Goal: Task Accomplishment & Management: Use online tool/utility

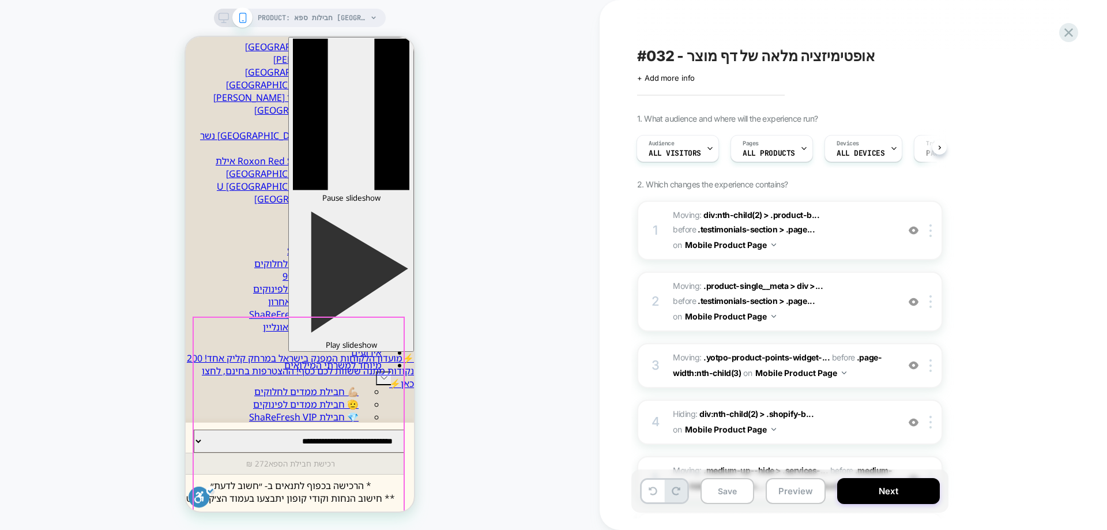
scroll to position [173, 0]
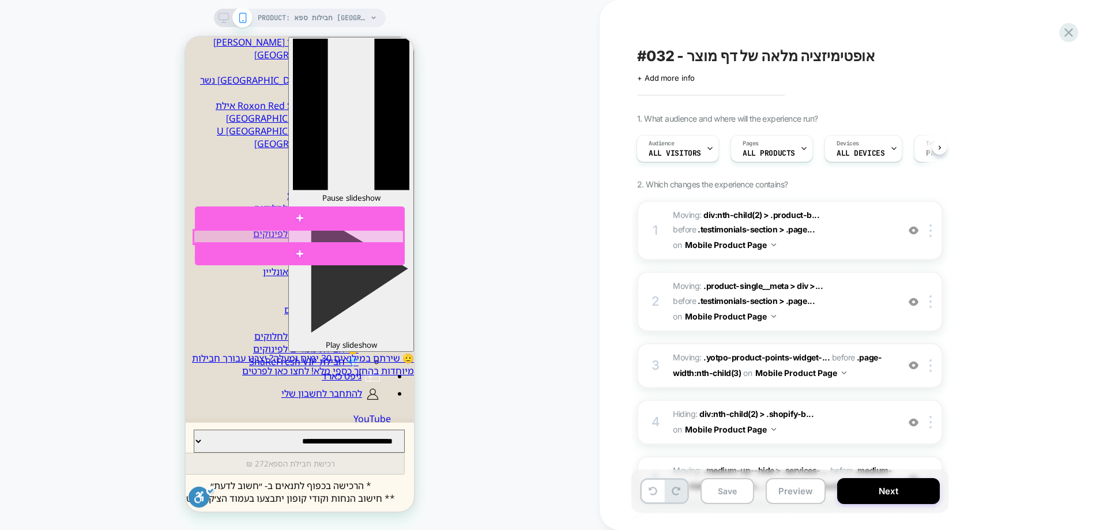
click at [252, 236] on div at bounding box center [299, 237] width 210 height 14
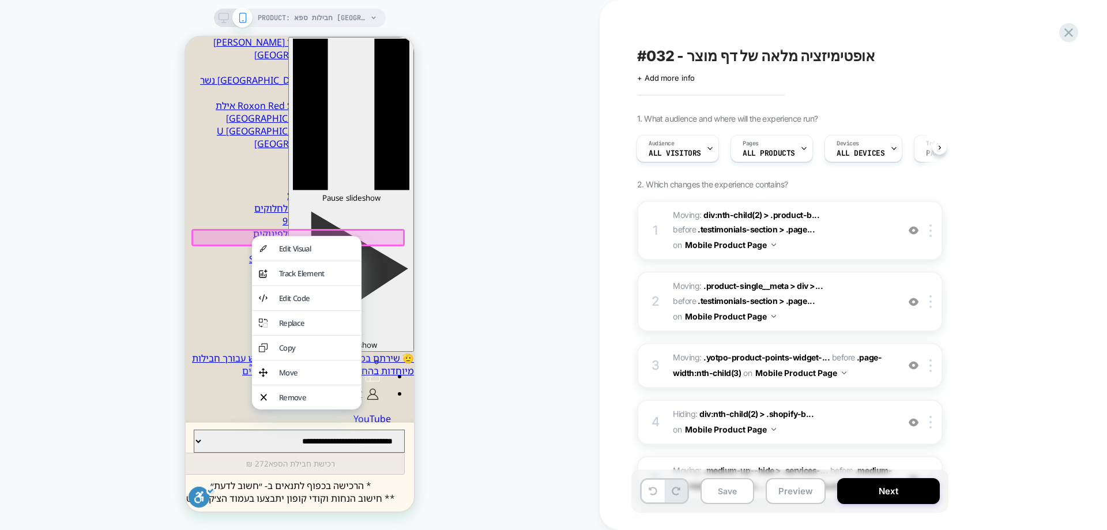
click at [298, 248] on div "Edit Visual" at bounding box center [317, 248] width 76 height 10
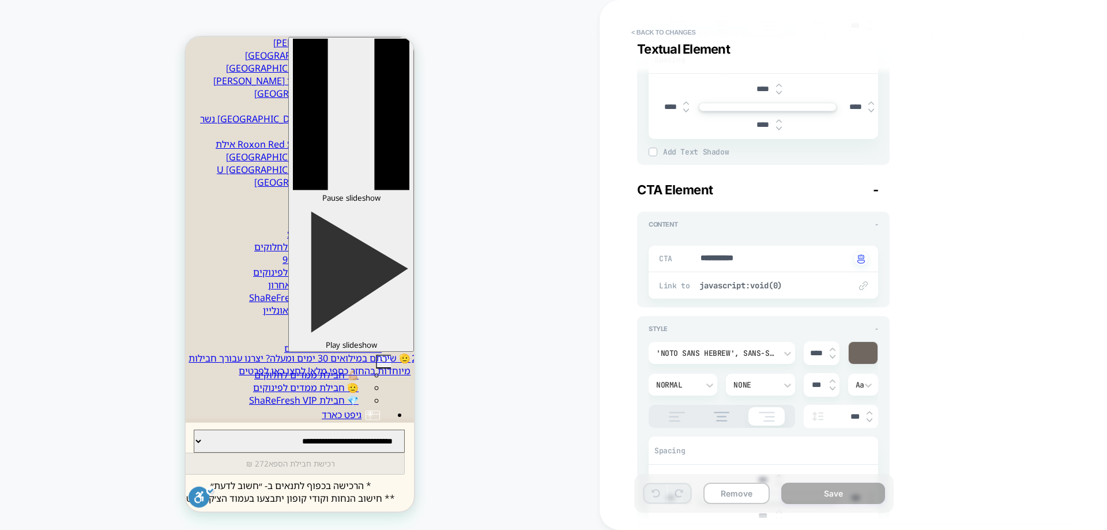
scroll to position [3402, 0]
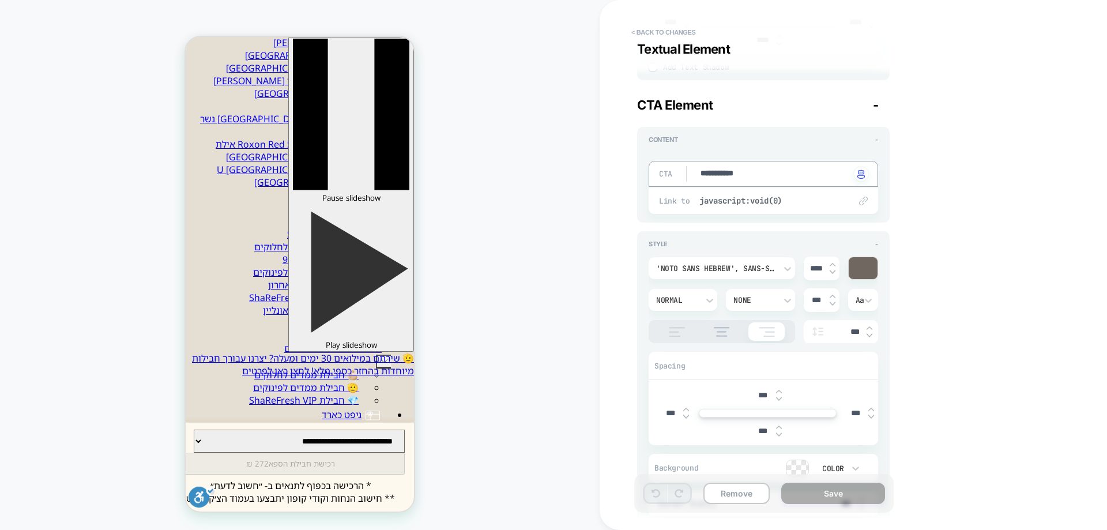
click at [733, 174] on textarea "**********" at bounding box center [774, 174] width 151 height 13
click at [831, 265] on img at bounding box center [833, 264] width 6 height 5
type textarea "*"
type input "****"
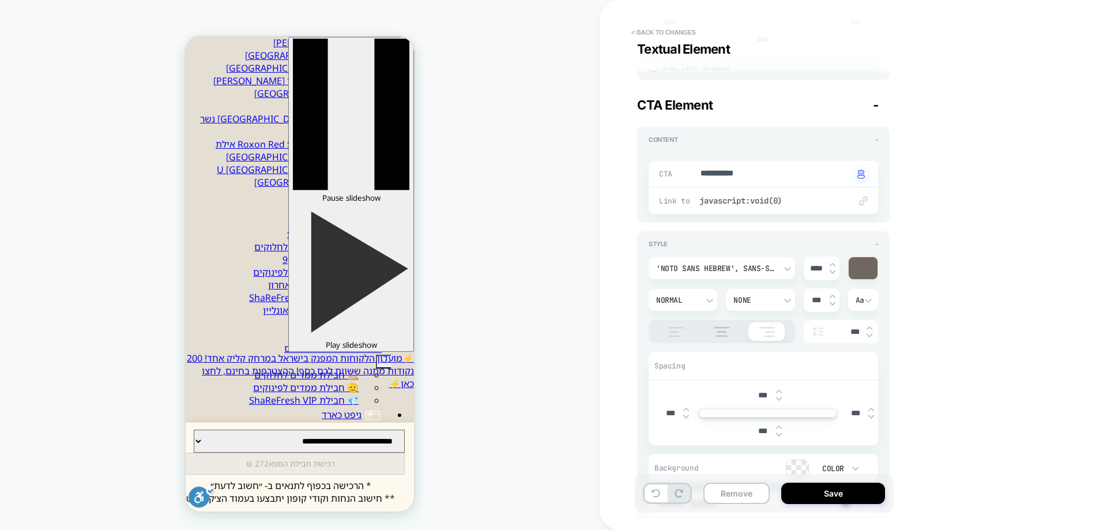
click at [831, 265] on img at bounding box center [833, 264] width 6 height 5
type textarea "*"
type input "****"
click at [831, 265] on img at bounding box center [833, 264] width 6 height 5
type textarea "*"
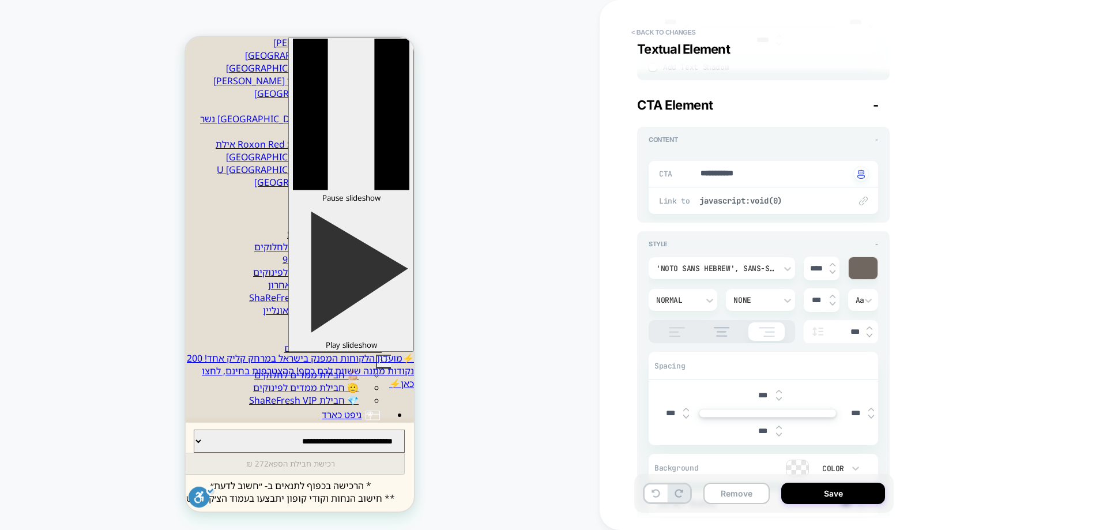
type input "****"
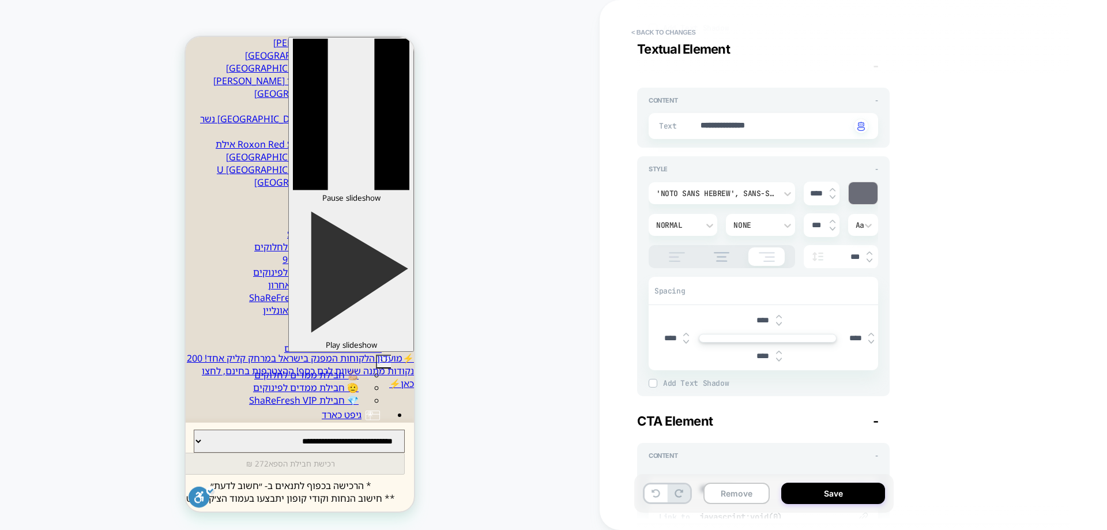
scroll to position [3001, 0]
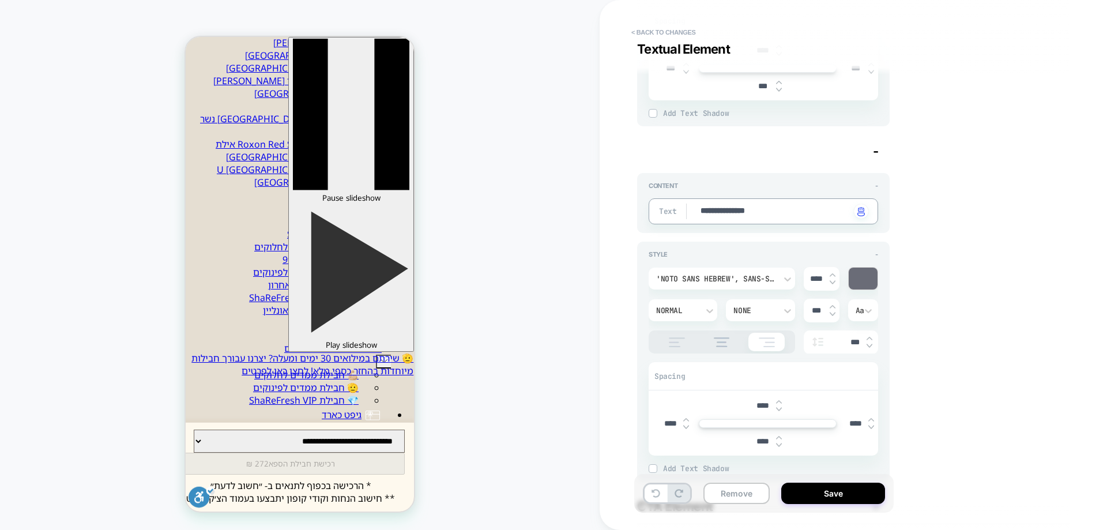
click at [781, 212] on textarea "**********" at bounding box center [774, 211] width 151 height 13
click at [833, 276] on img at bounding box center [833, 275] width 6 height 5
type textarea "*"
type input "****"
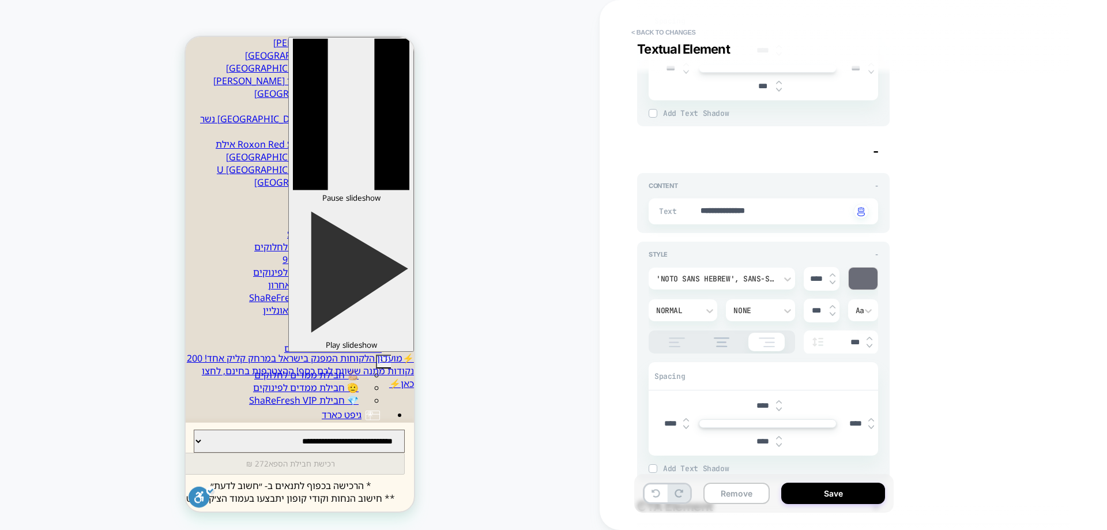
click at [833, 276] on img at bounding box center [833, 275] width 6 height 5
type textarea "*"
type input "****"
drag, startPoint x: 859, startPoint y: 495, endPoint x: 732, endPoint y: 446, distance: 136.2
click at [859, 495] on button "Save" at bounding box center [833, 493] width 104 height 21
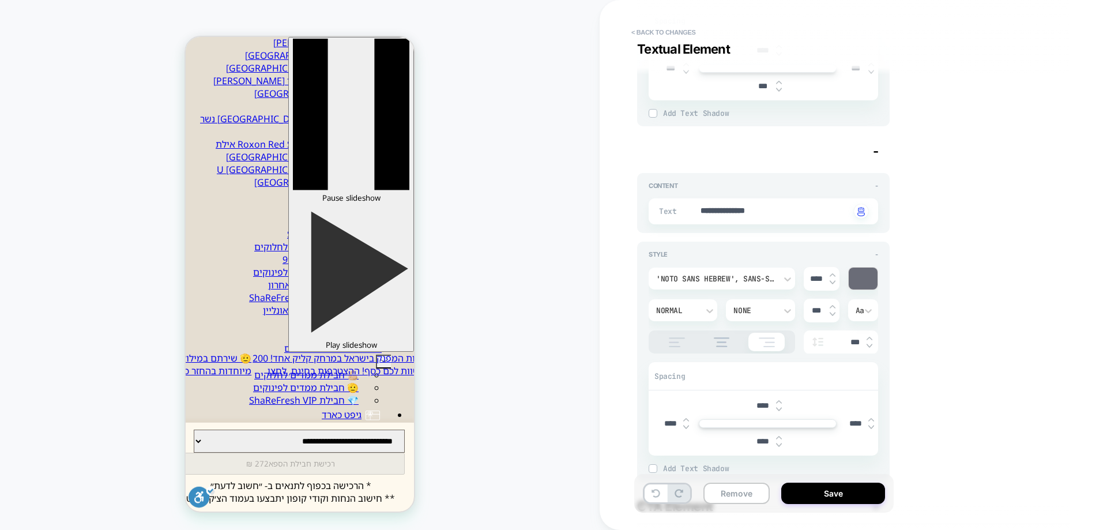
type textarea "*"
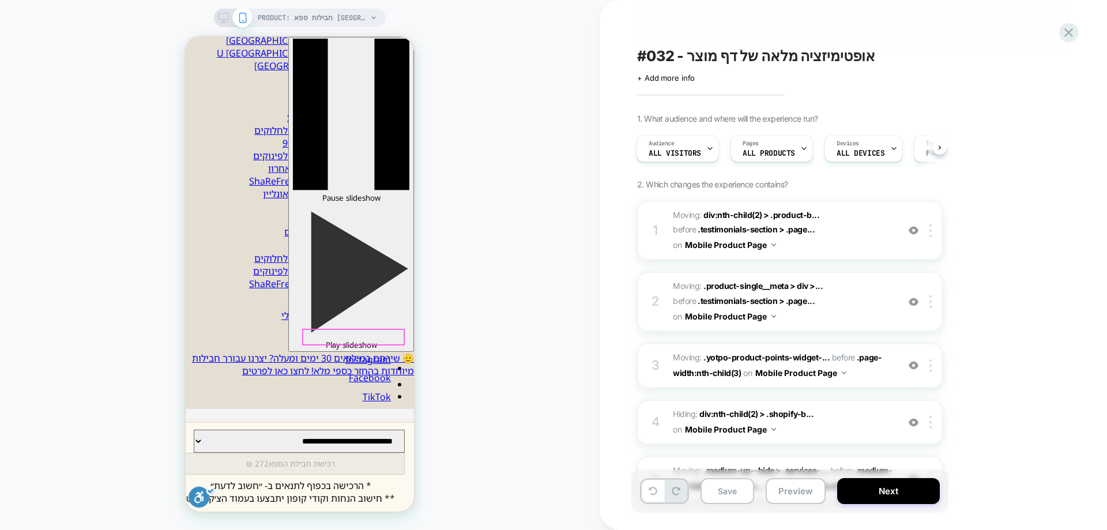
scroll to position [250, 0]
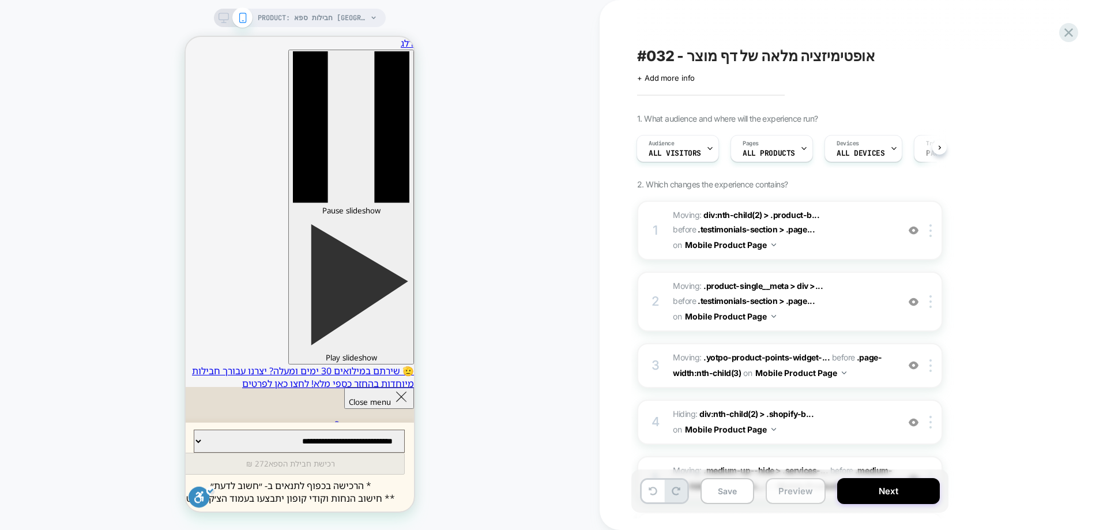
click at [797, 495] on button "Preview" at bounding box center [796, 491] width 60 height 26
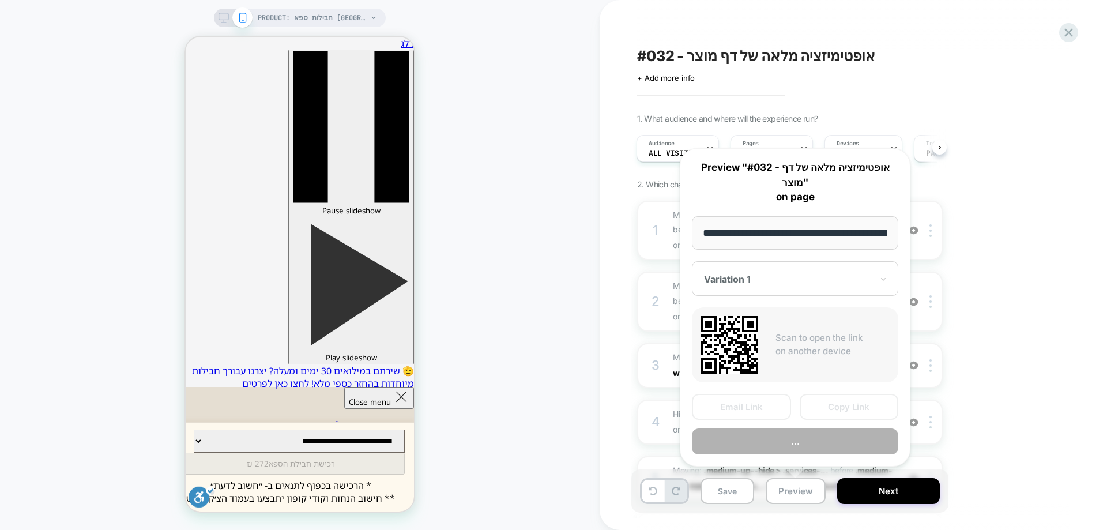
scroll to position [0, 145]
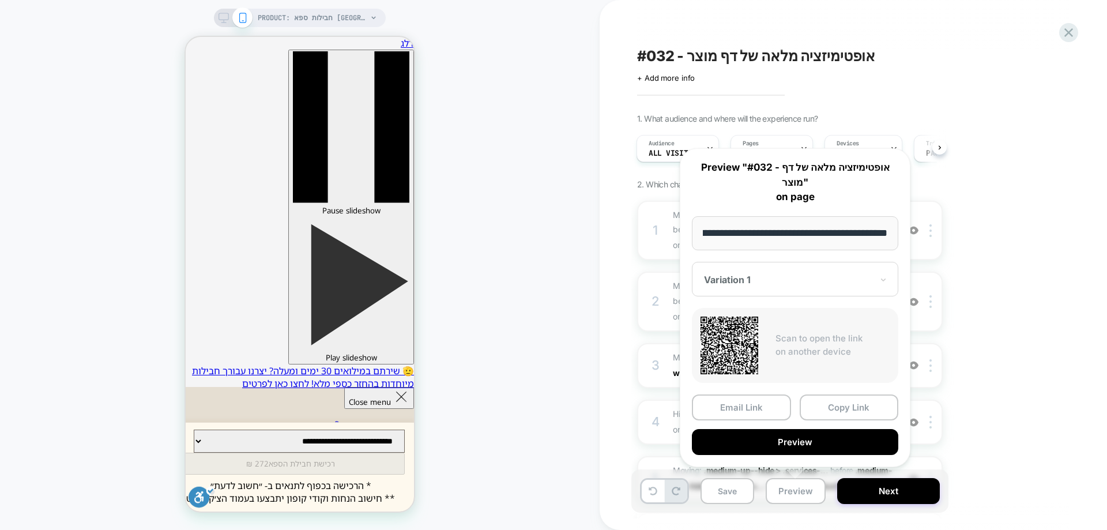
click at [786, 446] on button "Preview" at bounding box center [795, 442] width 206 height 26
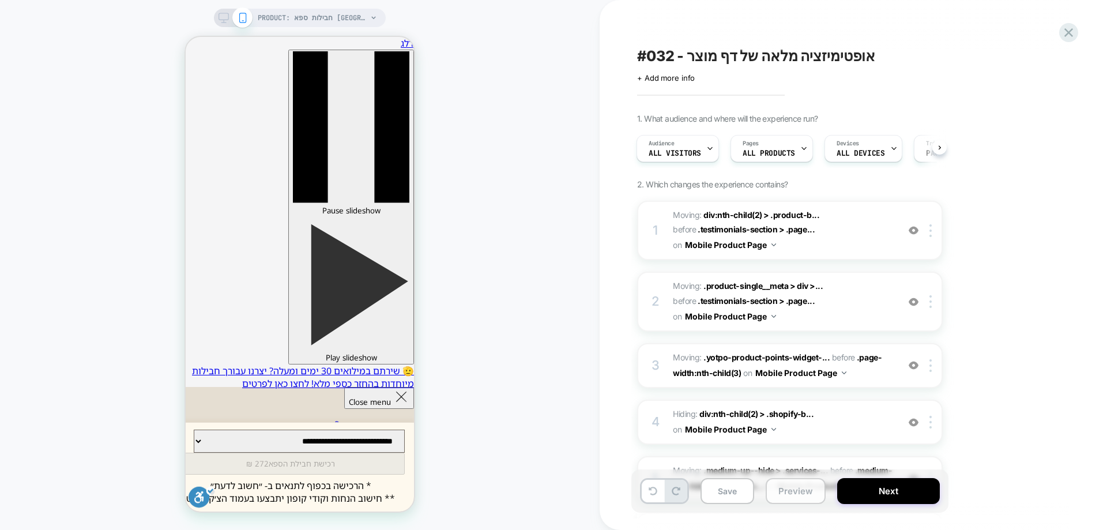
click at [804, 495] on button "Preview" at bounding box center [796, 491] width 60 height 26
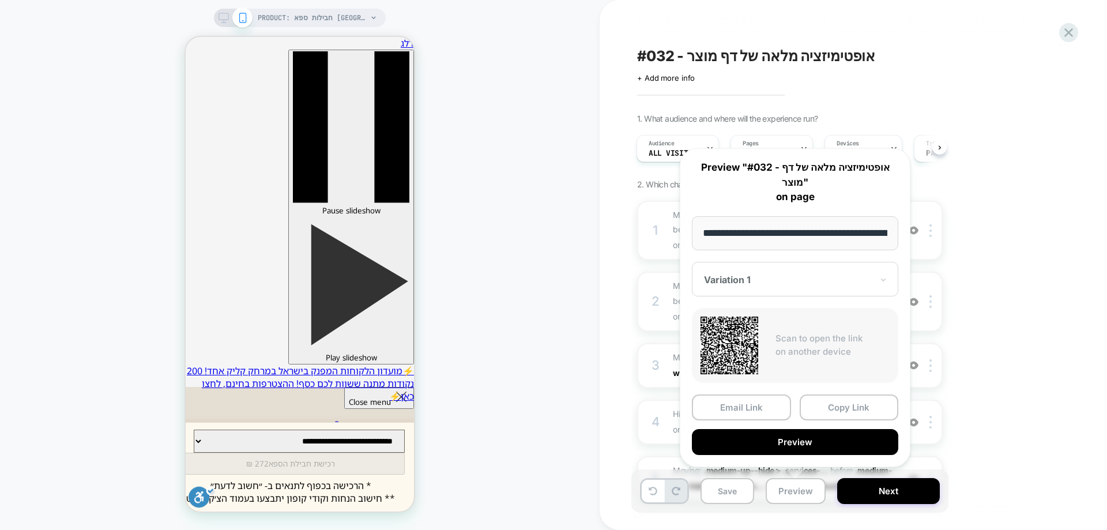
click at [956, 13] on div "#032 - אופטימיזציה מלאה של דף מוצר Click to edit experience details + Add more …" at bounding box center [847, 265] width 432 height 507
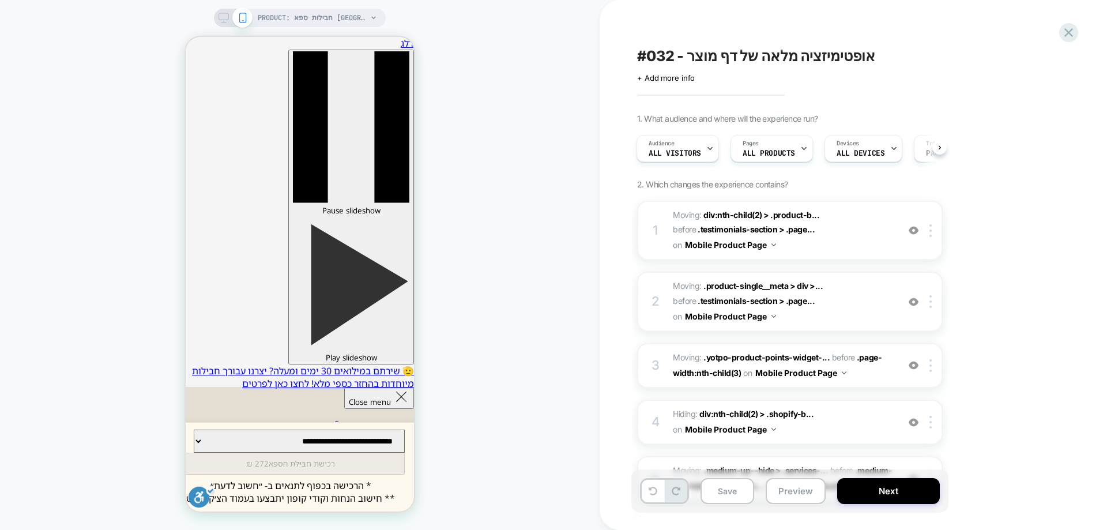
click at [536, 97] on div "PRODUCT: חבילות ספא [GEOGRAPHIC_DATA] במלון Herods [[GEOGRAPHIC_DATA]] PRODUCT:…" at bounding box center [300, 265] width 600 height 507
click at [684, 77] on span "+ Add more info" at bounding box center [666, 77] width 58 height 9
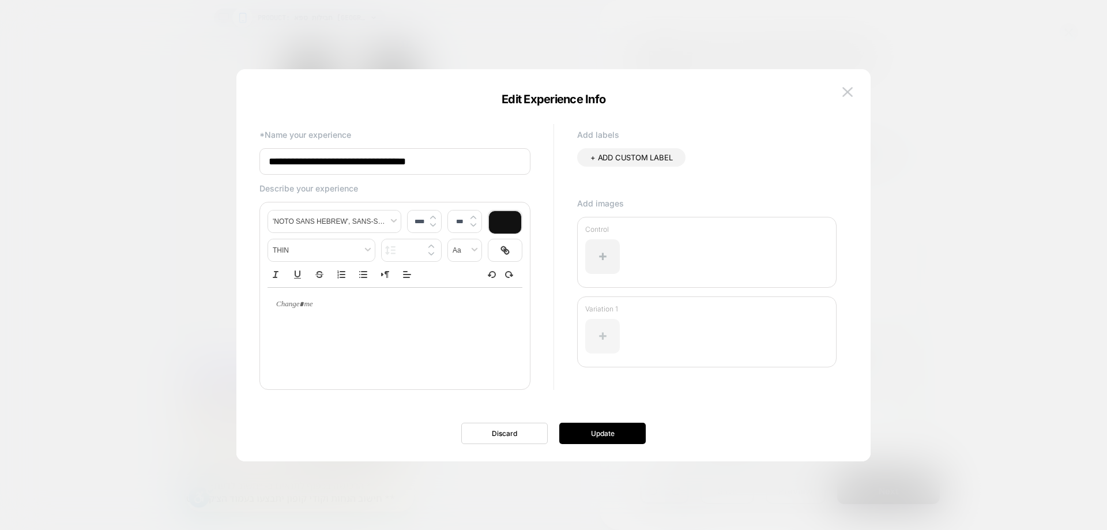
click at [598, 328] on div at bounding box center [602, 336] width 35 height 35
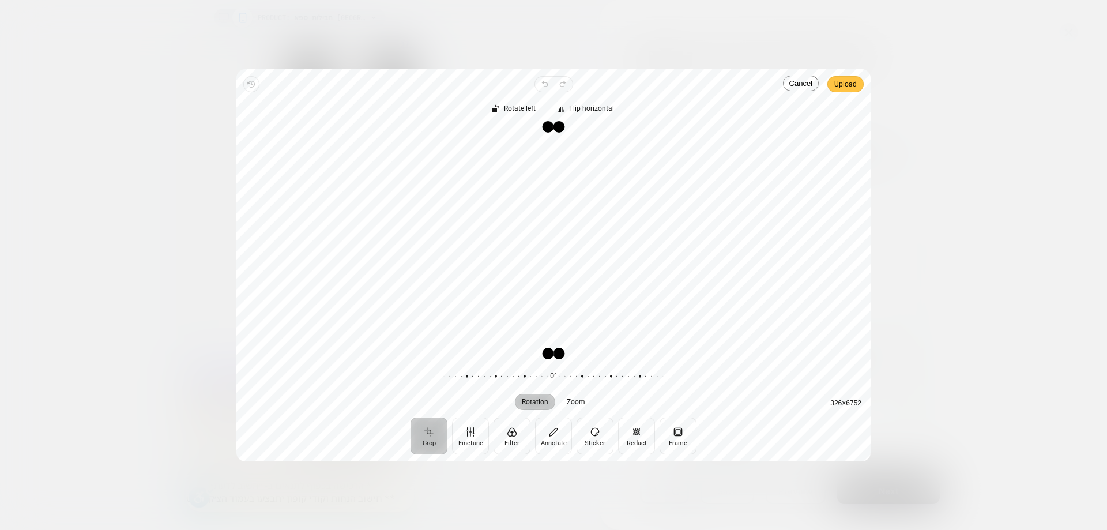
click at [842, 86] on span "Upload" at bounding box center [845, 84] width 22 height 14
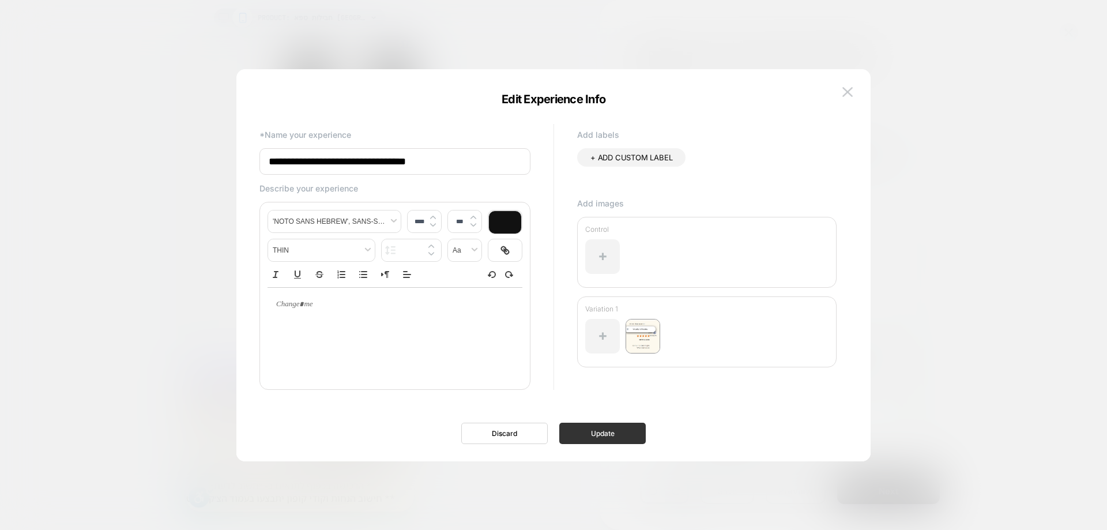
click at [596, 433] on button "Update" at bounding box center [602, 433] width 86 height 21
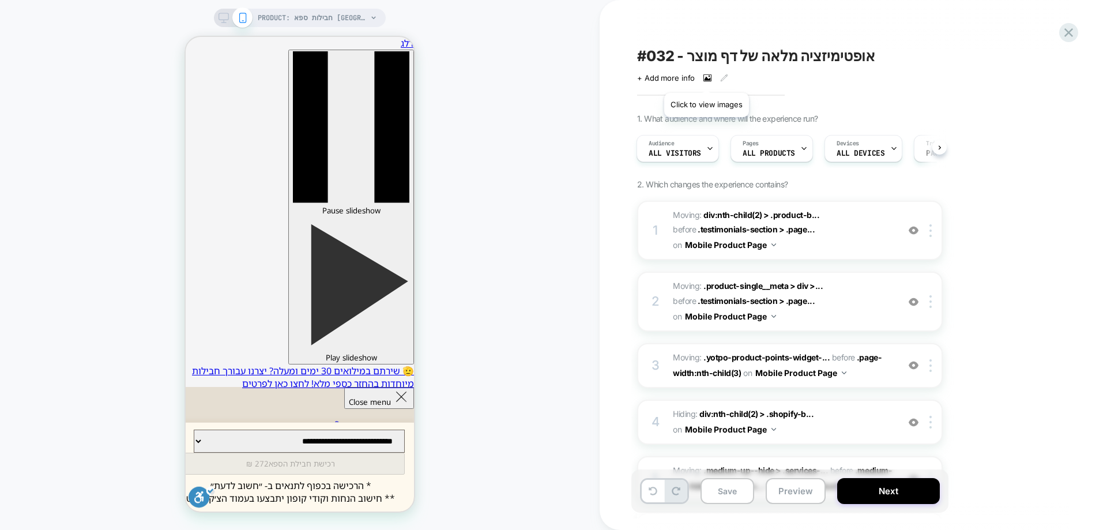
click at [706, 78] on icon at bounding box center [708, 78] width 6 height 4
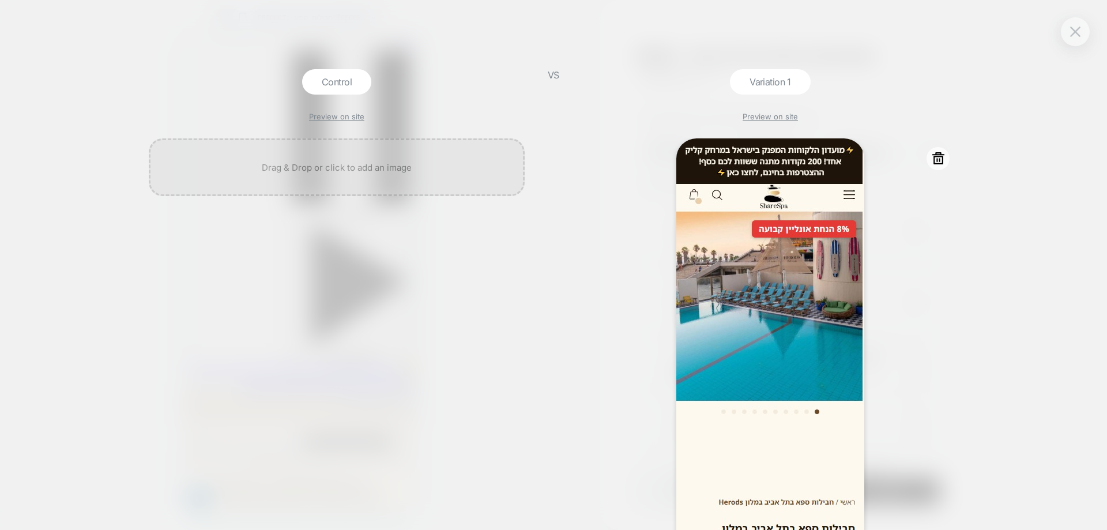
click at [940, 160] on icon at bounding box center [938, 158] width 14 height 14
click at [912, 230] on button "Discard" at bounding box center [906, 228] width 57 height 18
click at [942, 160] on icon at bounding box center [938, 158] width 14 height 14
click at [966, 227] on button "Yes" at bounding box center [969, 228] width 57 height 18
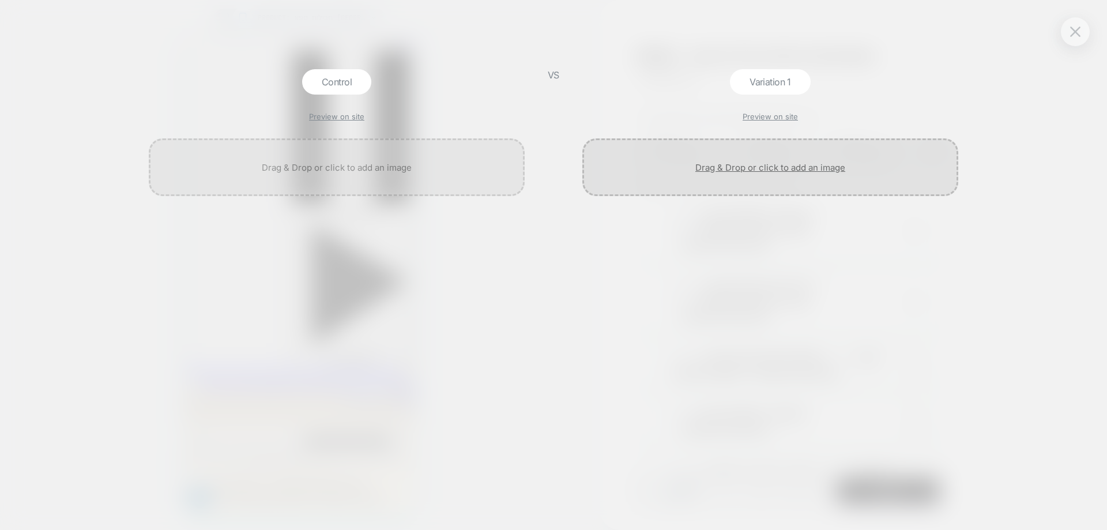
click at [769, 162] on div at bounding box center [770, 167] width 376 height 58
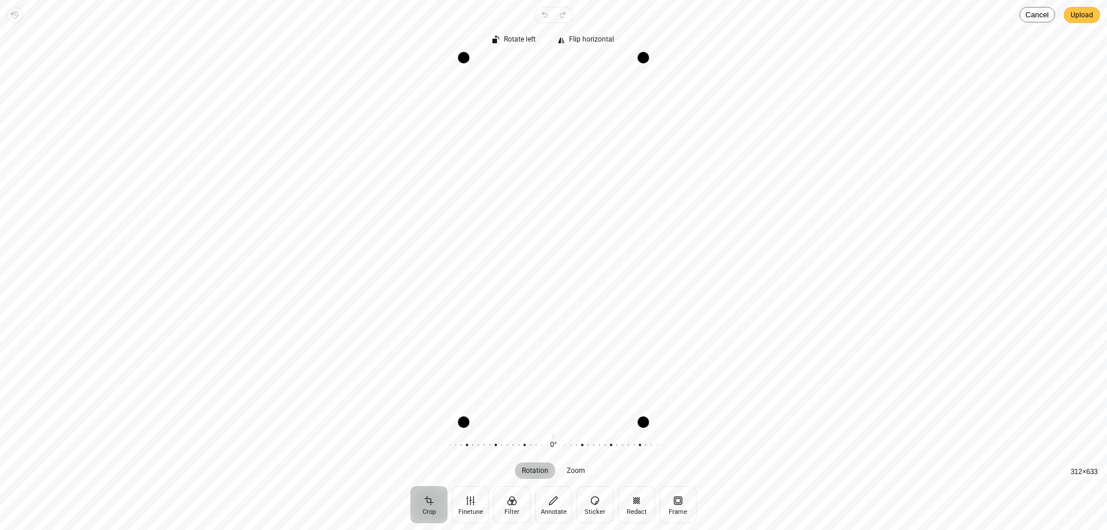
click at [1082, 12] on span "Upload" at bounding box center [1082, 15] width 22 height 14
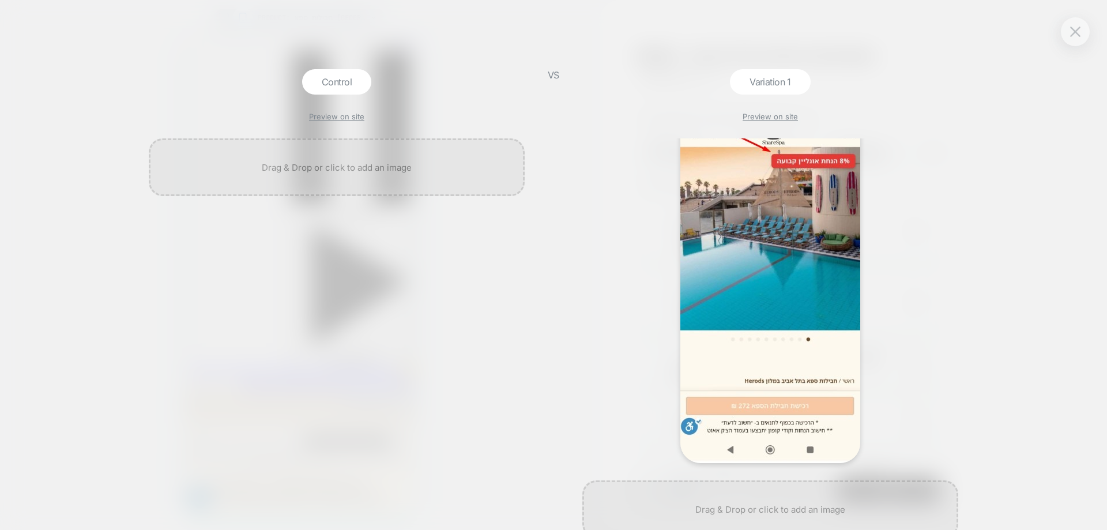
scroll to position [77, 0]
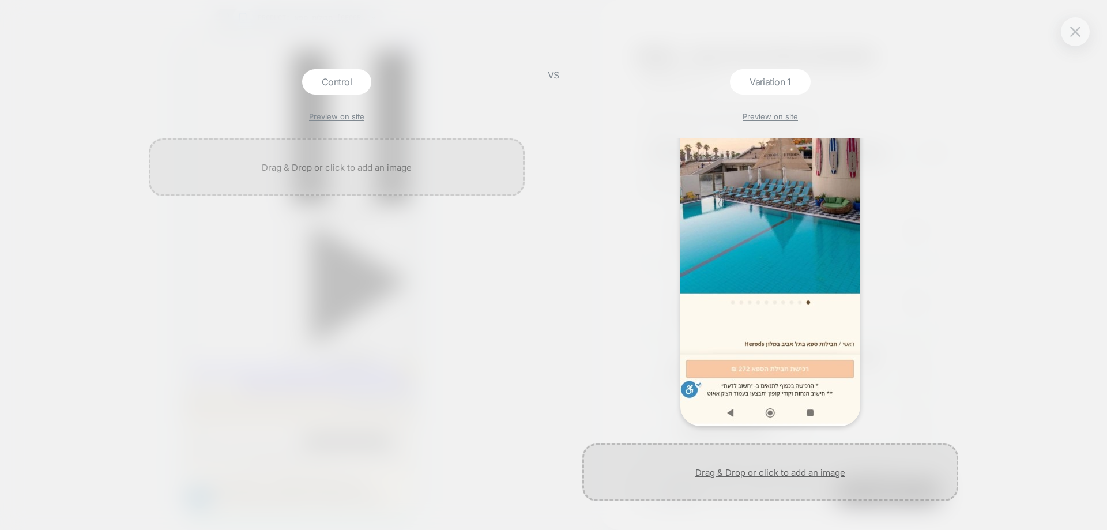
click at [814, 466] on div at bounding box center [770, 472] width 376 height 58
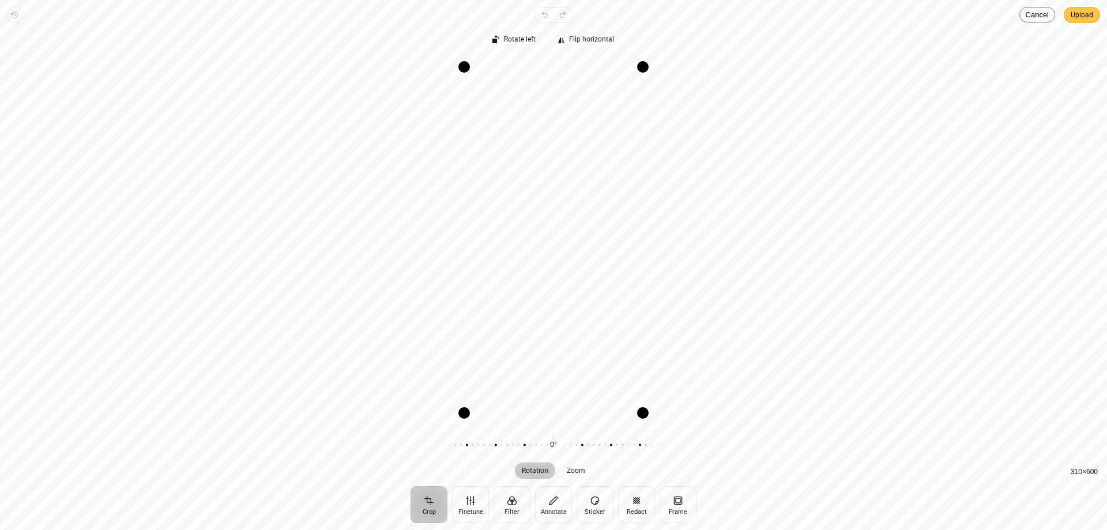
click at [1079, 17] on span "Upload" at bounding box center [1082, 15] width 22 height 14
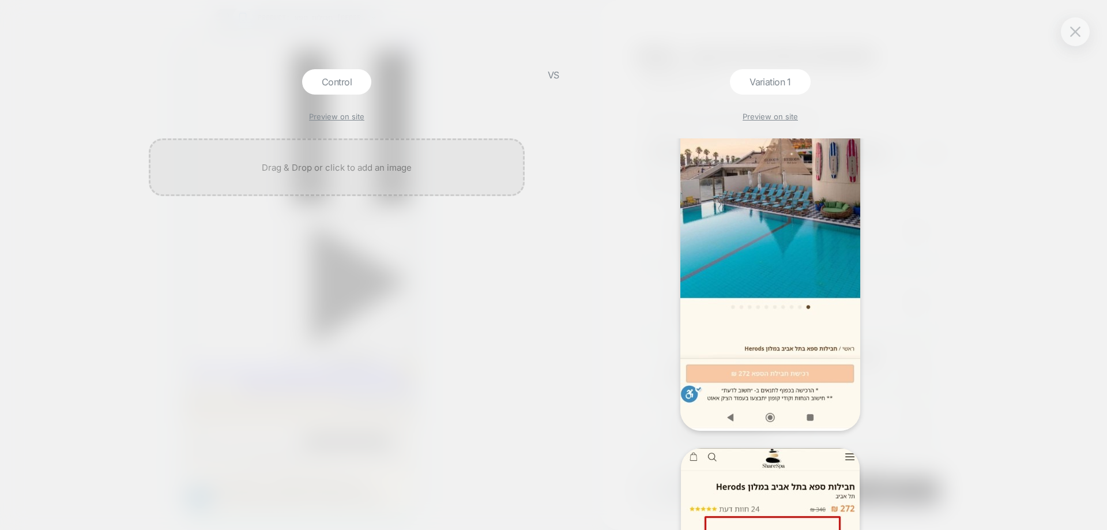
scroll to position [0, 0]
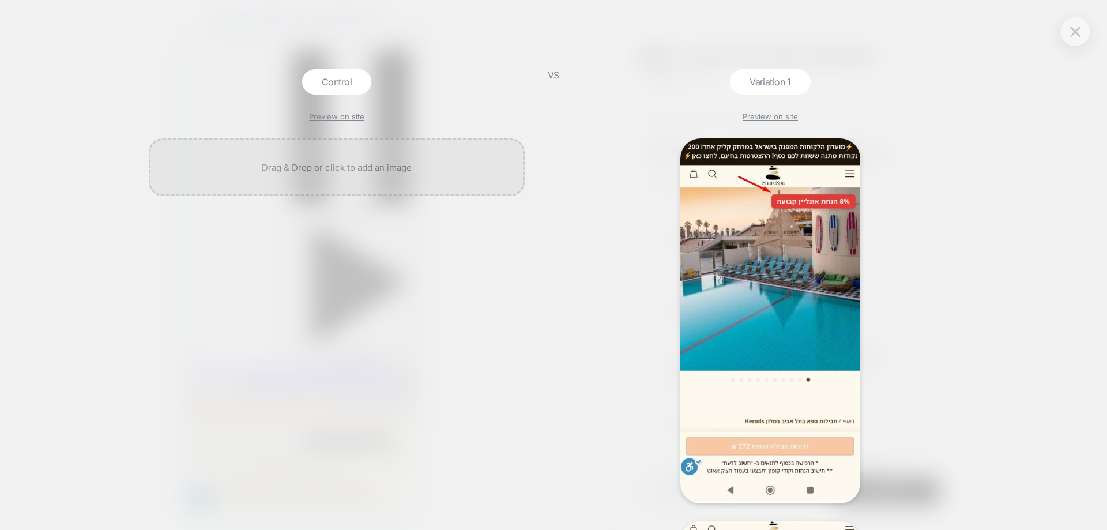
drag, startPoint x: 1070, startPoint y: 24, endPoint x: 1026, endPoint y: 73, distance: 64.9
click at [1068, 27] on button at bounding box center [1075, 31] width 17 height 17
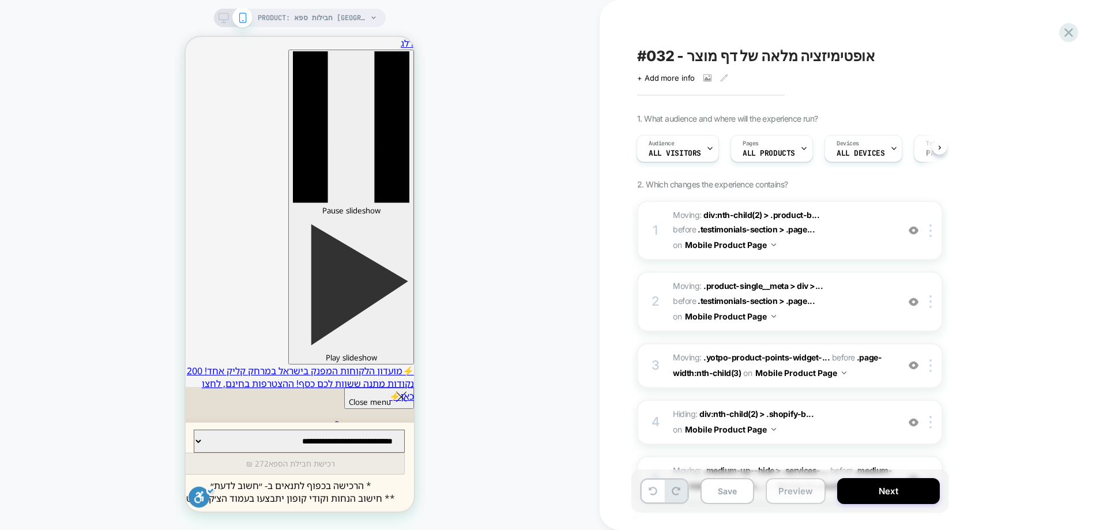
click at [795, 488] on button "Preview" at bounding box center [796, 491] width 60 height 26
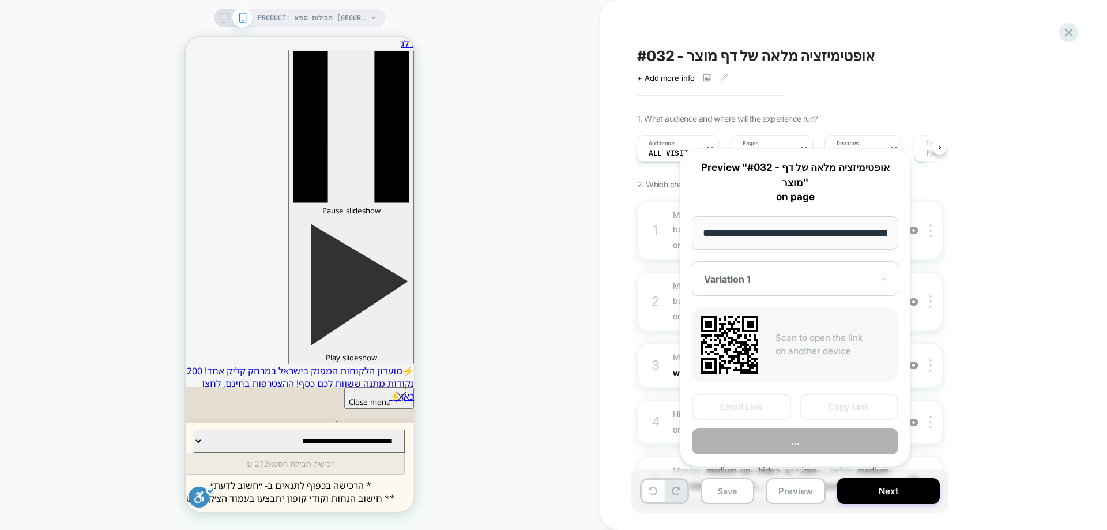
scroll to position [0, 145]
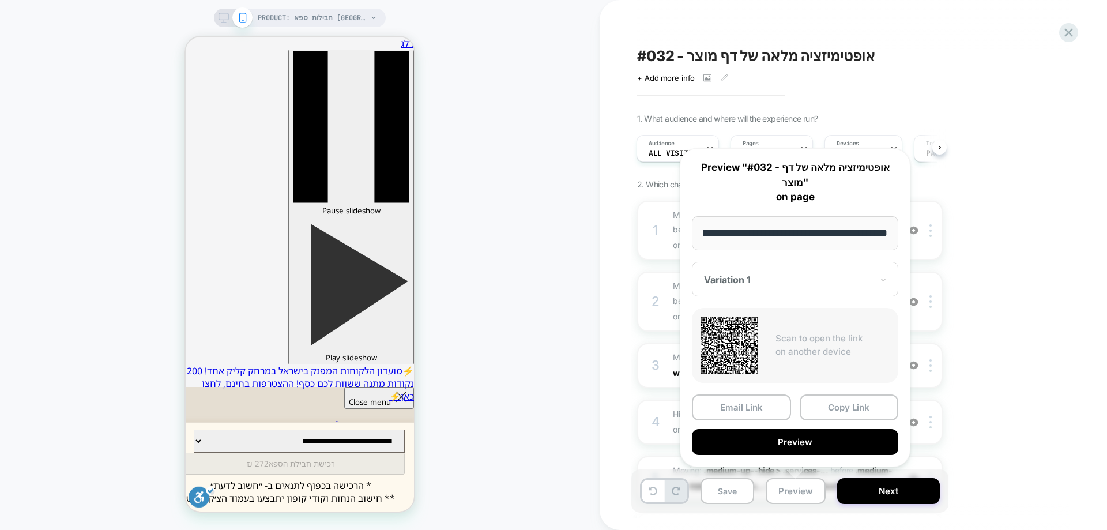
click at [778, 280] on div at bounding box center [788, 280] width 168 height 12
click at [751, 342] on div "CONTROL" at bounding box center [795, 340] width 195 height 21
click at [841, 439] on button "Preview" at bounding box center [795, 442] width 206 height 26
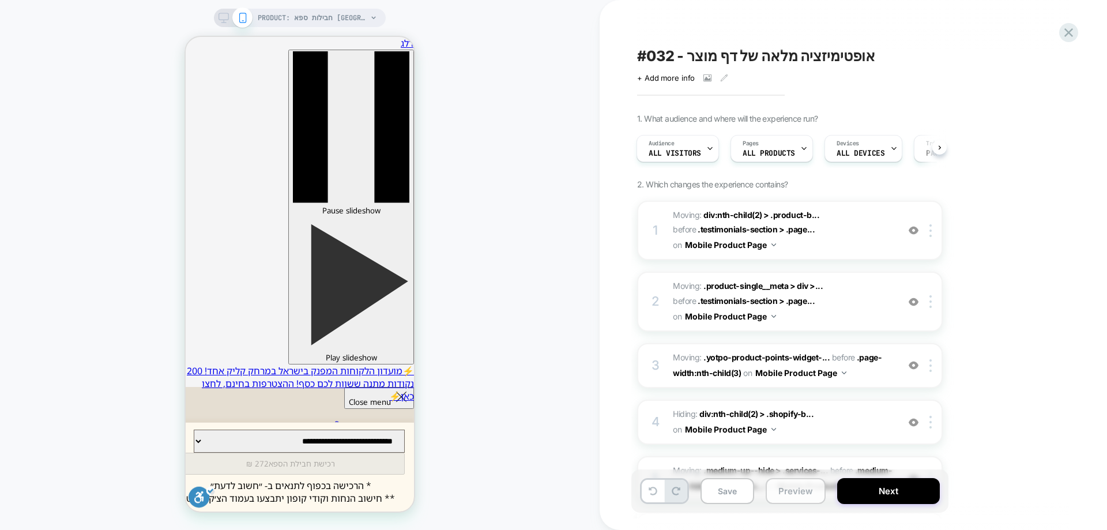
click at [805, 485] on button "Preview" at bounding box center [796, 491] width 60 height 26
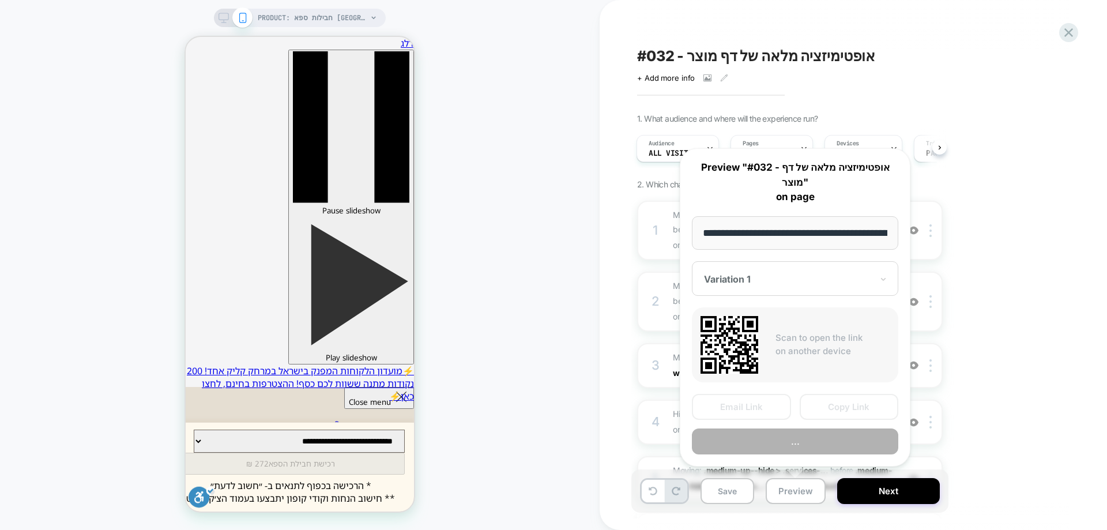
scroll to position [0, 145]
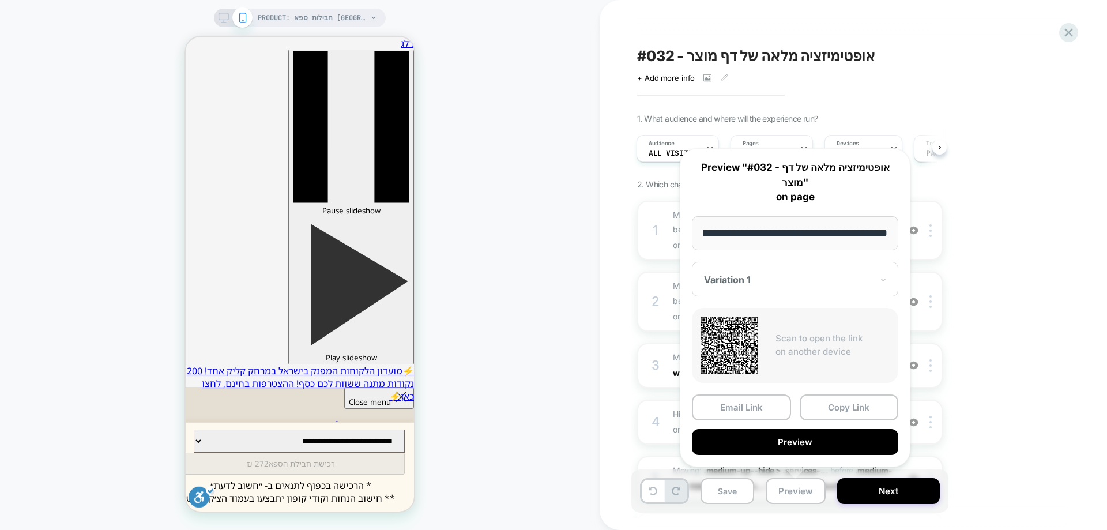
click at [763, 280] on div at bounding box center [788, 280] width 168 height 12
click at [747, 338] on div "CONTROL" at bounding box center [795, 340] width 195 height 21
click at [563, 231] on div "PRODUCT: חבילות ספא [GEOGRAPHIC_DATA] במלון Herods [[GEOGRAPHIC_DATA]] PRODUCT:…" at bounding box center [300, 265] width 600 height 507
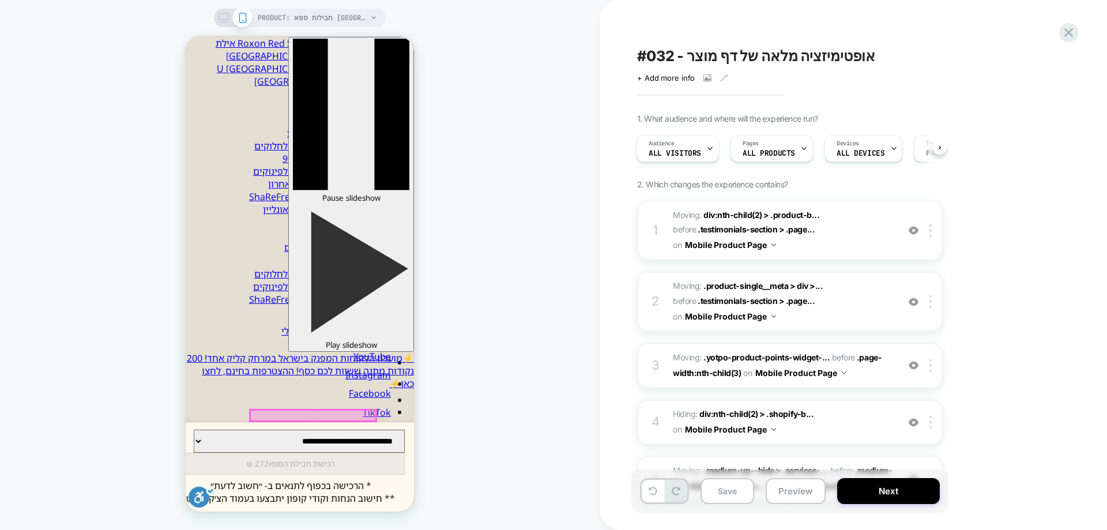
scroll to position [231, 0]
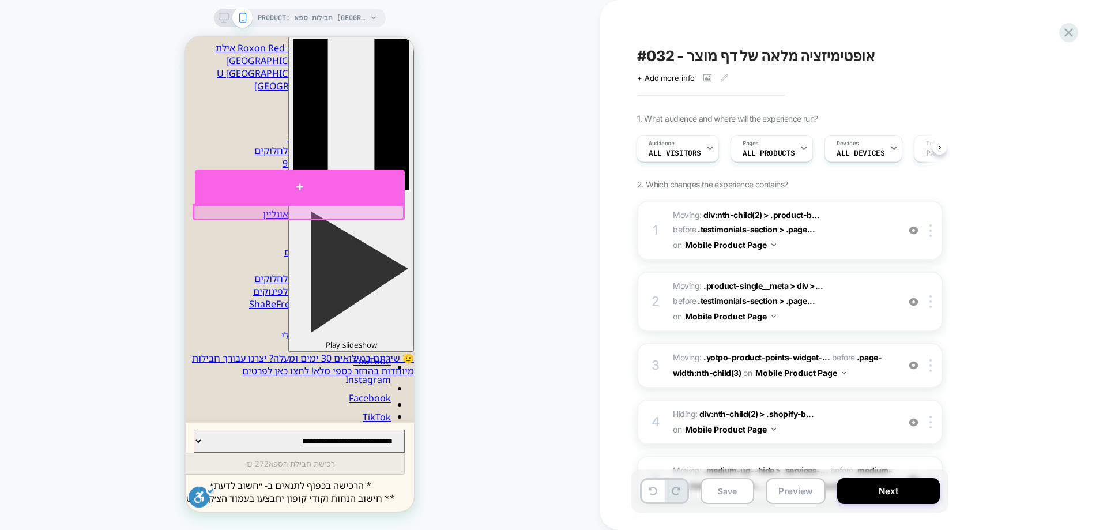
drag, startPoint x: 307, startPoint y: 187, endPoint x: 327, endPoint y: 202, distance: 25.1
click at [308, 188] on div at bounding box center [300, 187] width 210 height 35
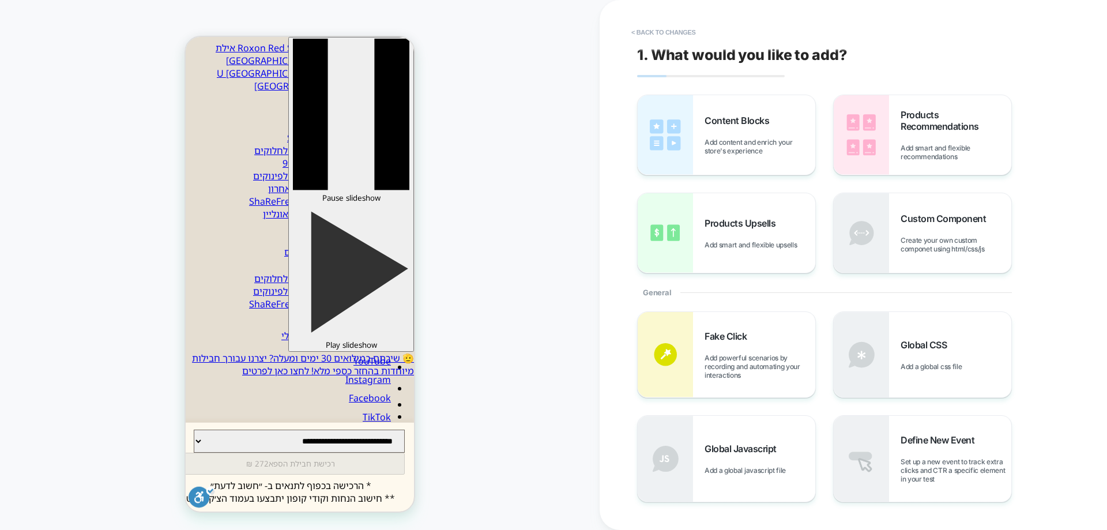
scroll to position [175, 0]
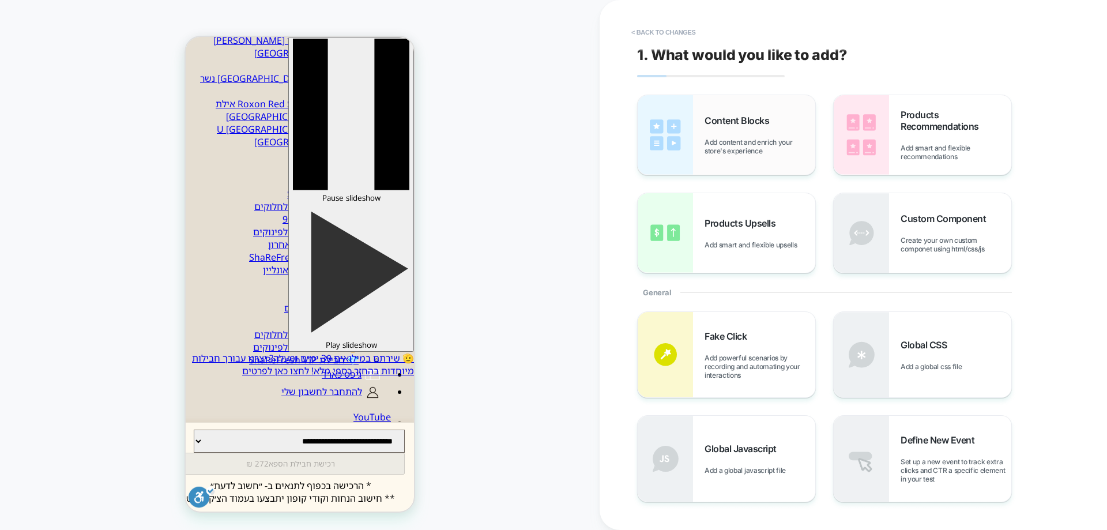
click at [721, 133] on div "Content Blocks Add content and enrich your store's experience" at bounding box center [760, 135] width 111 height 40
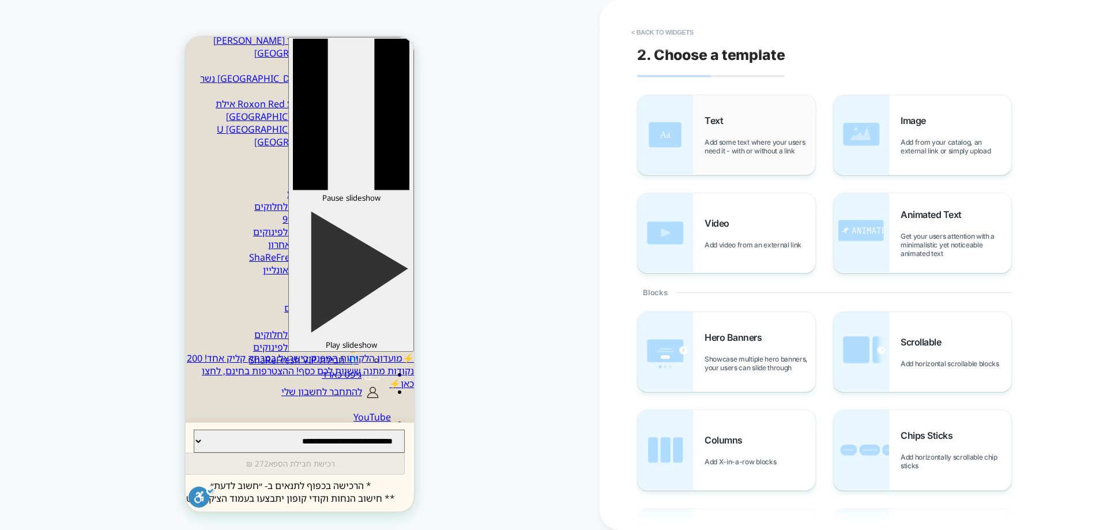
click at [710, 138] on span "Add some text where your users need it - with or without a link" at bounding box center [760, 146] width 111 height 17
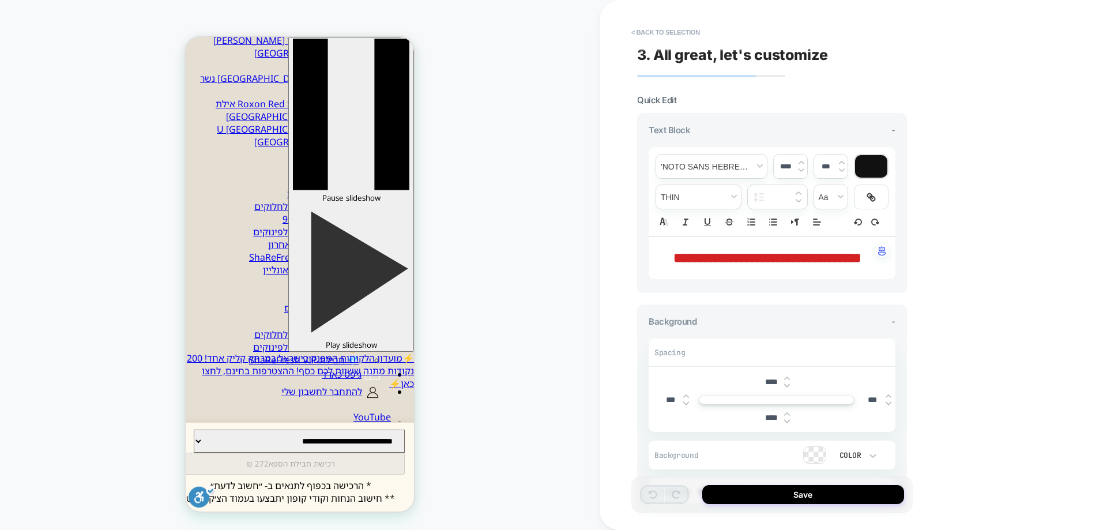
scroll to position [185, 0]
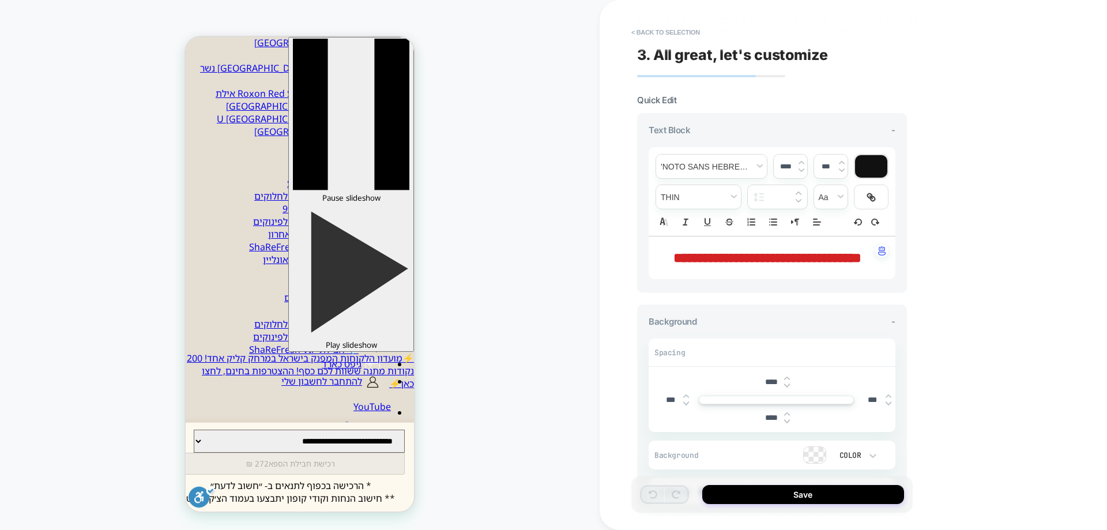
click at [784, 259] on span "**********" at bounding box center [767, 258] width 188 height 14
type input "****"
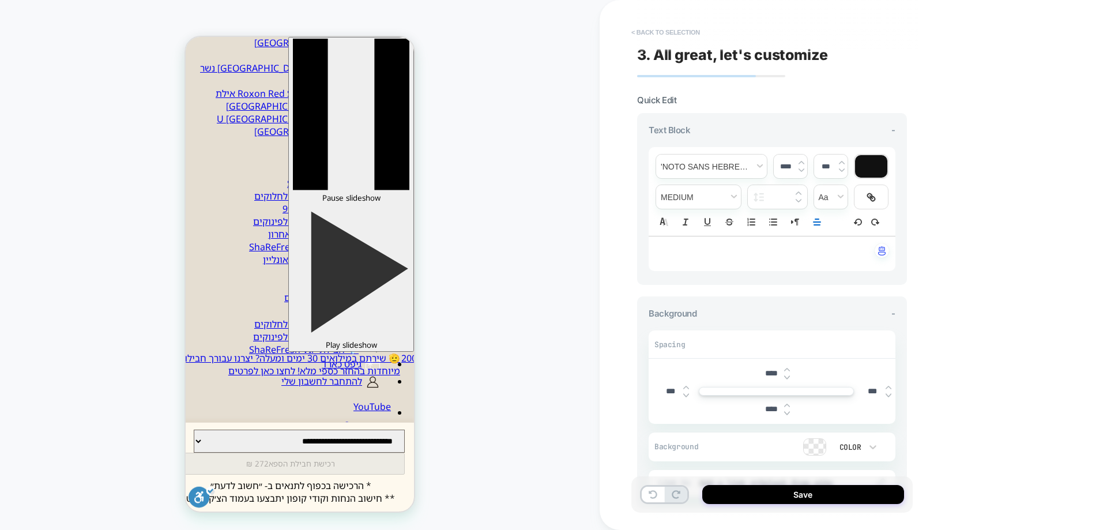
click at [686, 33] on button "< Back to selection" at bounding box center [666, 32] width 80 height 18
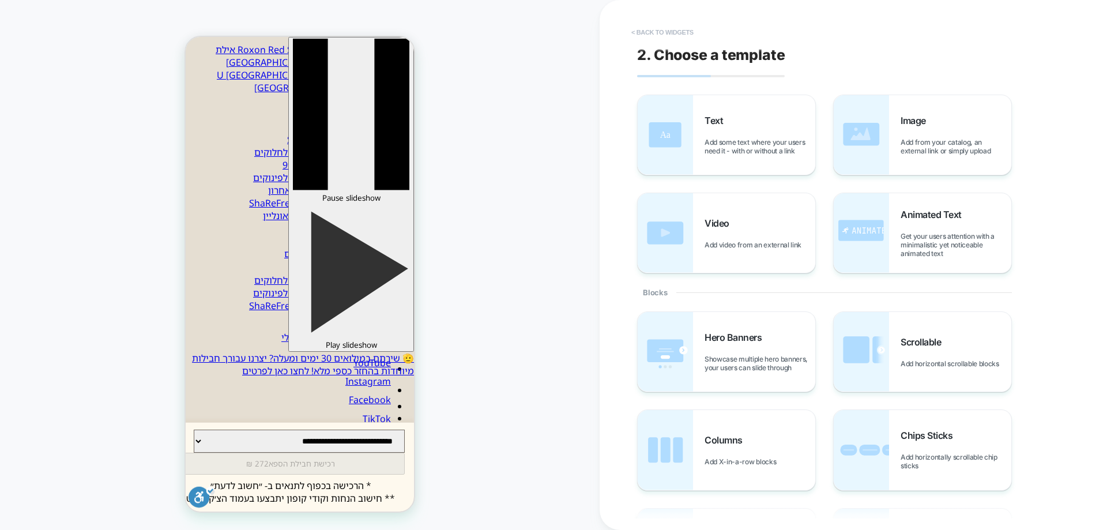
click at [661, 29] on button "< Back to widgets" at bounding box center [663, 32] width 74 height 18
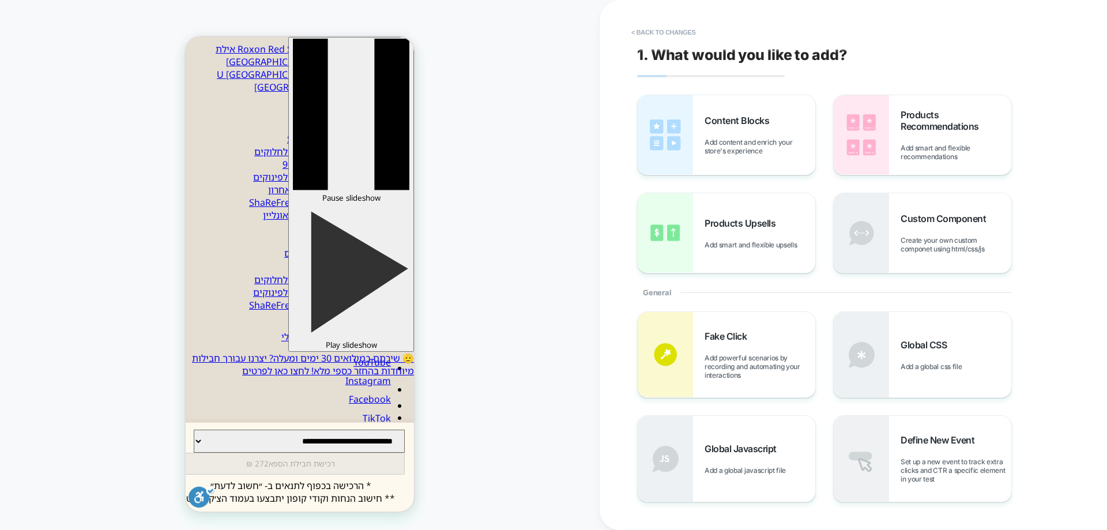
scroll to position [175, 0]
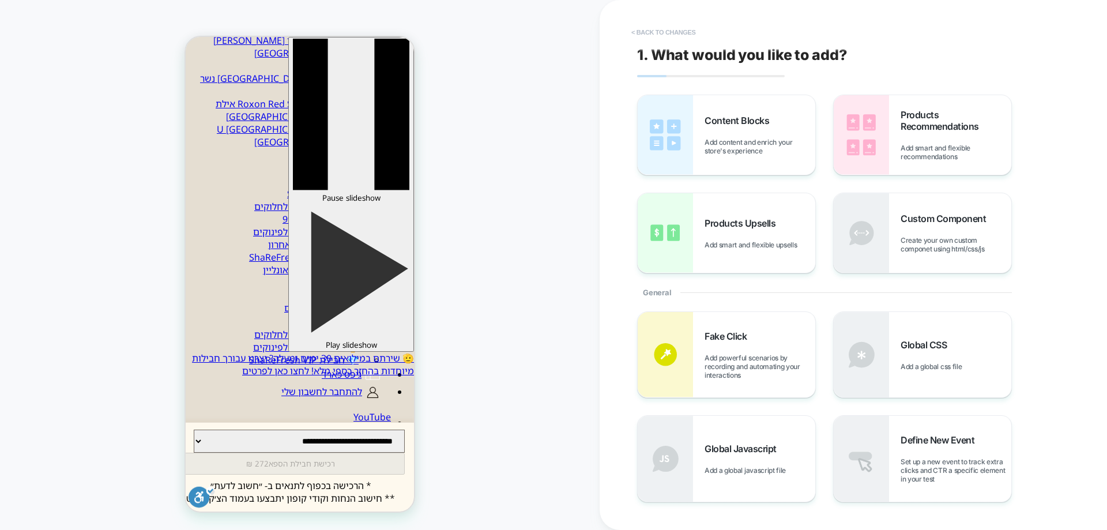
click at [675, 28] on button "< Back to changes" at bounding box center [664, 32] width 76 height 18
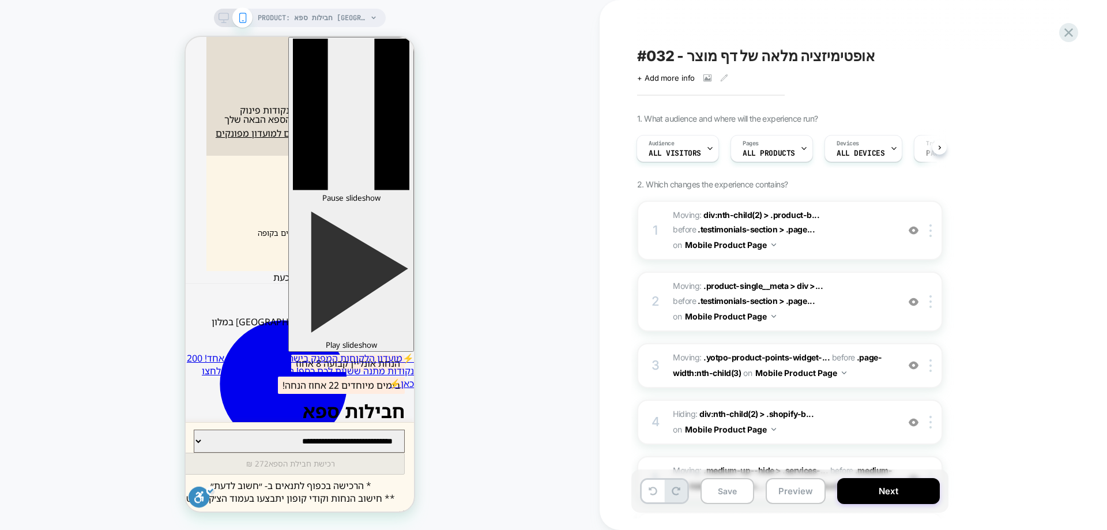
scroll to position [578, 0]
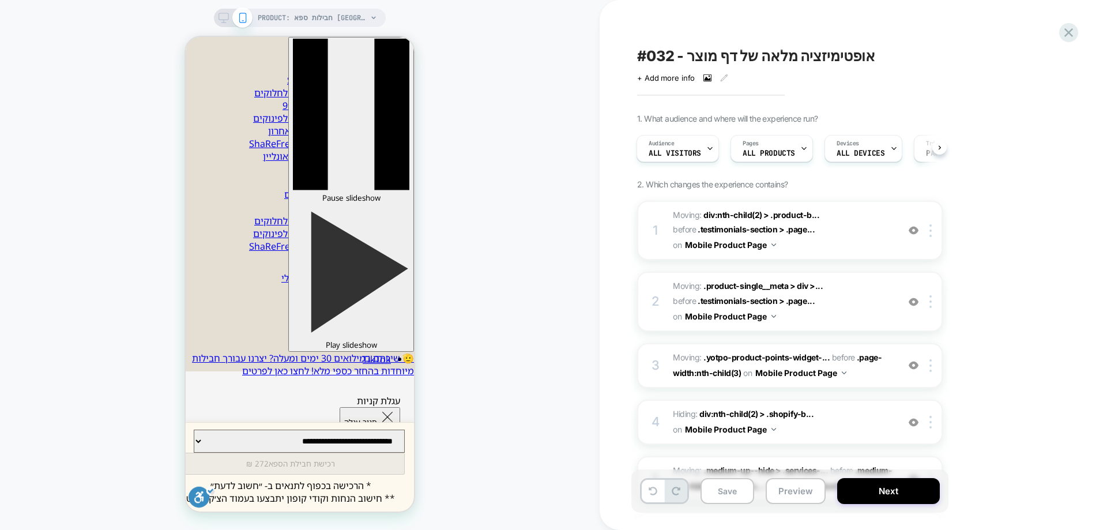
click at [707, 77] on icon at bounding box center [707, 78] width 8 height 8
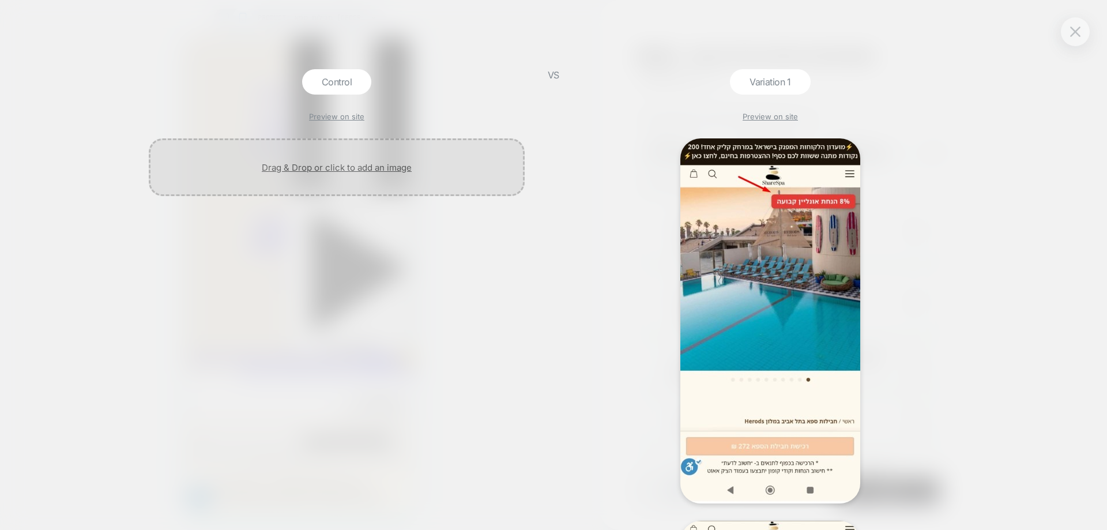
click at [356, 166] on div at bounding box center [337, 167] width 376 height 58
click at [350, 122] on div "Control Preview on site" at bounding box center [336, 299] width 387 height 461
click at [352, 117] on link "Preview on site" at bounding box center [336, 116] width 55 height 9
click at [375, 171] on div at bounding box center [337, 167] width 376 height 58
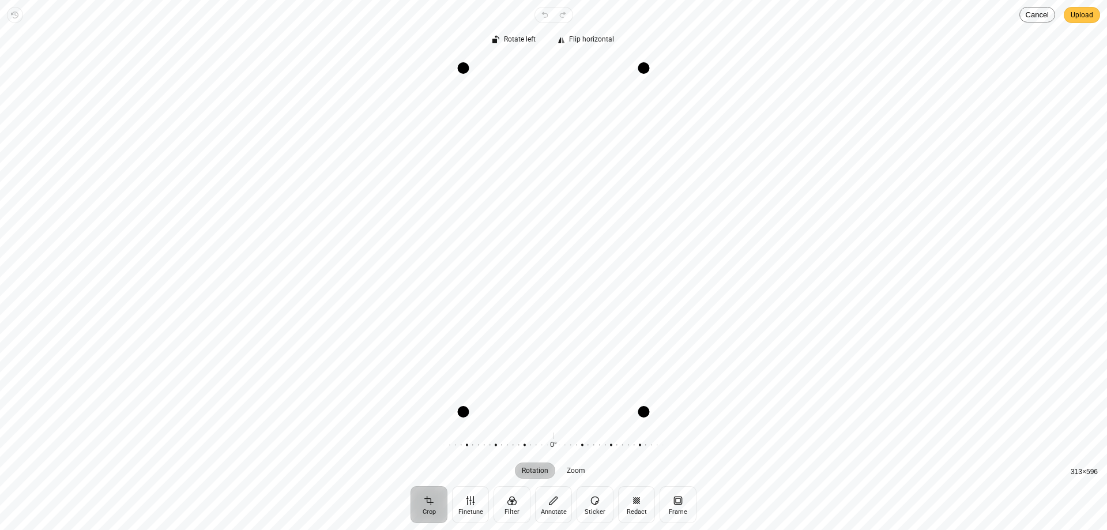
click at [1075, 16] on span "Upload" at bounding box center [1082, 15] width 22 height 14
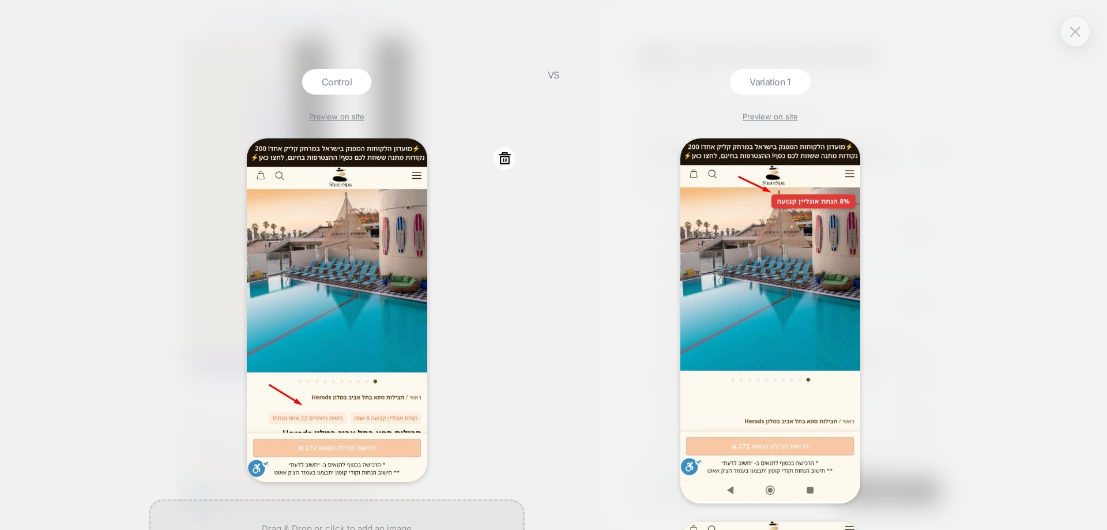
scroll to position [56, 0]
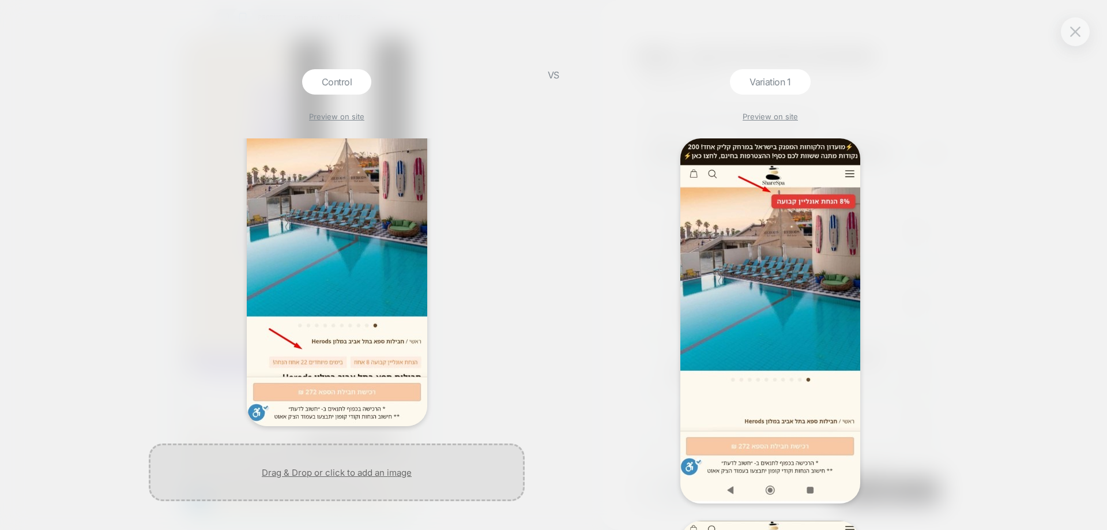
click at [412, 471] on div at bounding box center [337, 472] width 376 height 58
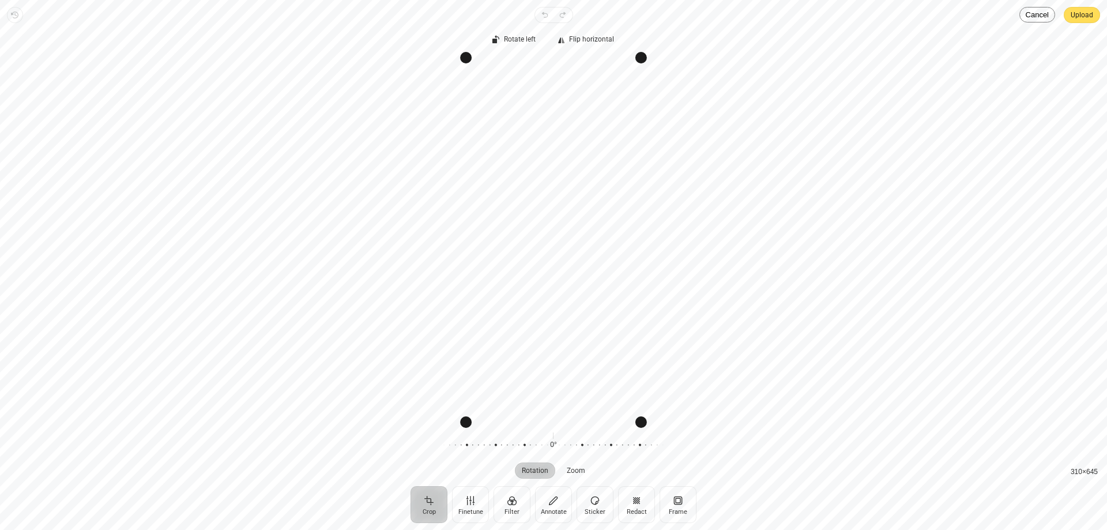
click at [1075, 16] on span "Upload" at bounding box center [1082, 15] width 22 height 14
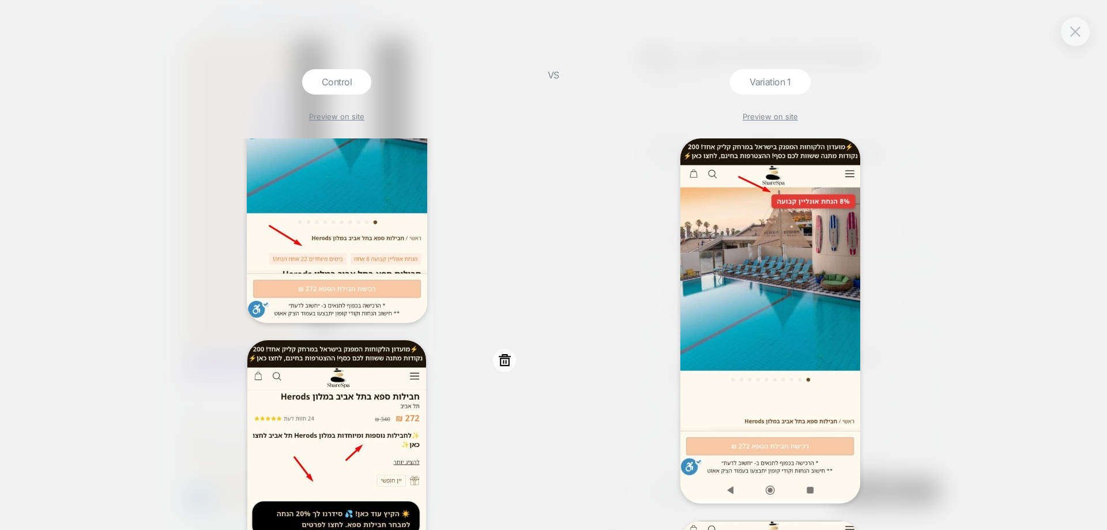
scroll to position [445, 0]
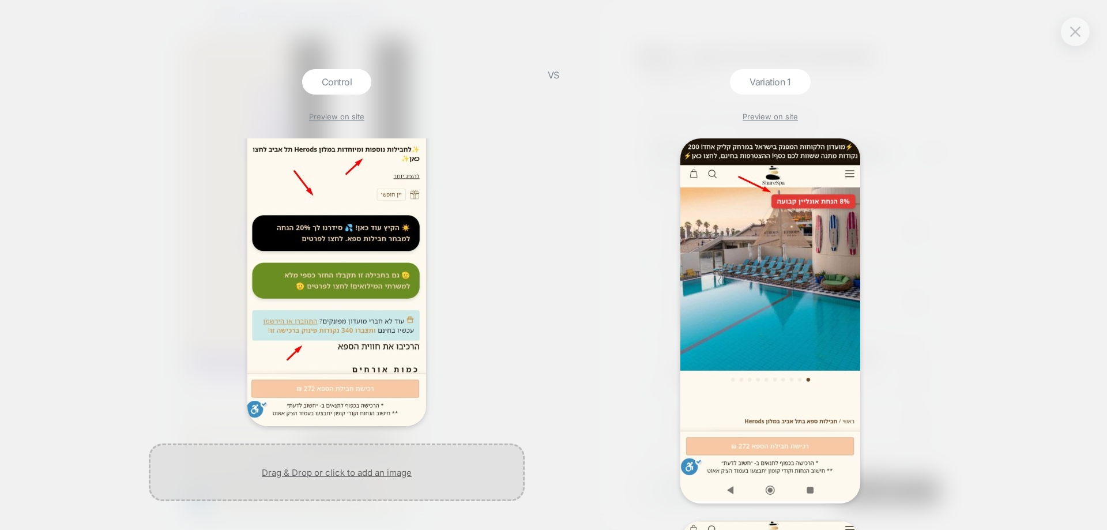
click at [411, 469] on div at bounding box center [337, 472] width 376 height 58
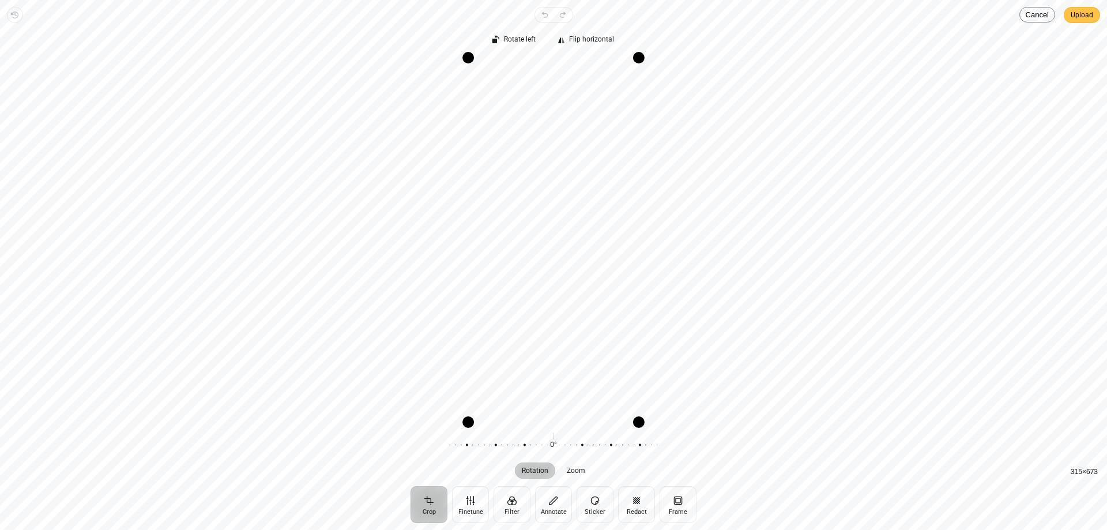
click at [1082, 17] on span "Upload" at bounding box center [1082, 15] width 22 height 14
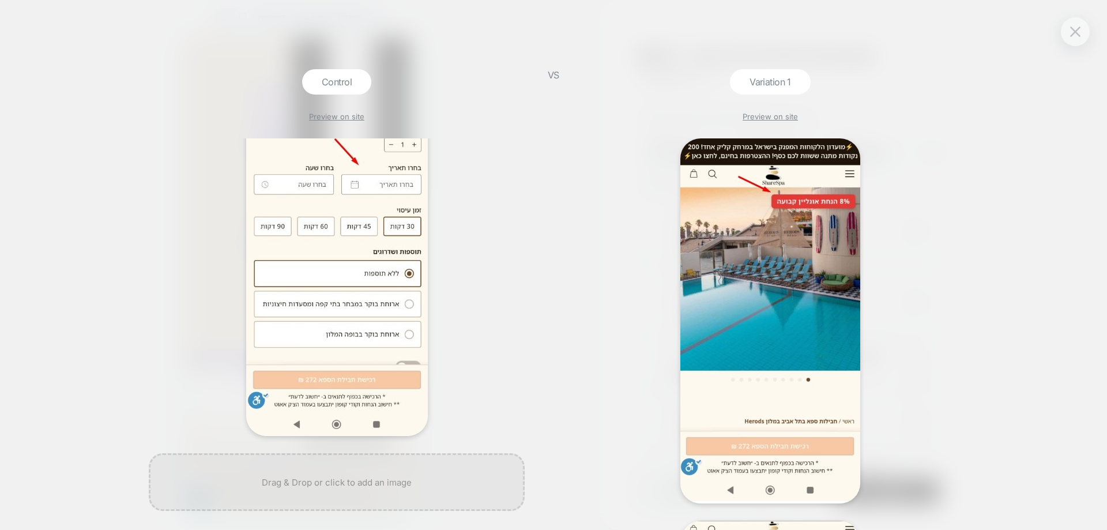
scroll to position [850, 0]
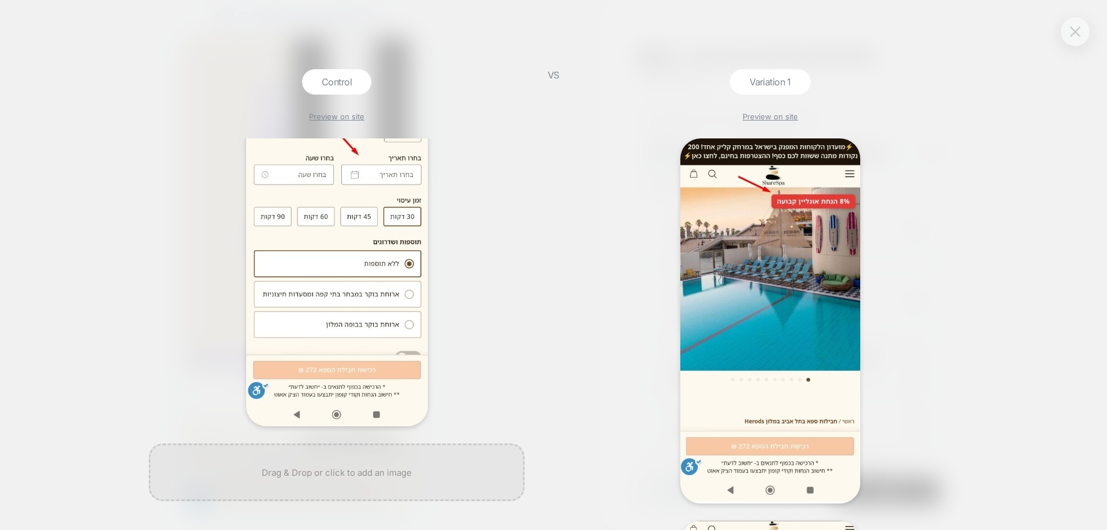
click at [1076, 30] on img at bounding box center [1075, 32] width 10 height 10
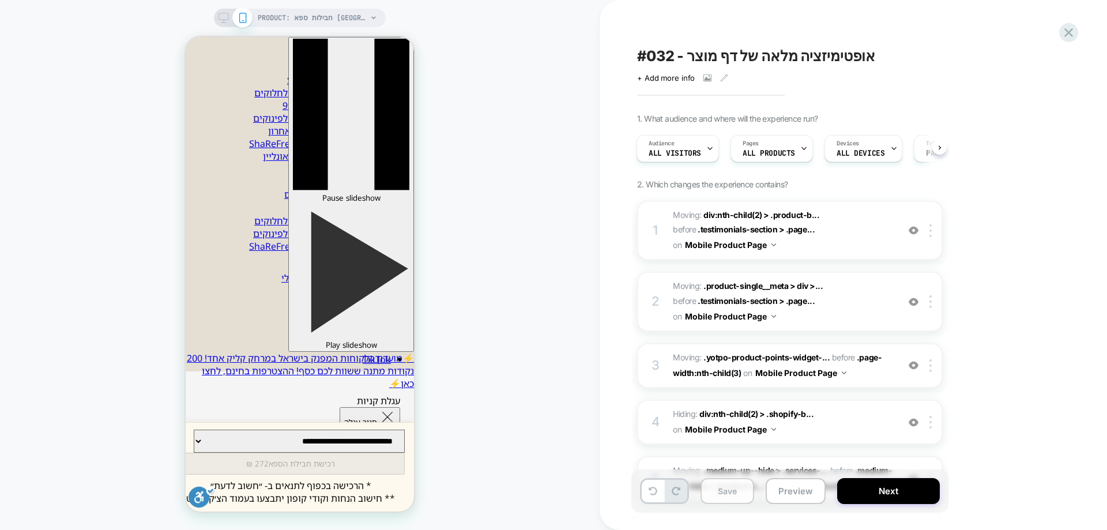
click at [740, 498] on button "Save" at bounding box center [728, 491] width 54 height 26
click at [1068, 40] on icon at bounding box center [1069, 33] width 16 height 16
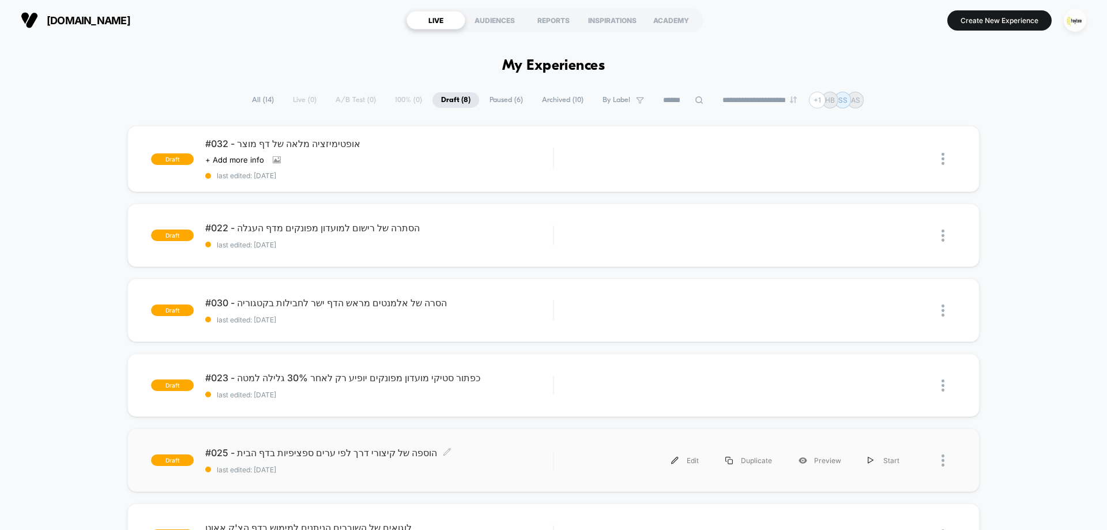
click at [336, 456] on span "#025 - הוספה של קיצורי דרך לפי ערים ספציפיות בדף הבית Click to edit experience …" at bounding box center [379, 453] width 348 height 12
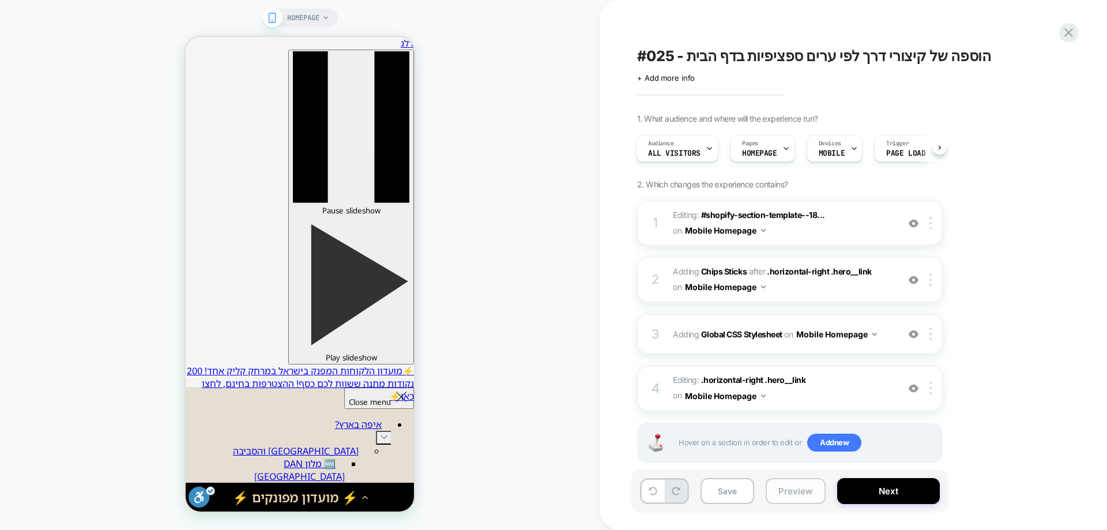
click at [793, 494] on button "Preview" at bounding box center [796, 491] width 60 height 26
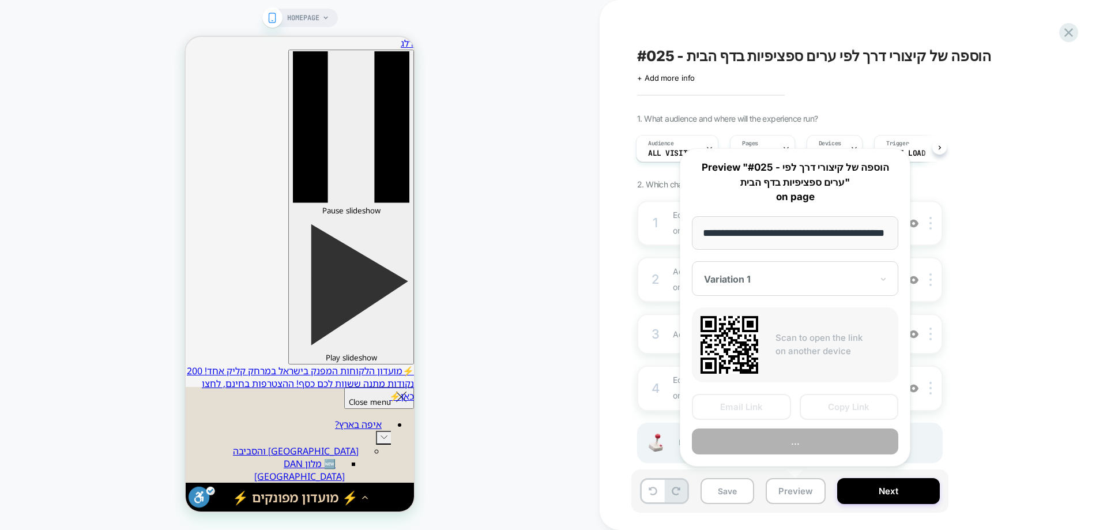
scroll to position [0, 35]
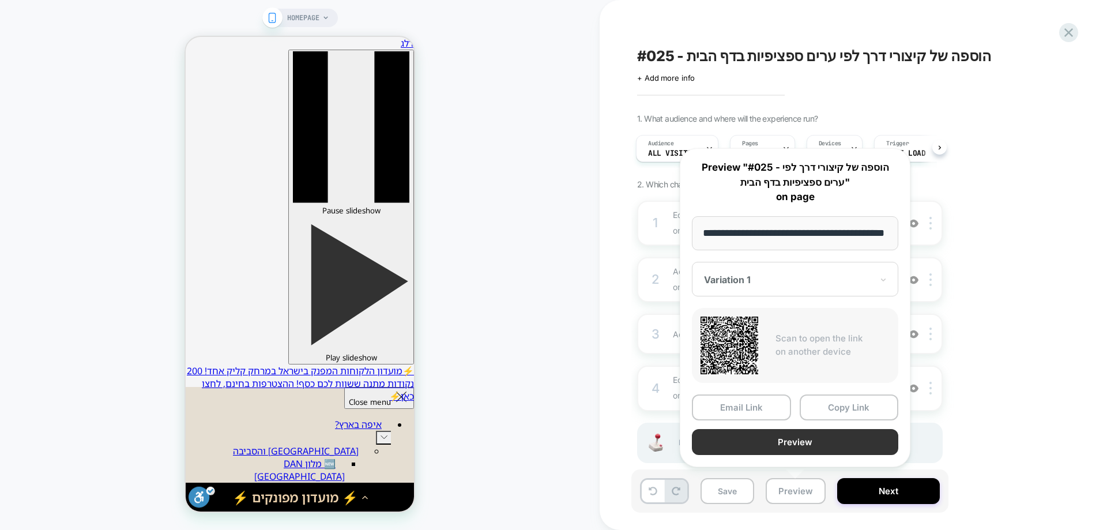
click at [770, 445] on button "Preview" at bounding box center [795, 442] width 206 height 26
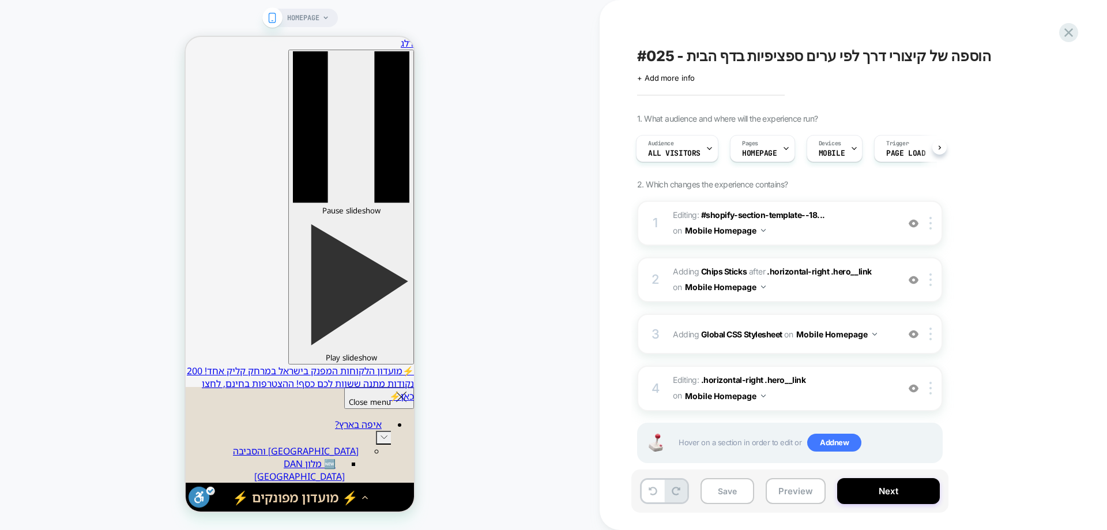
scroll to position [0, 3]
click at [783, 492] on button "Preview" at bounding box center [796, 491] width 60 height 26
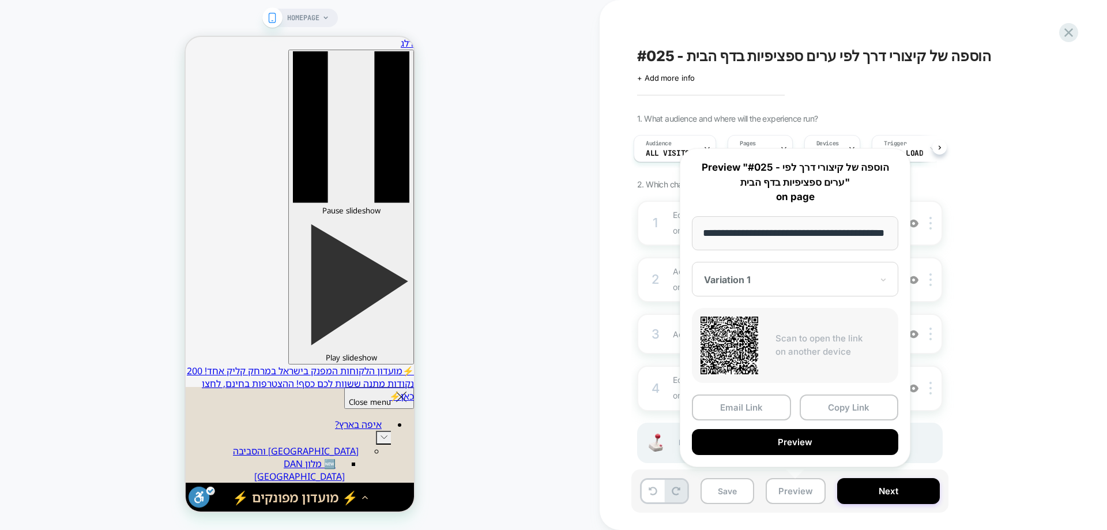
scroll to position [0, 0]
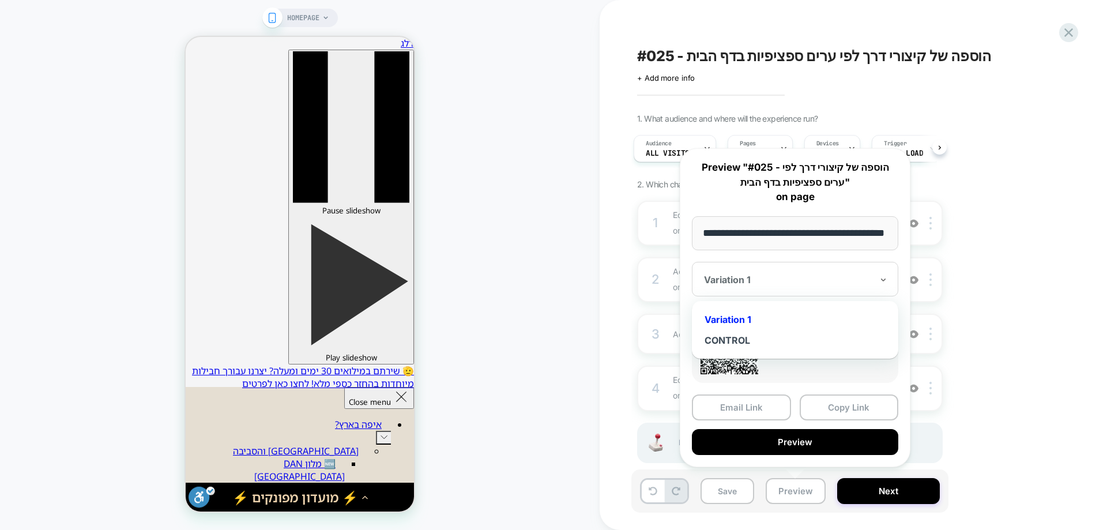
click at [764, 277] on div at bounding box center [788, 280] width 168 height 12
click at [744, 345] on div "CONTROL" at bounding box center [795, 340] width 195 height 21
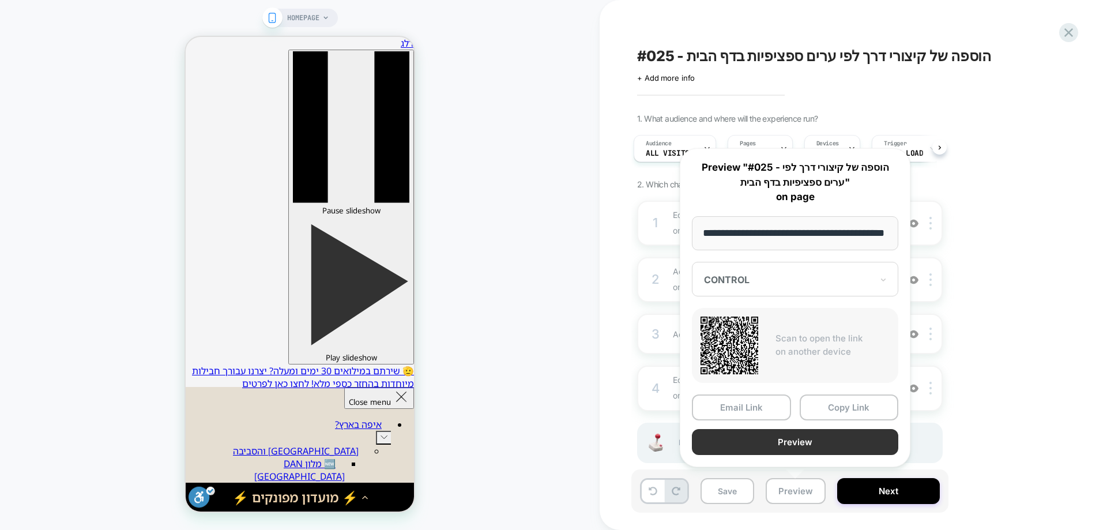
click at [782, 436] on button "Preview" at bounding box center [795, 442] width 206 height 26
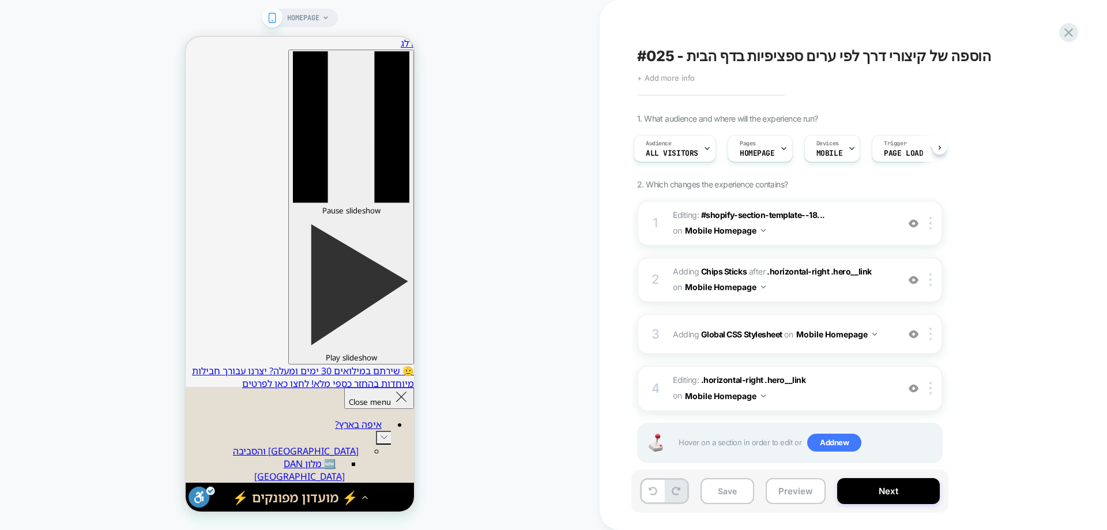
click at [681, 81] on span "+ Add more info" at bounding box center [666, 77] width 58 height 9
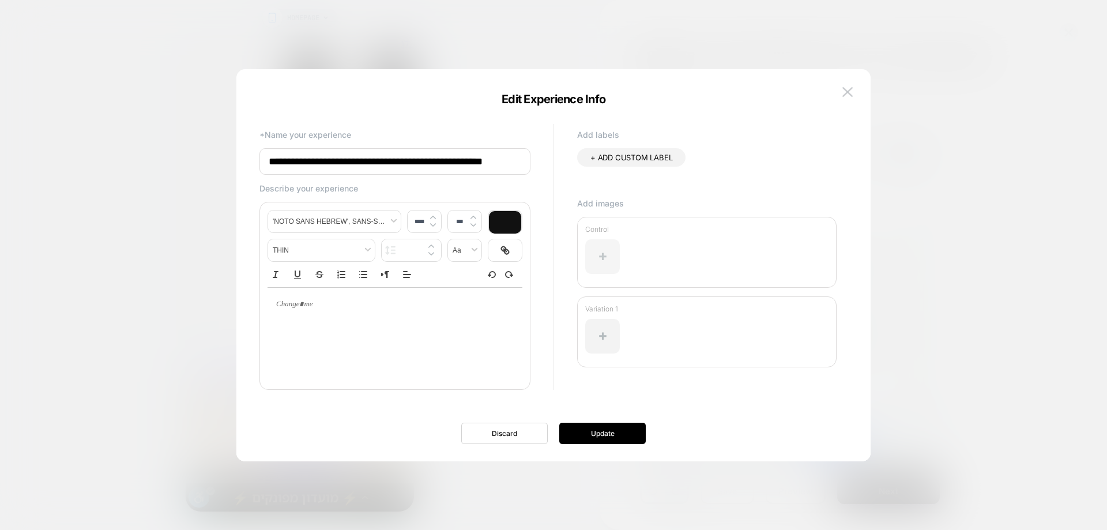
click at [597, 255] on div at bounding box center [602, 256] width 35 height 35
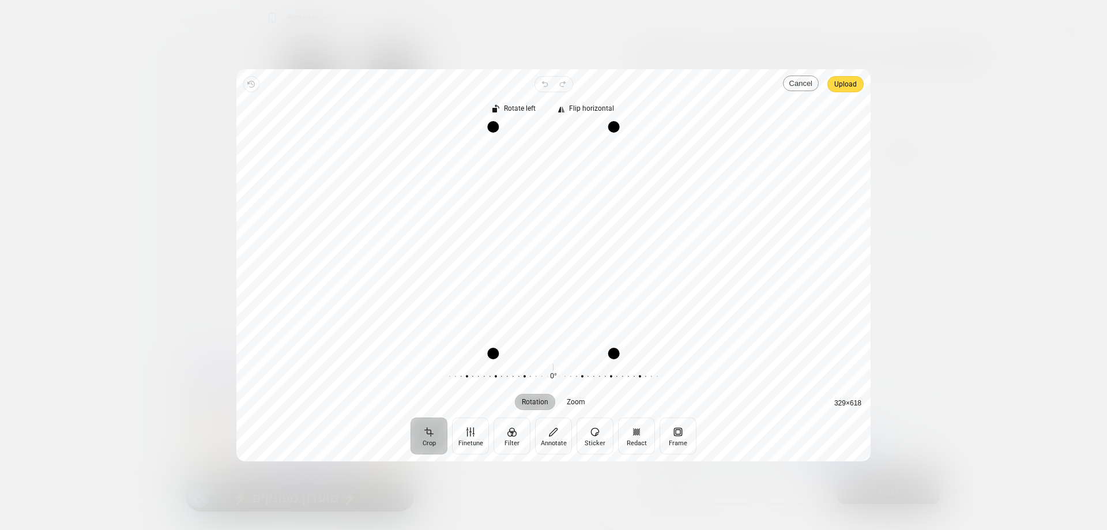
click at [808, 86] on button "Cancel" at bounding box center [801, 84] width 36 height 16
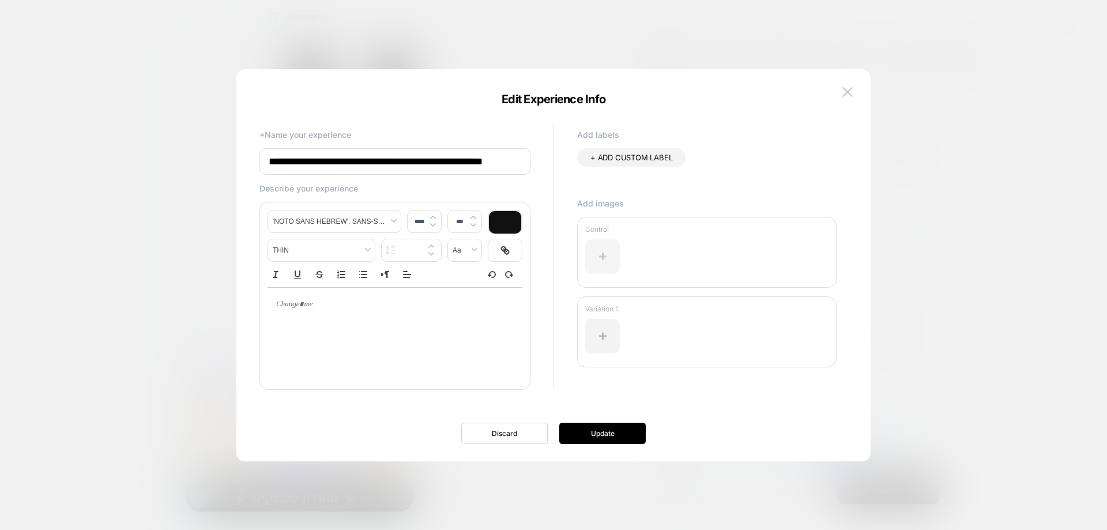
click at [603, 257] on div at bounding box center [602, 256] width 35 height 35
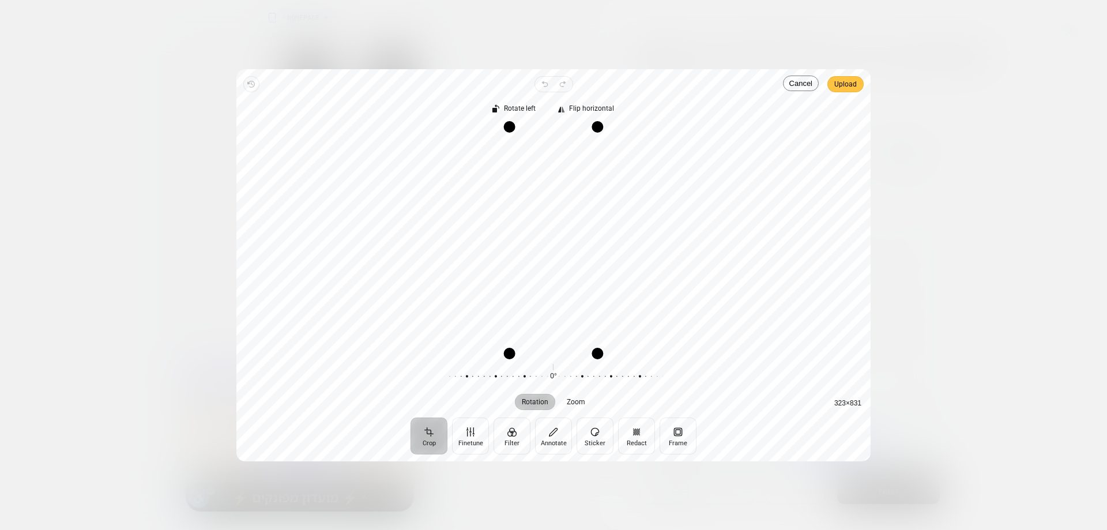
click at [838, 88] on span "Upload" at bounding box center [845, 84] width 22 height 14
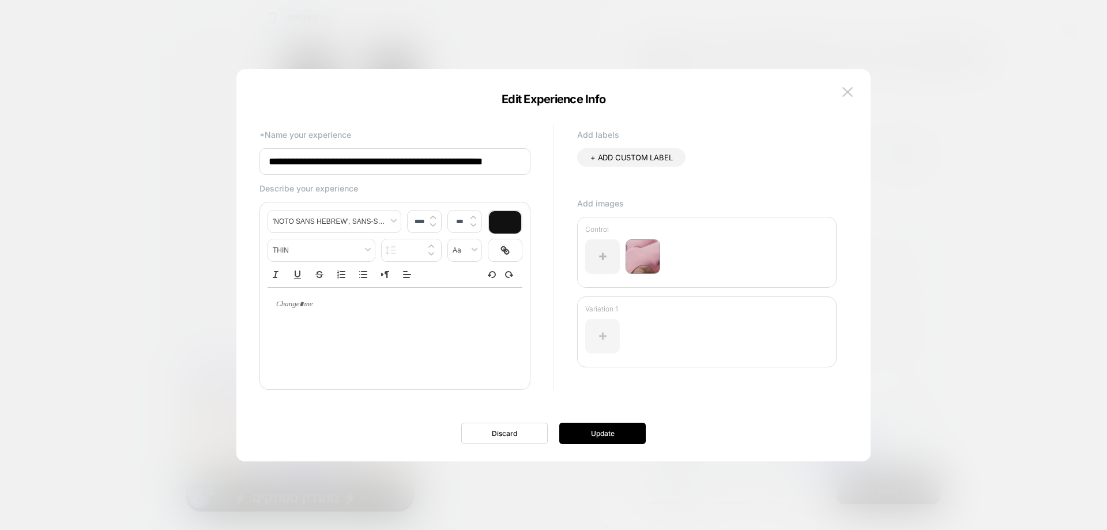
click at [603, 338] on div at bounding box center [602, 336] width 35 height 35
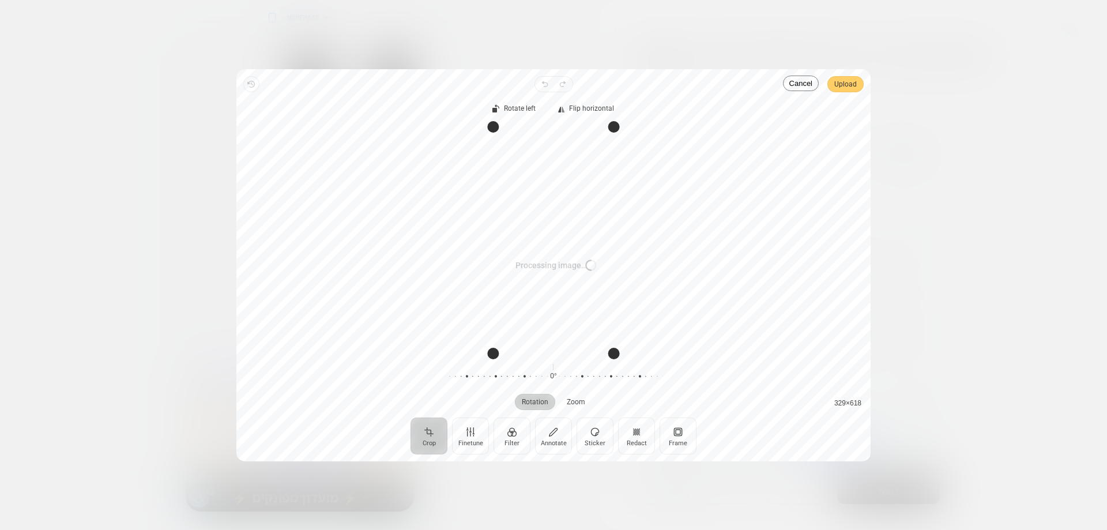
click at [848, 86] on span "Upload" at bounding box center [845, 84] width 22 height 14
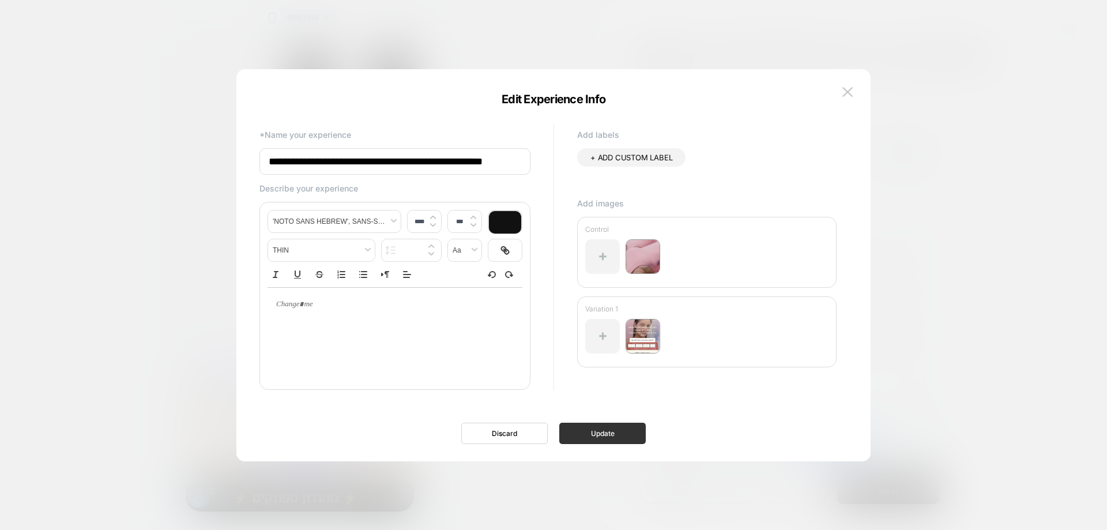
click at [596, 427] on button "Update" at bounding box center [602, 433] width 86 height 21
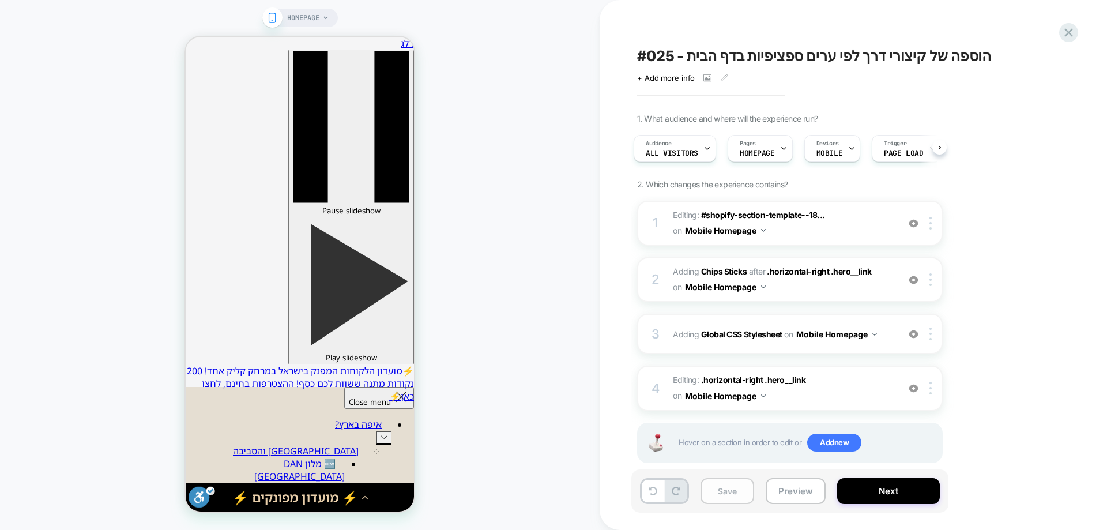
click at [722, 499] on button "Save" at bounding box center [728, 491] width 54 height 26
click at [705, 82] on div "+ Add more info" at bounding box center [752, 77] width 231 height 9
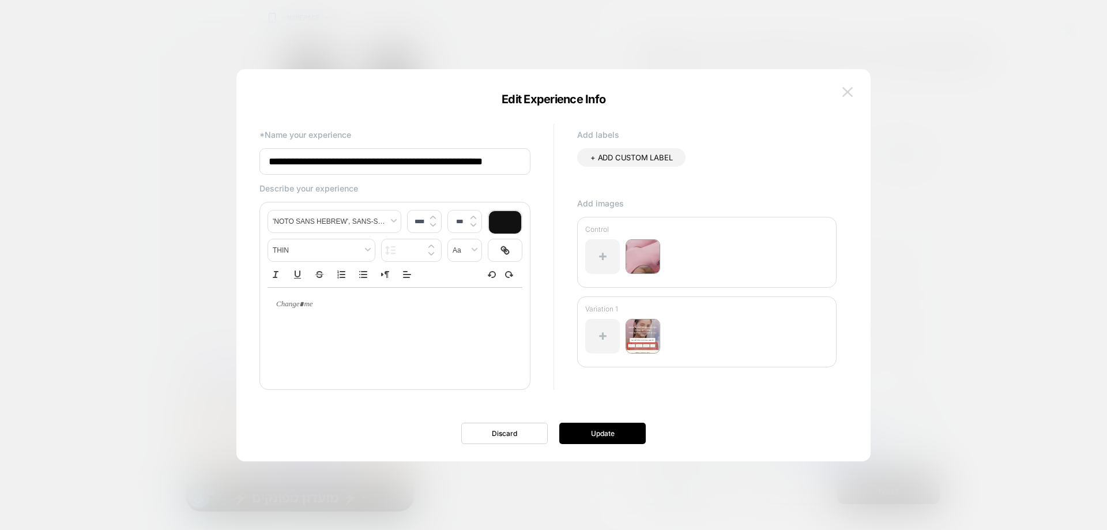
click at [848, 89] on img at bounding box center [847, 92] width 10 height 10
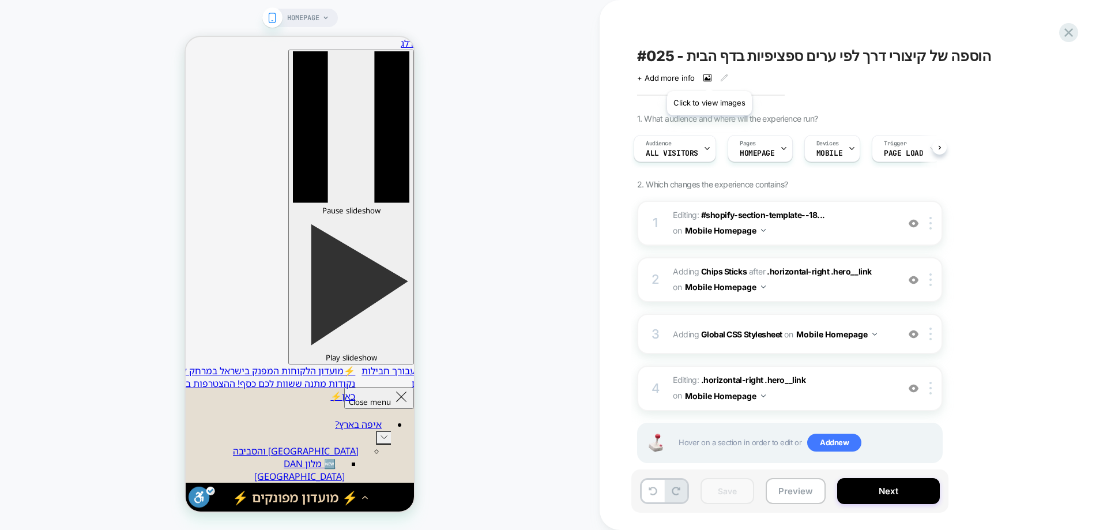
click at [709, 77] on icon at bounding box center [707, 78] width 8 height 8
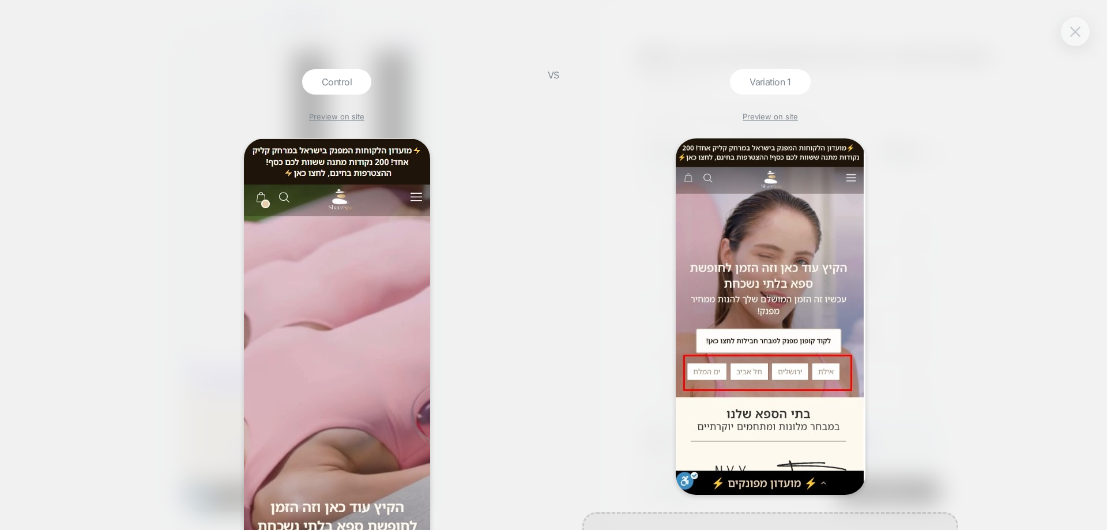
click at [1075, 34] on img at bounding box center [1075, 32] width 10 height 10
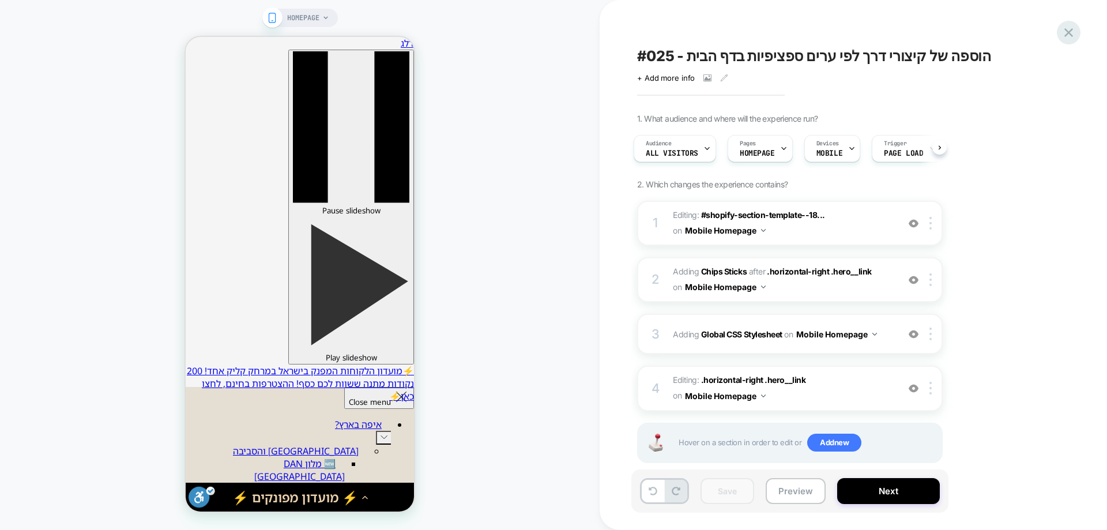
click at [1071, 35] on icon at bounding box center [1068, 32] width 9 height 9
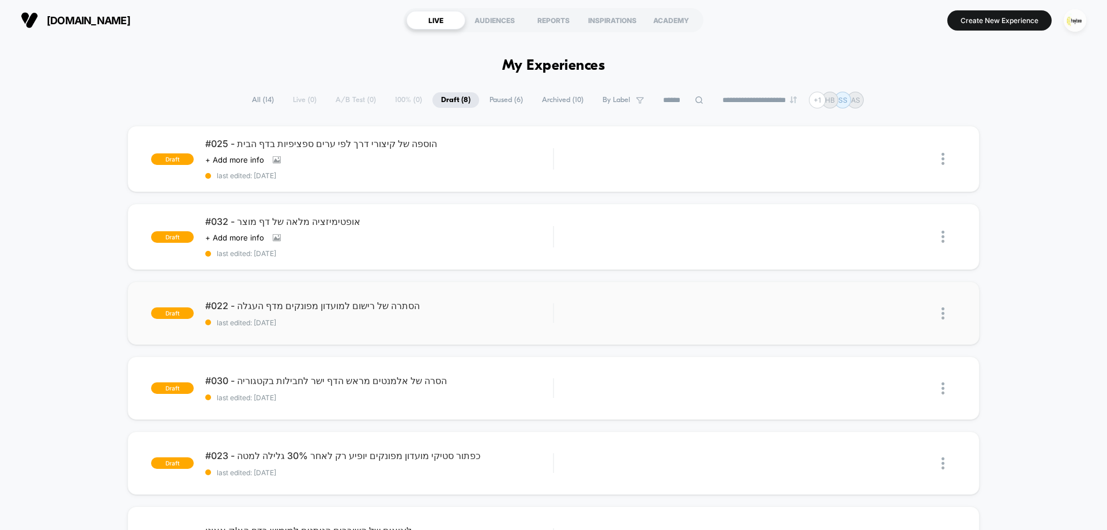
click at [944, 313] on img at bounding box center [943, 313] width 3 height 12
click at [889, 364] on div "Delete" at bounding box center [884, 366] width 104 height 26
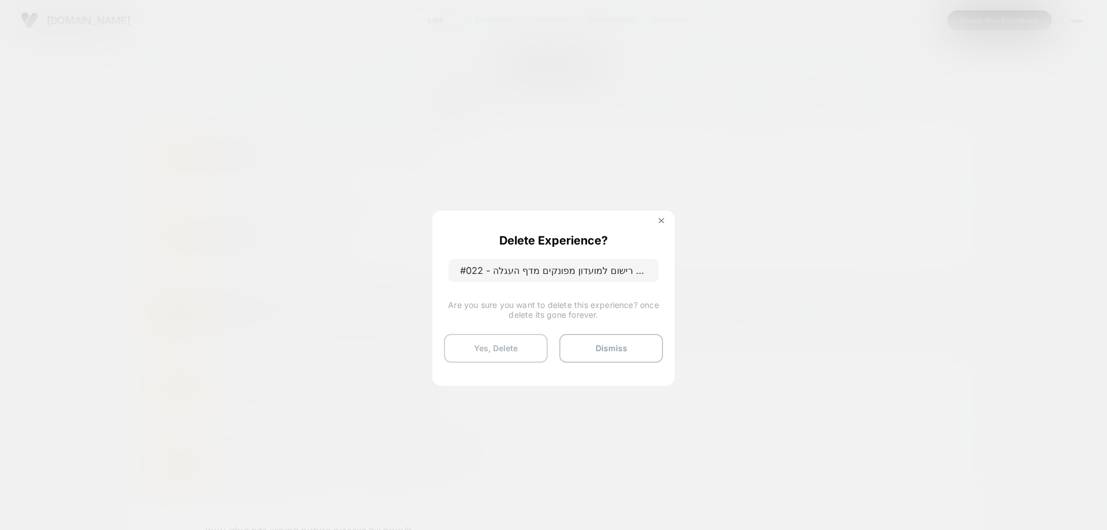
click at [519, 349] on button "Yes, Delete" at bounding box center [496, 348] width 104 height 29
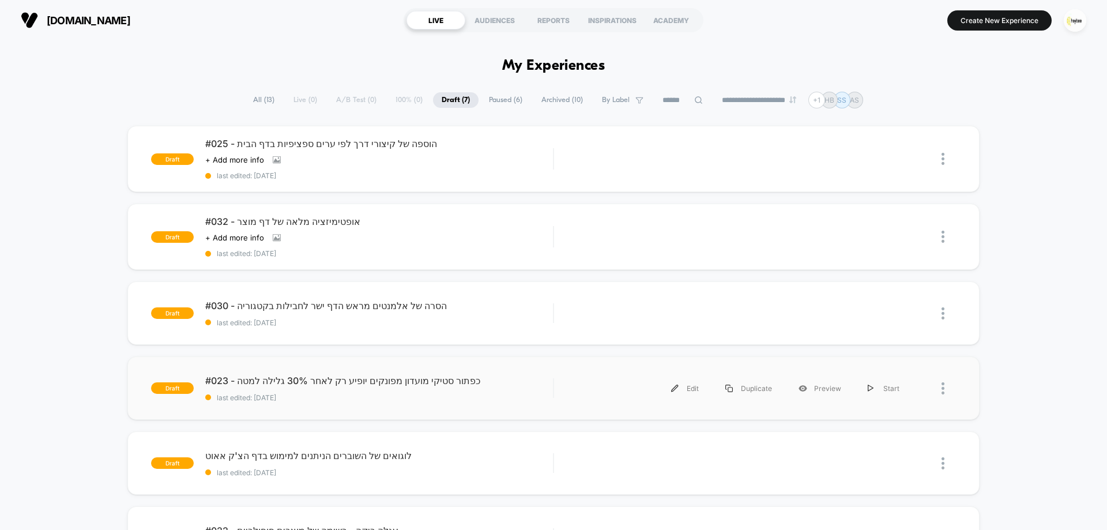
click at [324, 387] on div "#023 - כפתור סטיקי מועדון מפונקים יופיע רק לאחר 30% גלילה למטה last edited: 8.1…" at bounding box center [379, 388] width 348 height 27
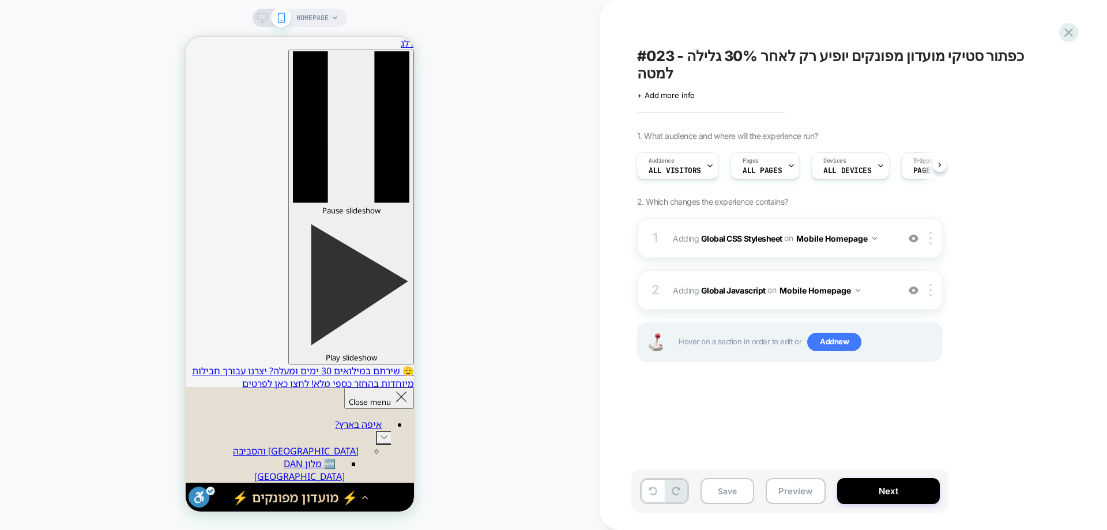
click at [558, 257] on div "HOMEPAGE" at bounding box center [300, 265] width 600 height 507
drag, startPoint x: 373, startPoint y: 491, endPoint x: 365, endPoint y: 499, distance: 11.4
click at [371, 494] on div "⚡ מועדון מפונקים ⚡" at bounding box center [300, 497] width 228 height 29
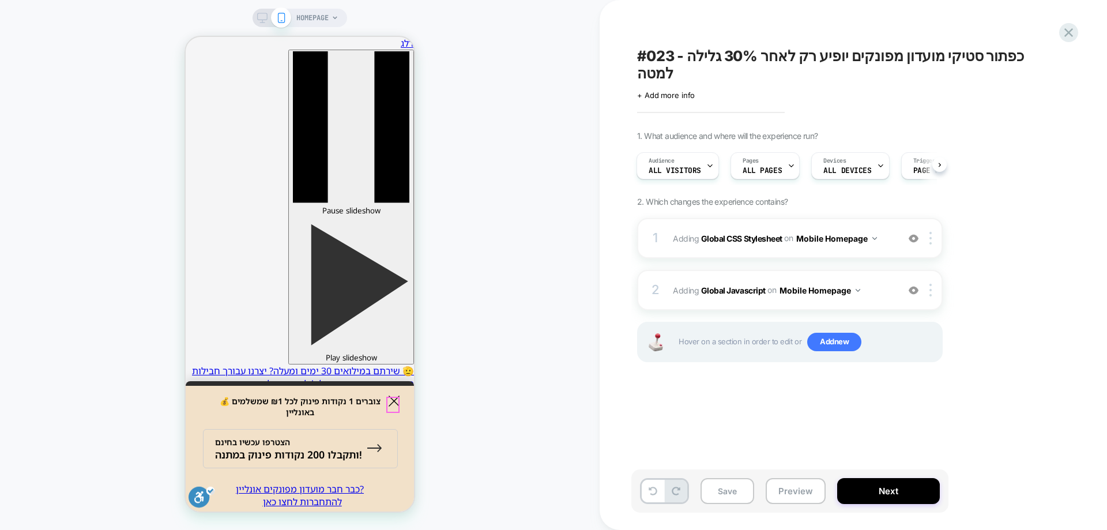
click at [395, 401] on icon "Close button" at bounding box center [394, 401] width 11 height 11
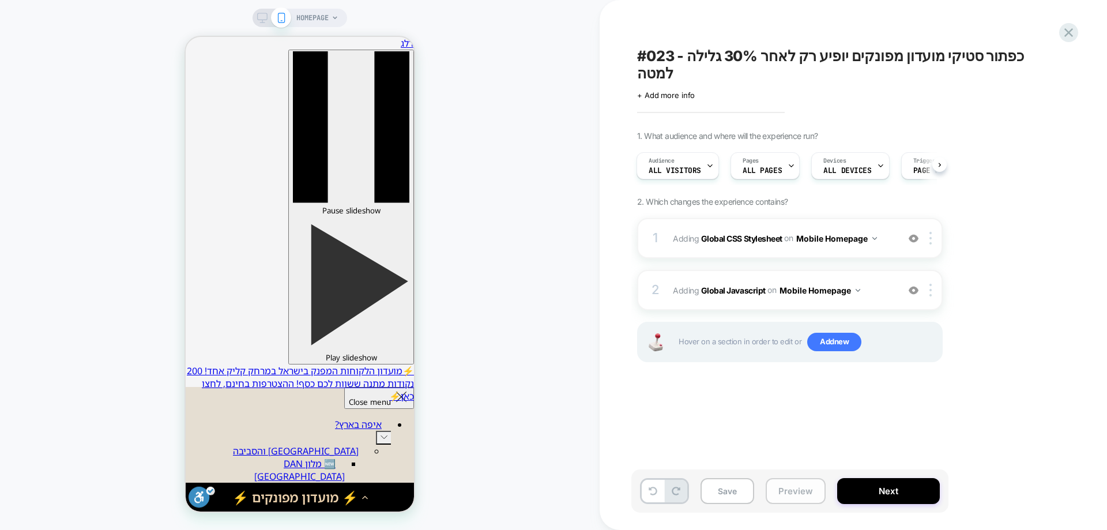
click at [807, 484] on button "Preview" at bounding box center [796, 491] width 60 height 26
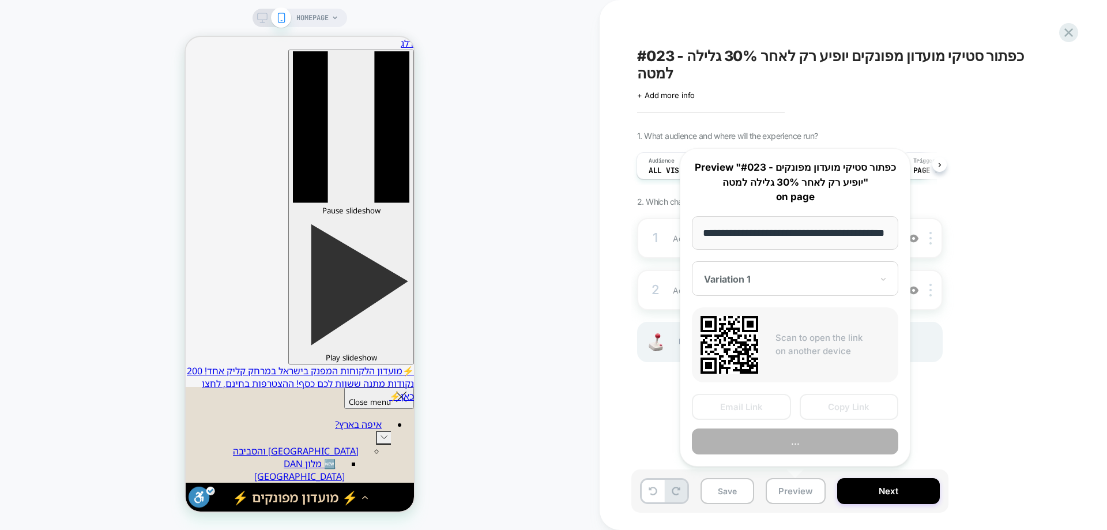
scroll to position [0, 35]
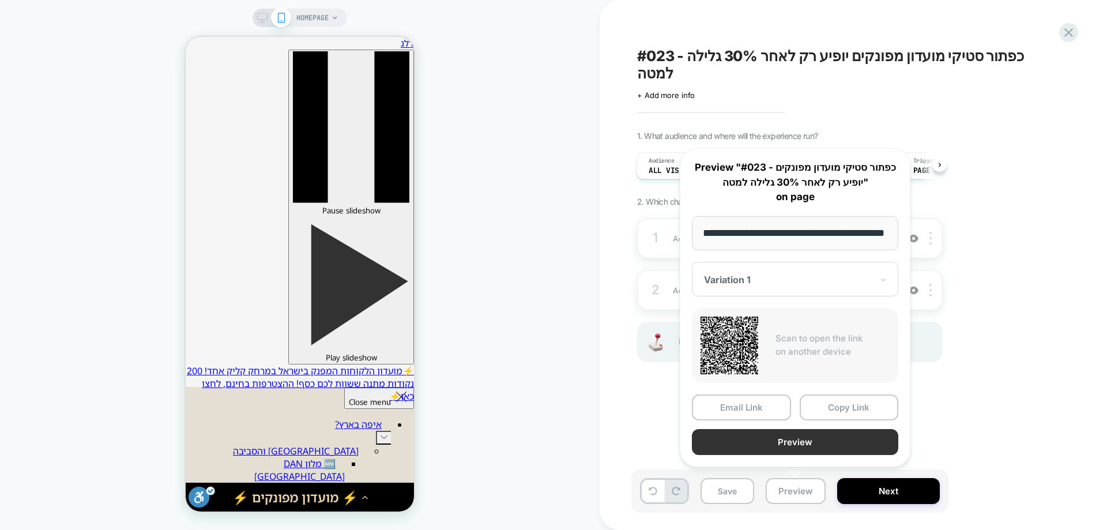
click at [761, 447] on button "Preview" at bounding box center [795, 442] width 206 height 26
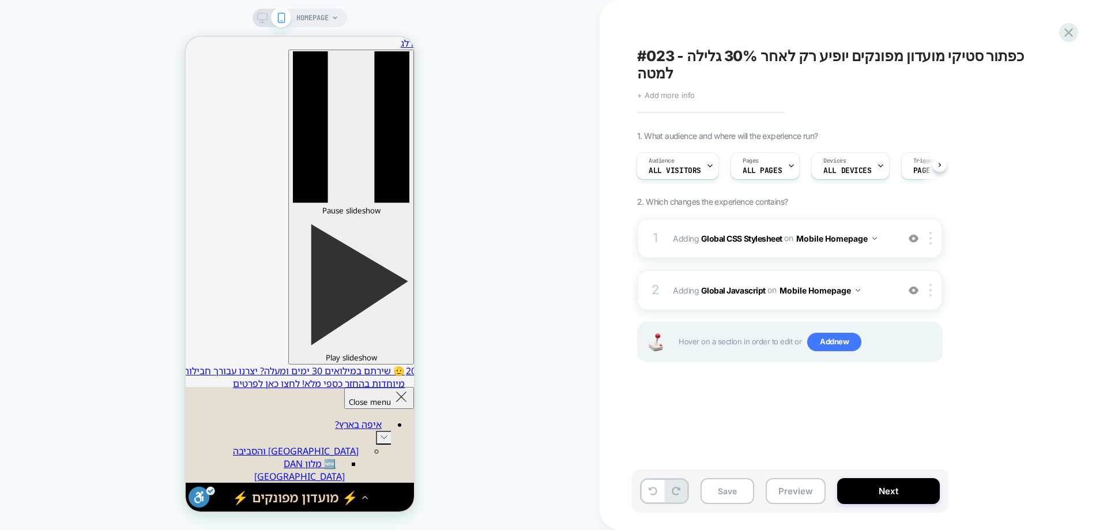
click at [673, 91] on span "+ Add more info" at bounding box center [666, 95] width 58 height 9
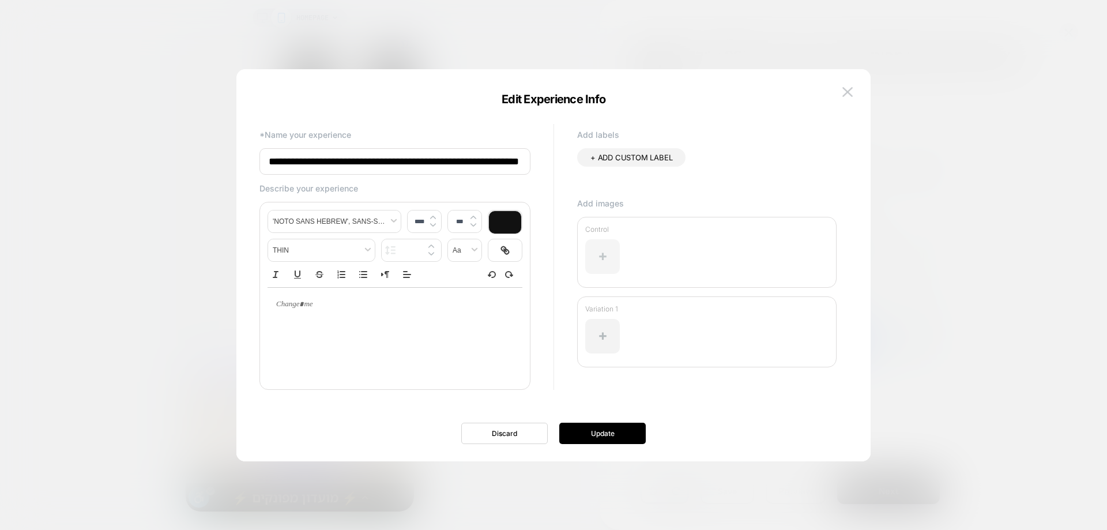
scroll to position [0, 12]
click at [606, 332] on div at bounding box center [602, 336] width 35 height 35
click at [846, 92] on img at bounding box center [847, 92] width 10 height 10
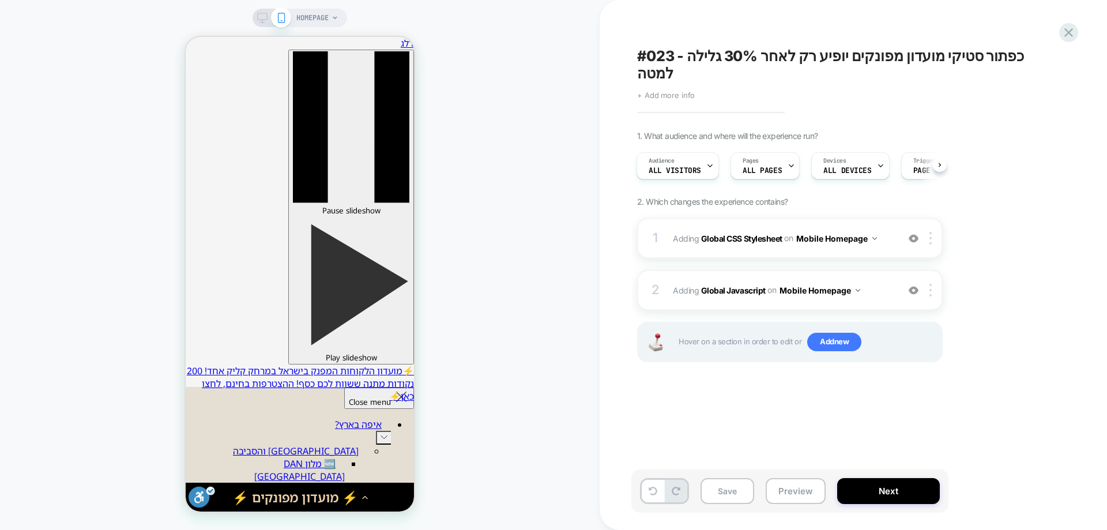
click at [677, 91] on span "+ Add more info" at bounding box center [666, 95] width 58 height 9
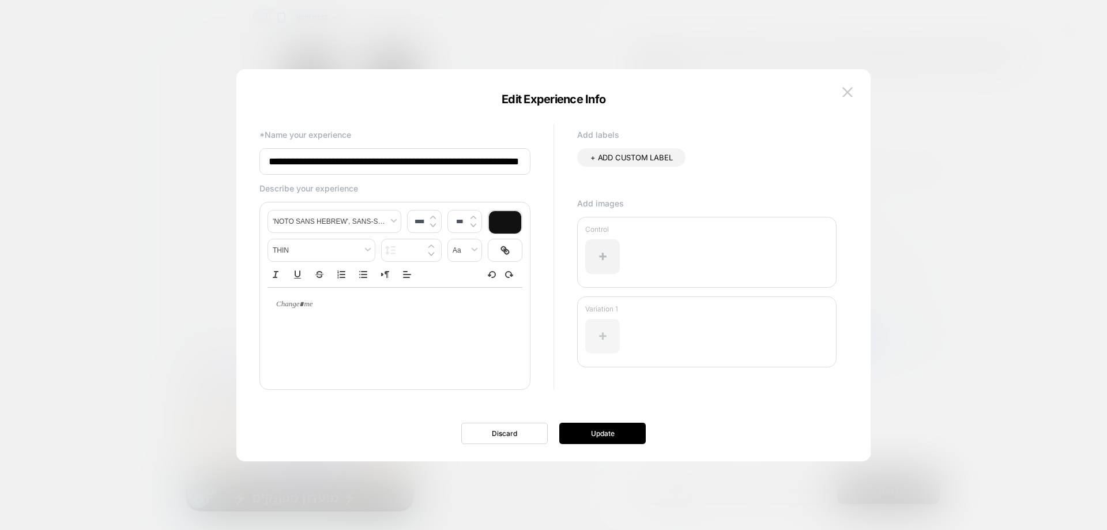
click at [616, 338] on div at bounding box center [602, 336] width 35 height 35
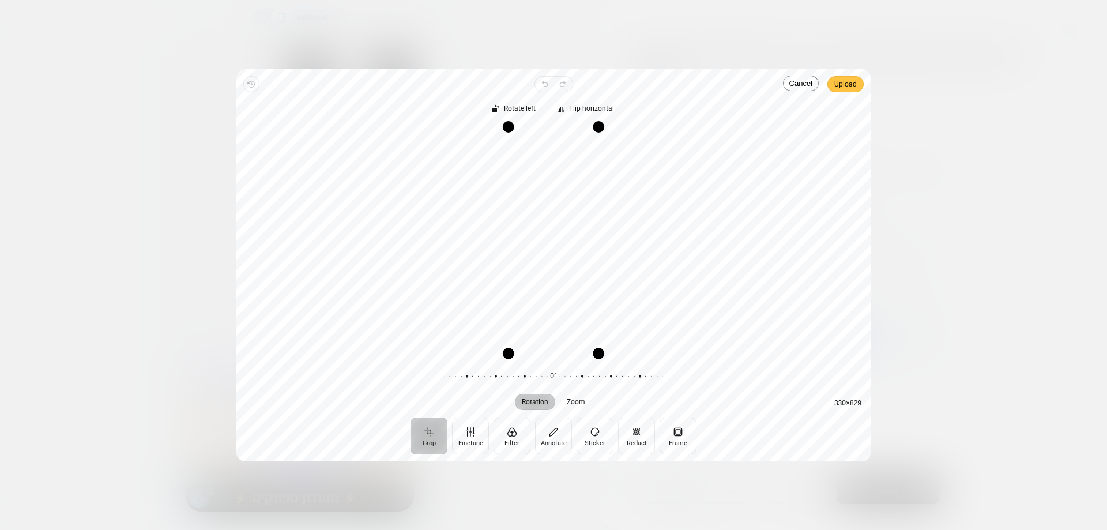
click at [844, 84] on span "Upload" at bounding box center [845, 84] width 22 height 14
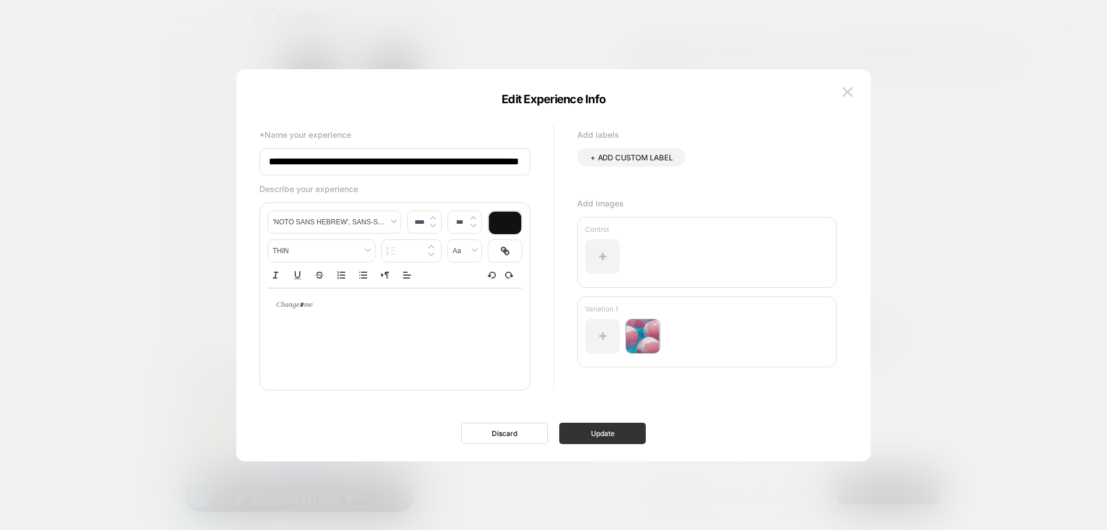
click at [618, 435] on button "Update" at bounding box center [602, 433] width 86 height 21
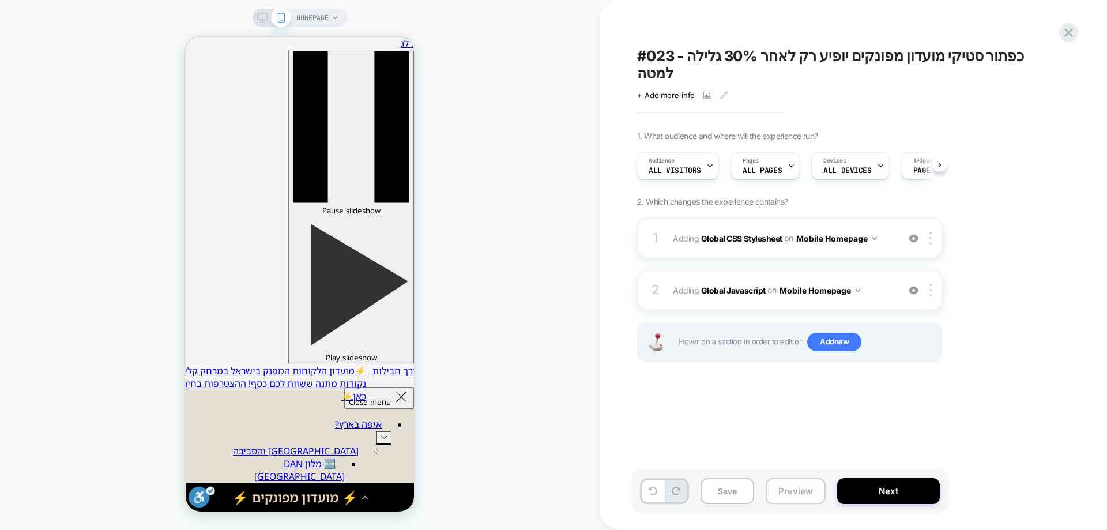
click at [789, 483] on button "Preview" at bounding box center [796, 491] width 60 height 26
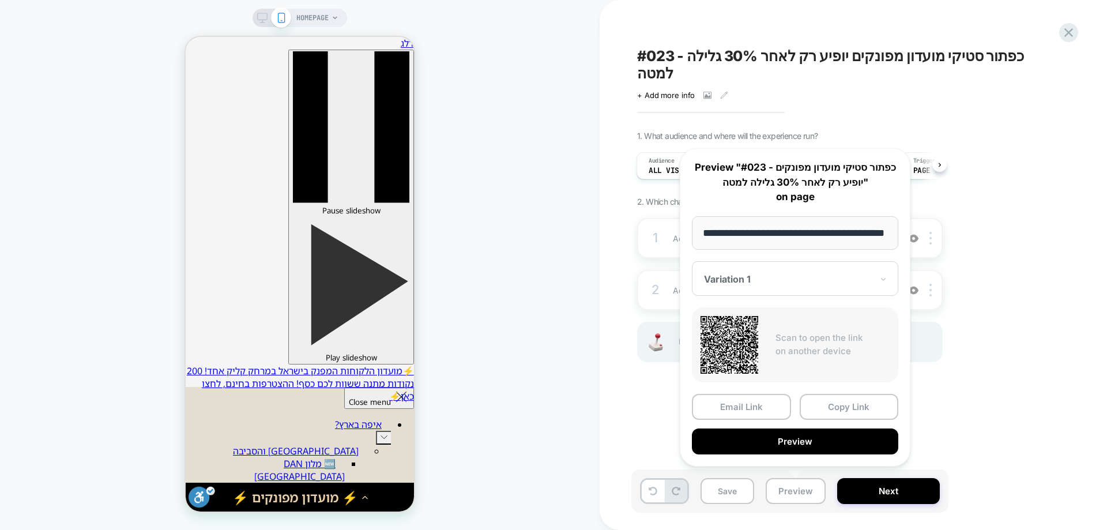
scroll to position [0, 35]
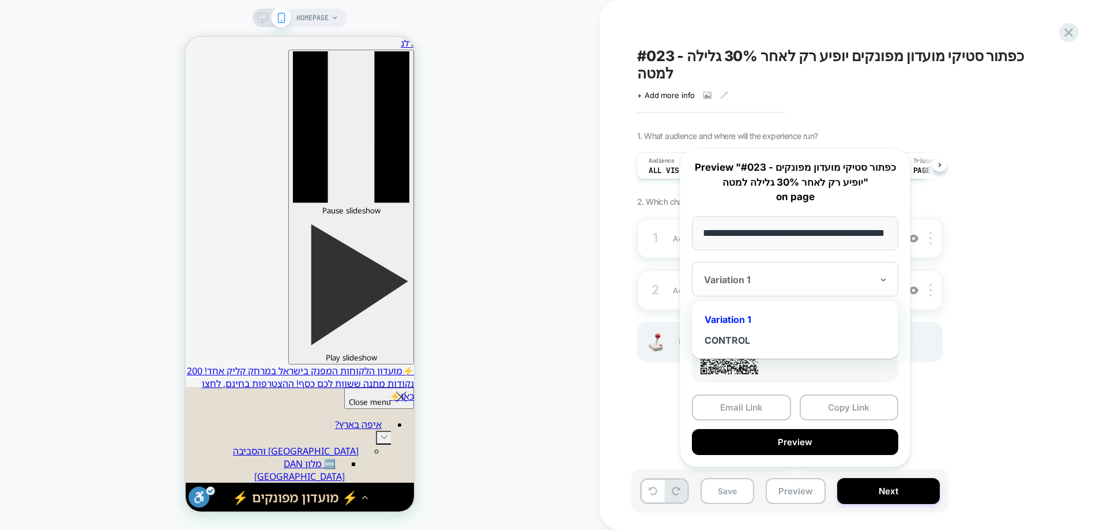
click at [803, 263] on div "Variation 1" at bounding box center [795, 279] width 206 height 35
click at [731, 340] on div "CONTROL" at bounding box center [795, 340] width 195 height 21
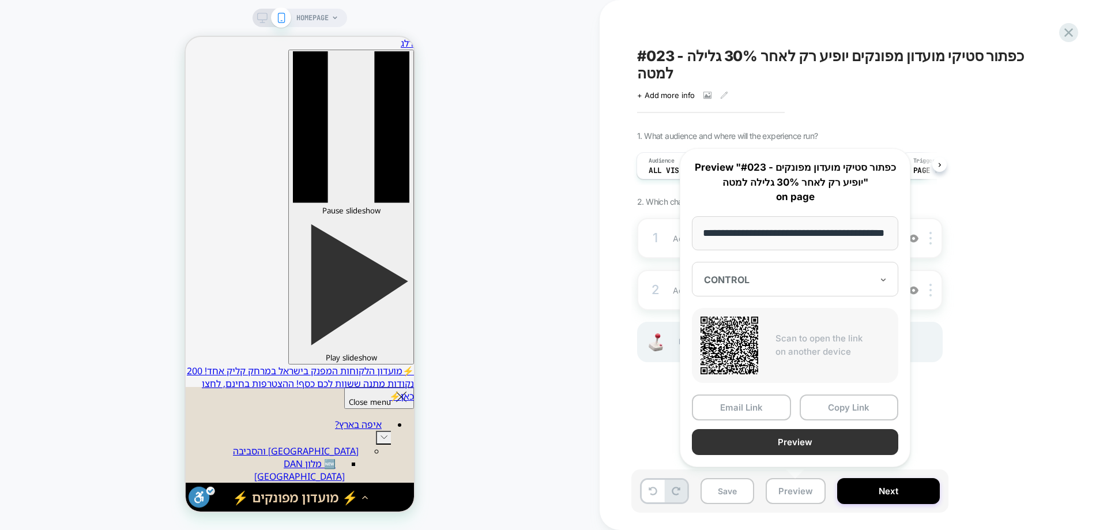
click at [793, 441] on button "Preview" at bounding box center [795, 442] width 206 height 26
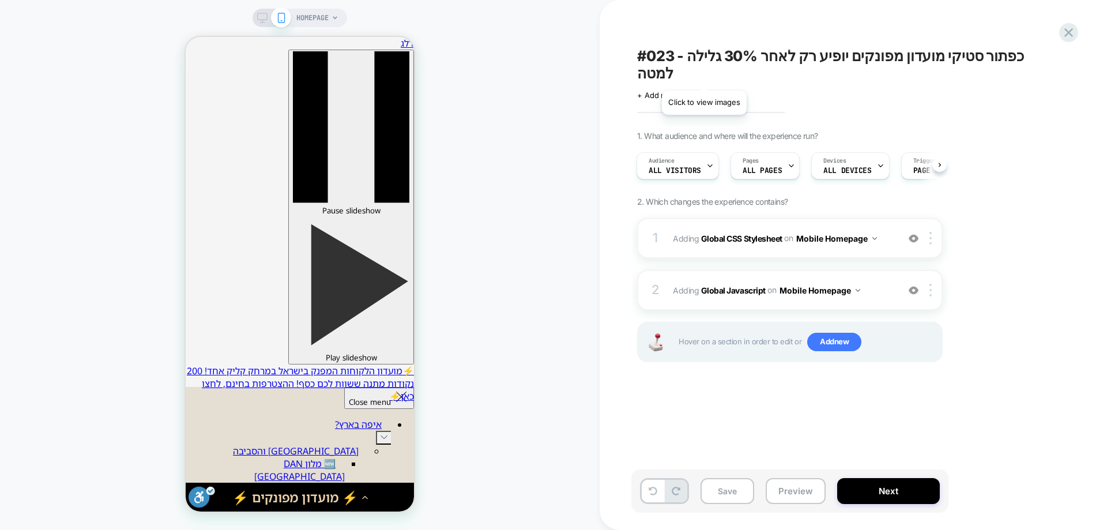
click at [704, 91] on icon at bounding box center [707, 95] width 8 height 8
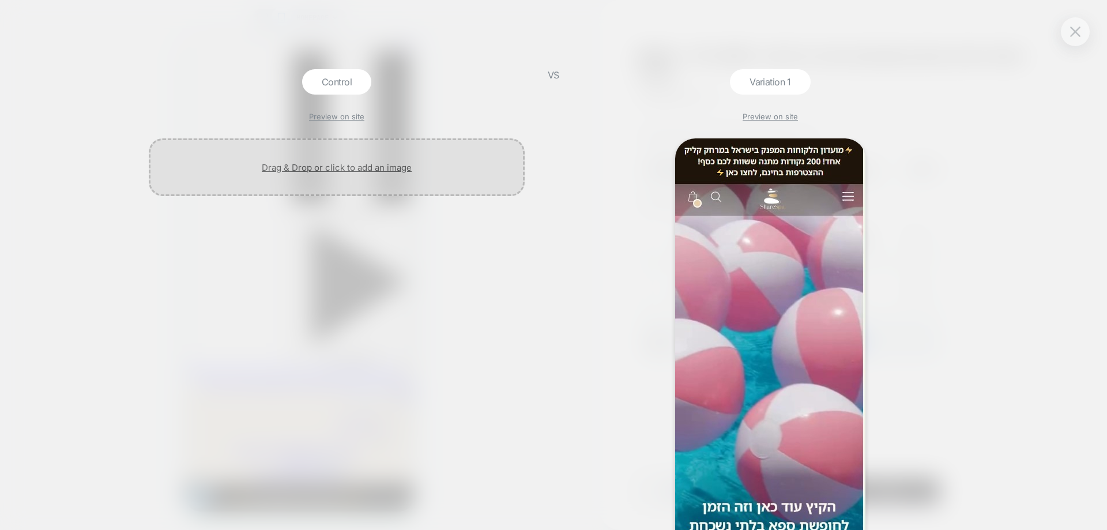
click at [341, 162] on div at bounding box center [337, 167] width 376 height 58
click at [1090, 37] on div "Control Preview on site VS Variation 1 Preview on site" at bounding box center [553, 265] width 1107 height 530
click at [1084, 34] on div at bounding box center [1075, 31] width 29 height 29
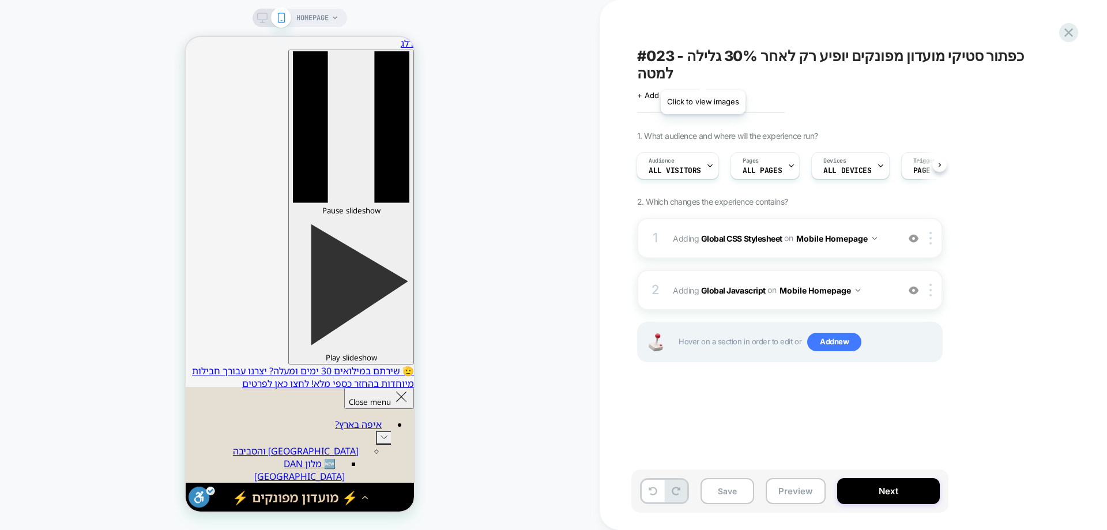
click at [703, 91] on icon at bounding box center [707, 95] width 8 height 8
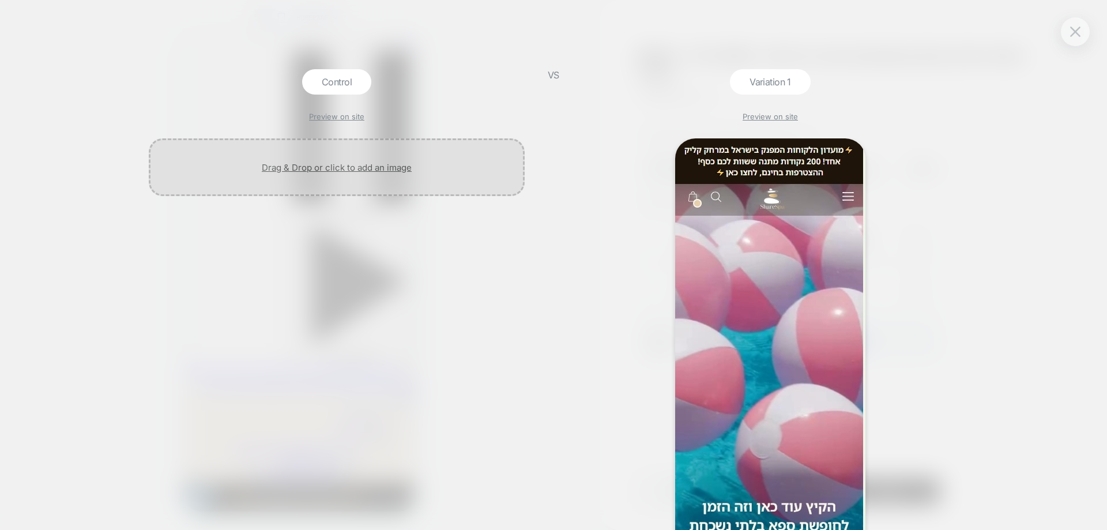
click at [340, 159] on div at bounding box center [337, 167] width 376 height 58
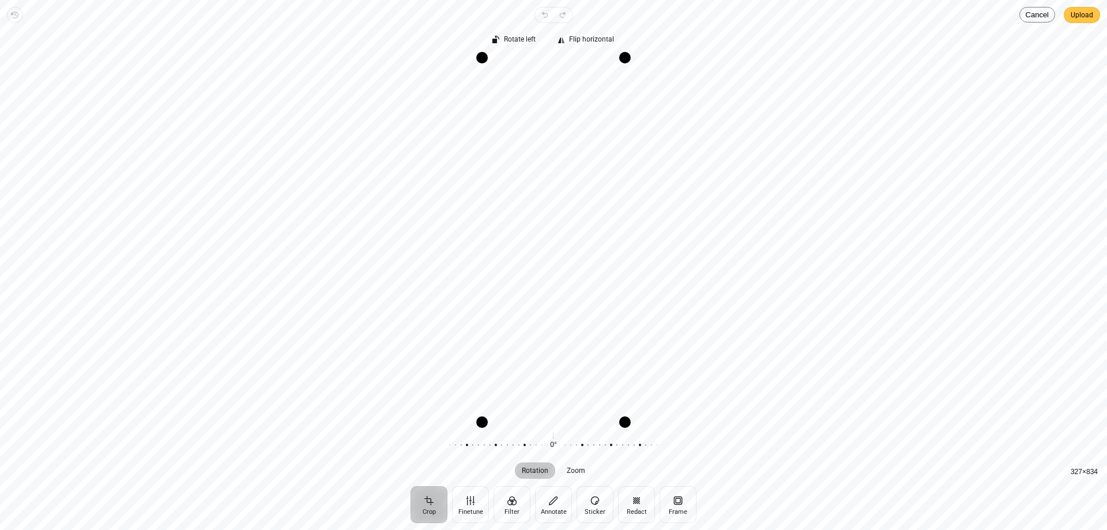
click at [1080, 11] on span "Upload" at bounding box center [1082, 15] width 22 height 14
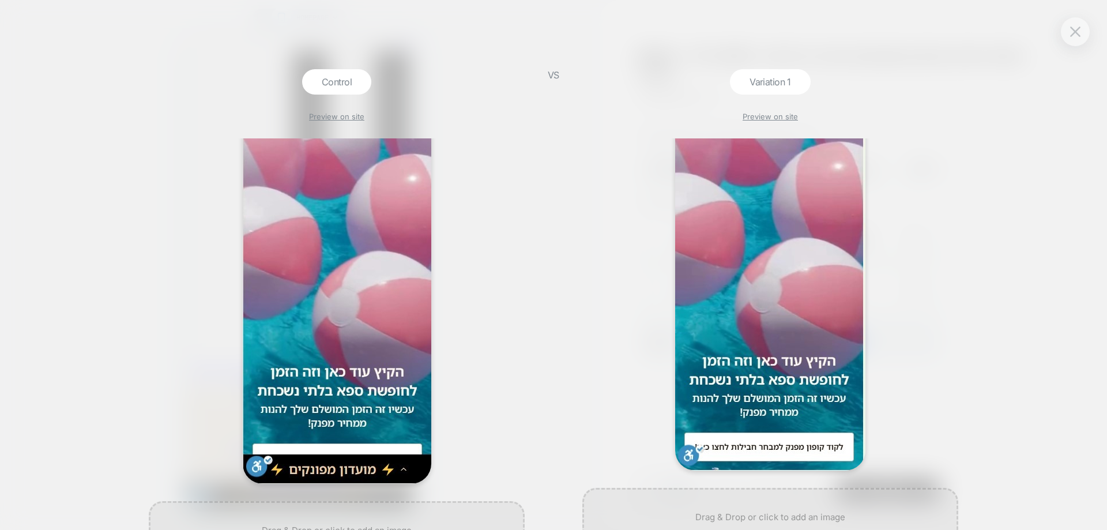
scroll to position [173, 0]
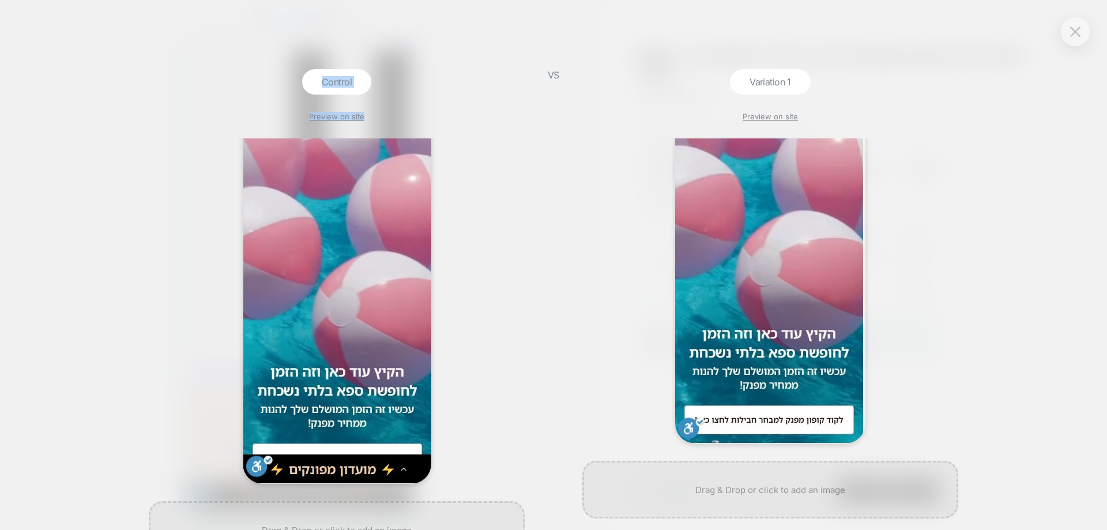
drag, startPoint x: 0, startPoint y: 122, endPoint x: 0, endPoint y: 206, distance: 84.8
click at [0, 206] on div "Control Preview on site VS Variation 1 Preview on site" at bounding box center [553, 265] width 1107 height 530
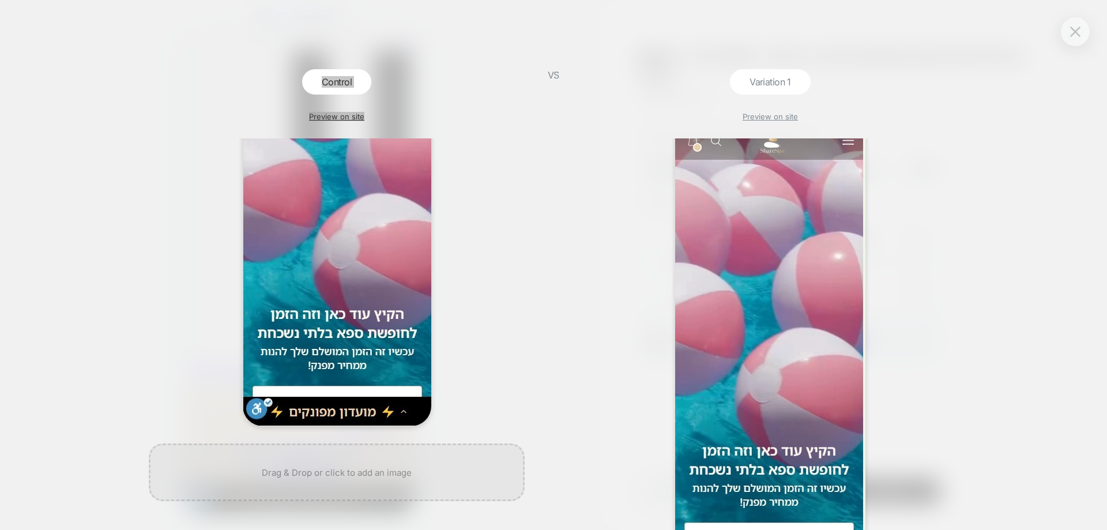
scroll to position [190, 0]
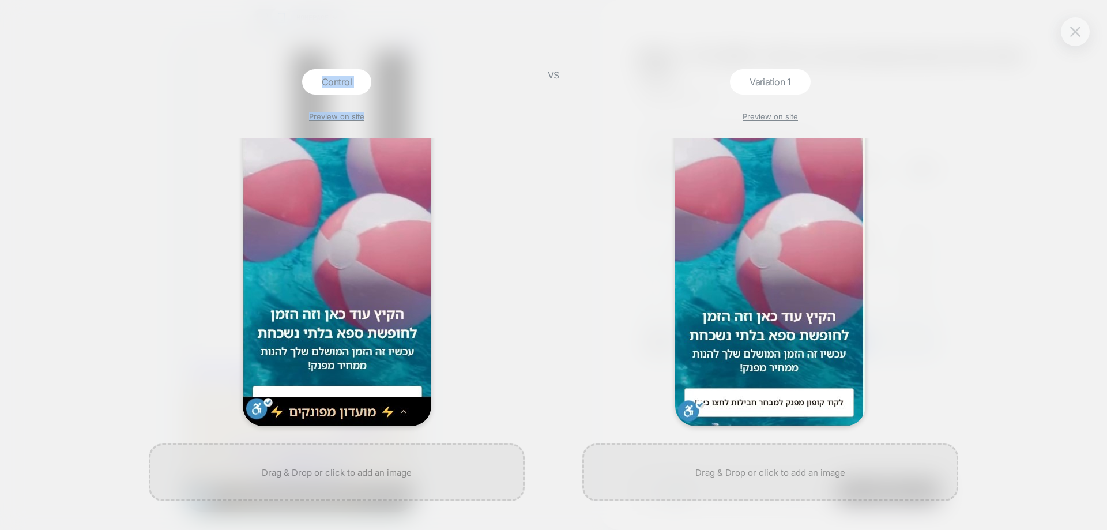
click at [1082, 27] on button at bounding box center [1075, 31] width 17 height 17
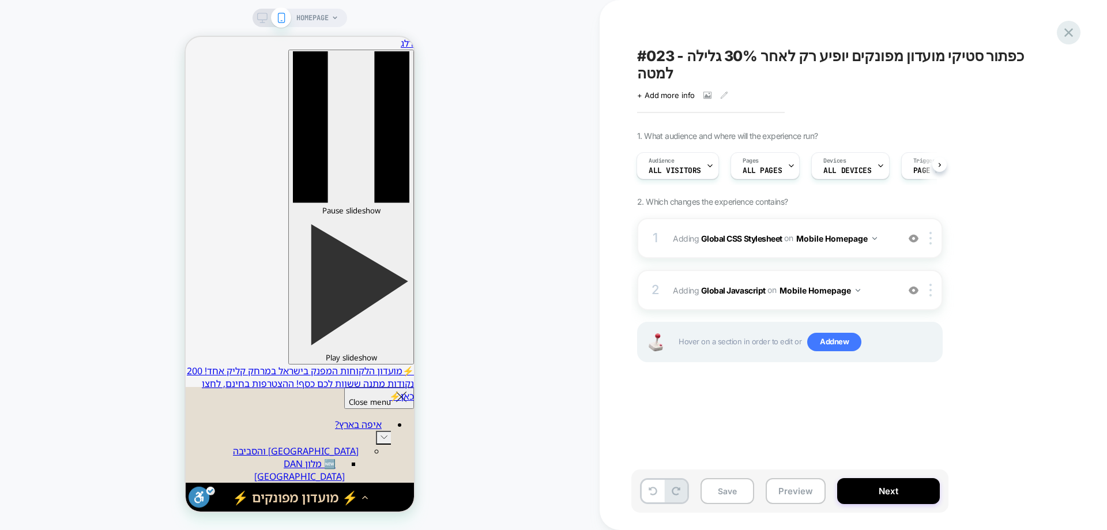
click at [1066, 29] on icon at bounding box center [1068, 32] width 9 height 9
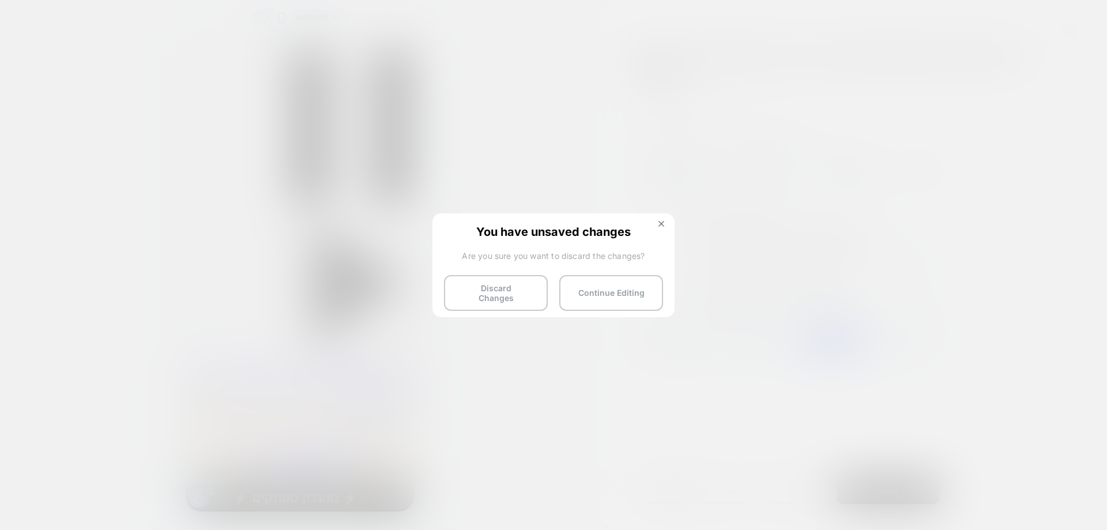
click at [662, 219] on div "You have unsaved changes Are you sure you want to discard the changes? Discard …" at bounding box center [553, 264] width 242 height 102
click at [661, 222] on img at bounding box center [661, 224] width 6 height 6
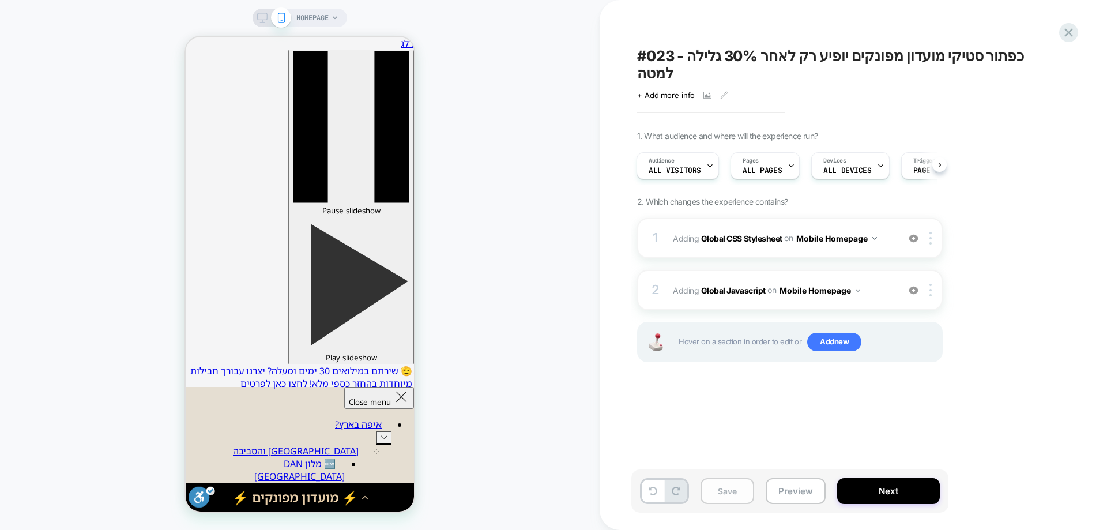
click at [726, 487] on button "Save" at bounding box center [728, 491] width 54 height 26
click at [1066, 28] on icon at bounding box center [1069, 33] width 16 height 16
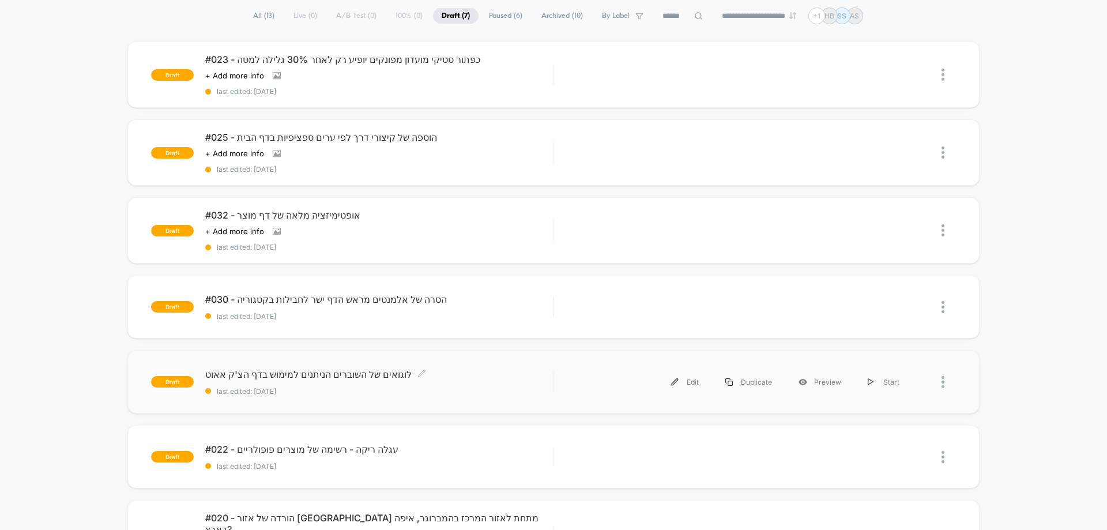
scroll to position [58, 0]
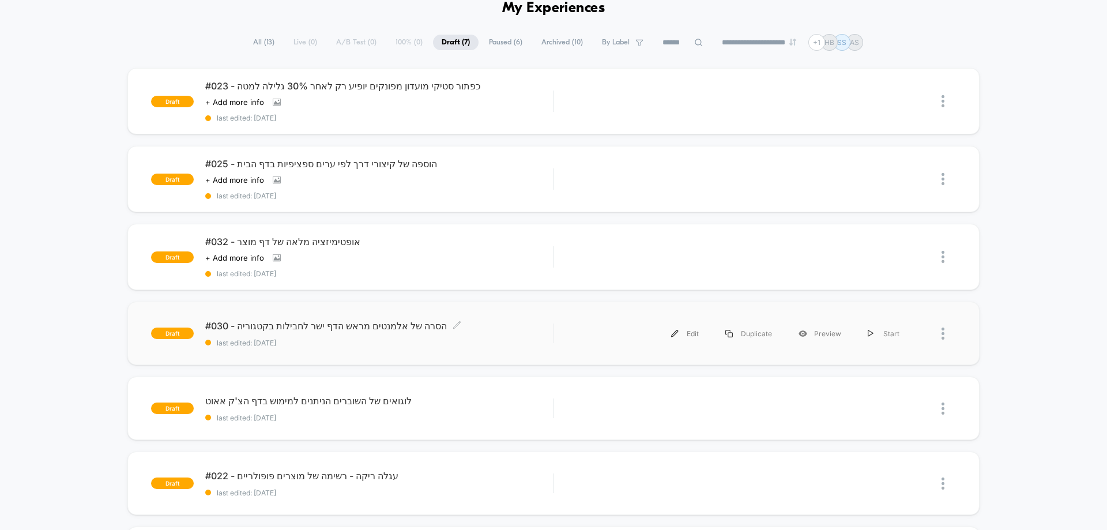
click at [474, 323] on span "#030 - הסרה של אלמנטים מראש הדף ישר לחבילות בקטגוריה Click to edit experience d…" at bounding box center [379, 326] width 348 height 12
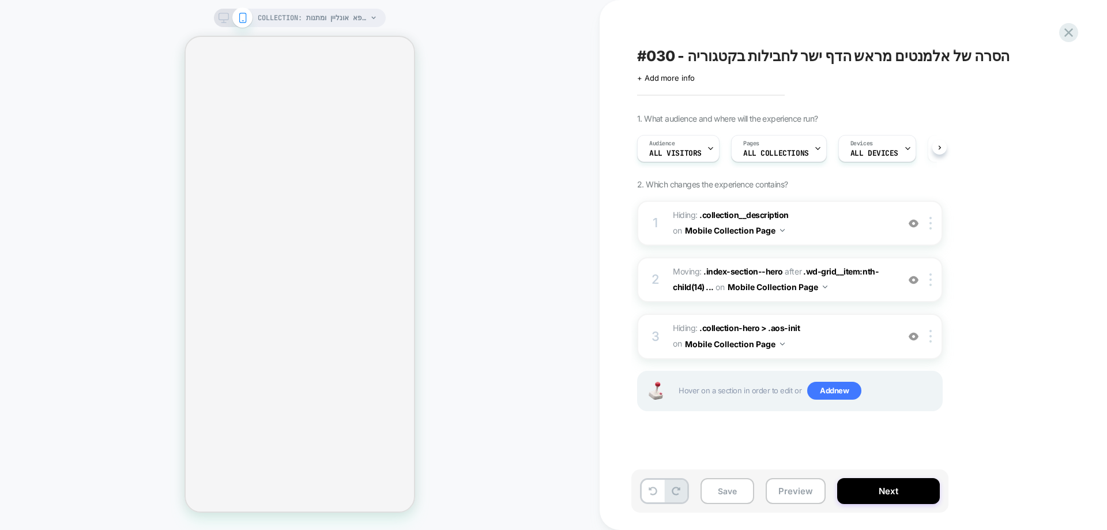
scroll to position [0, 1]
select select "******"
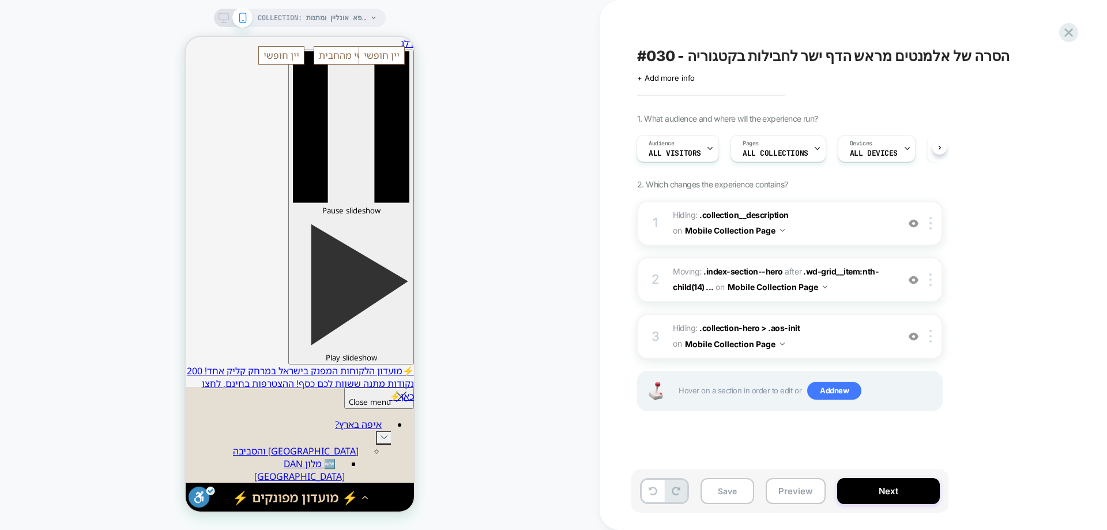
scroll to position [0, 0]
click at [794, 485] on button "Preview" at bounding box center [796, 491] width 60 height 26
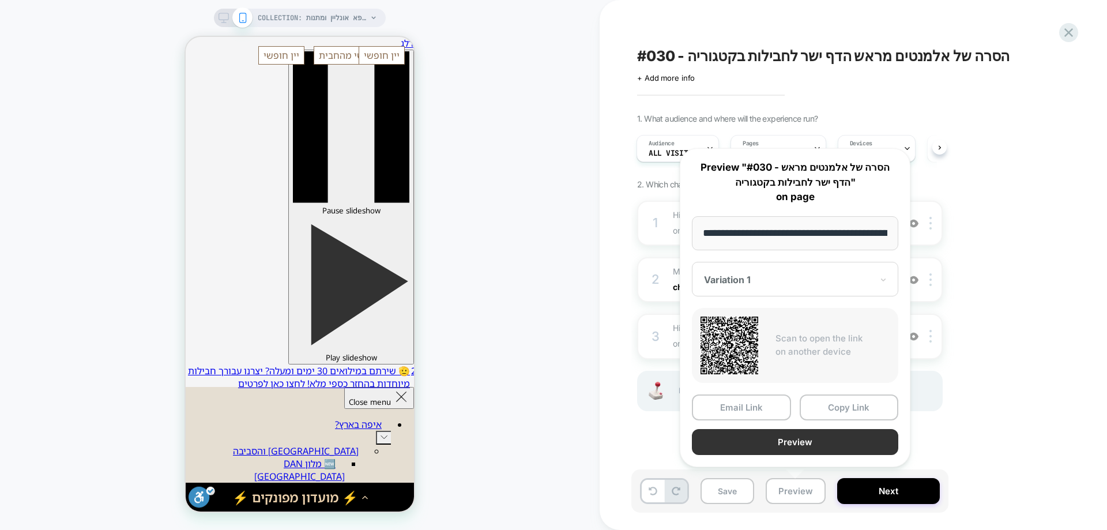
click at [749, 439] on button "Preview" at bounding box center [795, 442] width 206 height 26
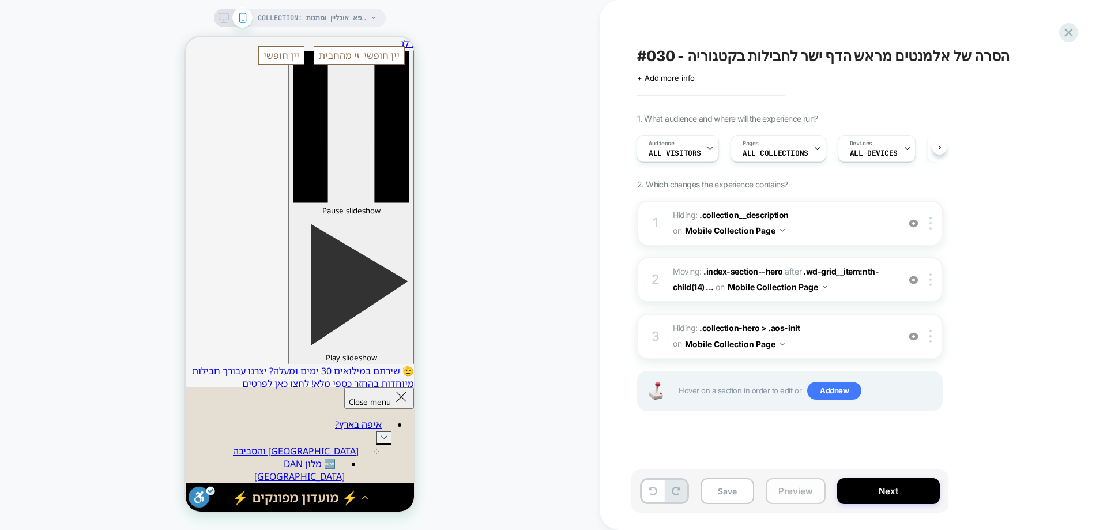
drag, startPoint x: 801, startPoint y: 499, endPoint x: 803, endPoint y: 484, distance: 15.7
click at [801, 499] on button "Preview" at bounding box center [796, 491] width 60 height 26
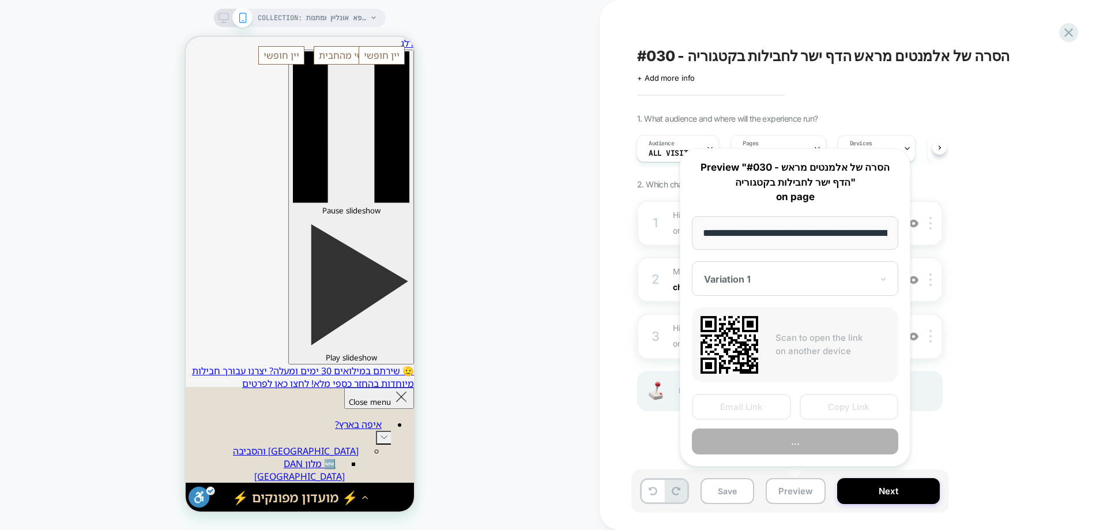
scroll to position [0, 103]
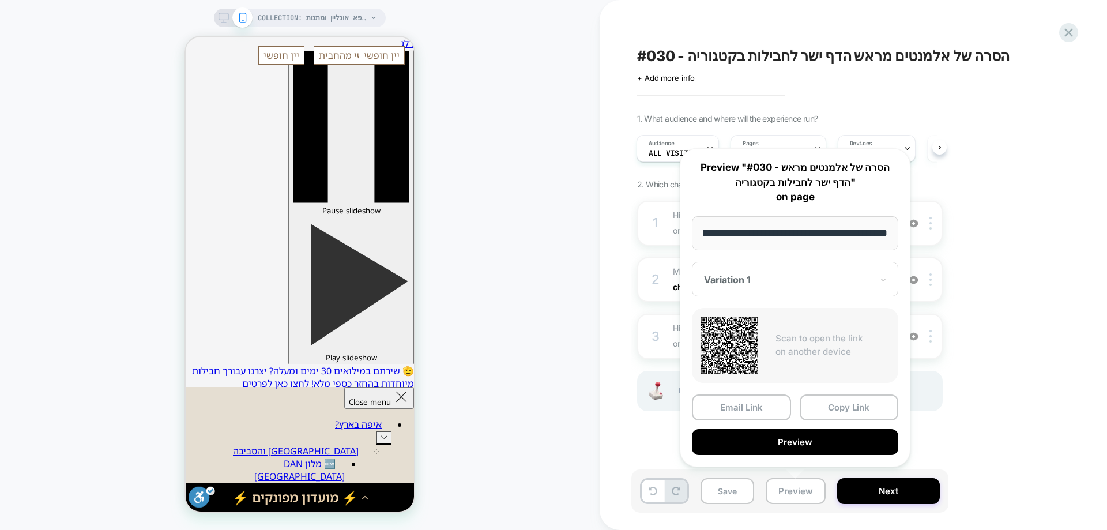
click at [782, 279] on div at bounding box center [788, 280] width 168 height 12
click at [735, 343] on div "CONTROL" at bounding box center [795, 340] width 195 height 21
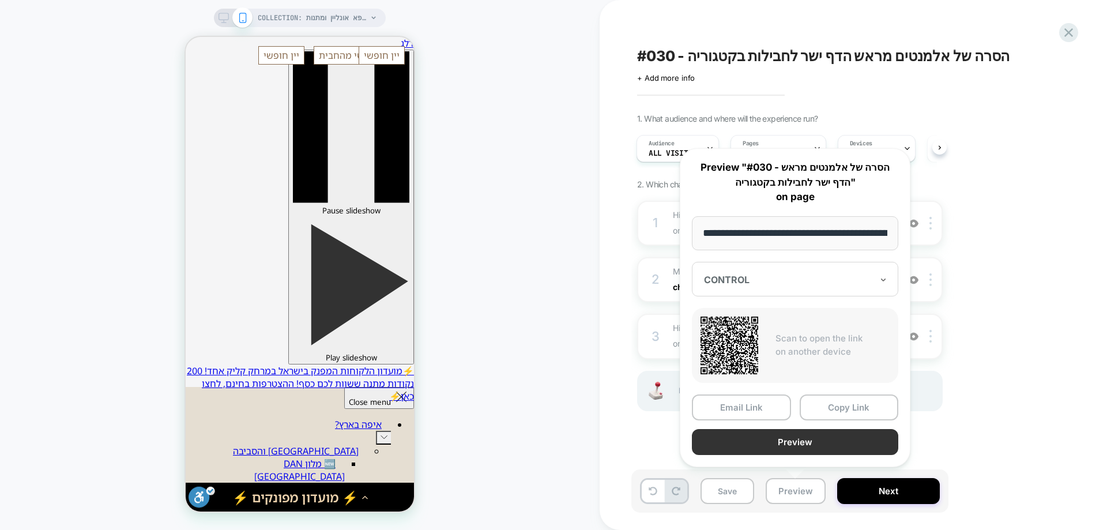
click at [801, 444] on button "Preview" at bounding box center [795, 442] width 206 height 26
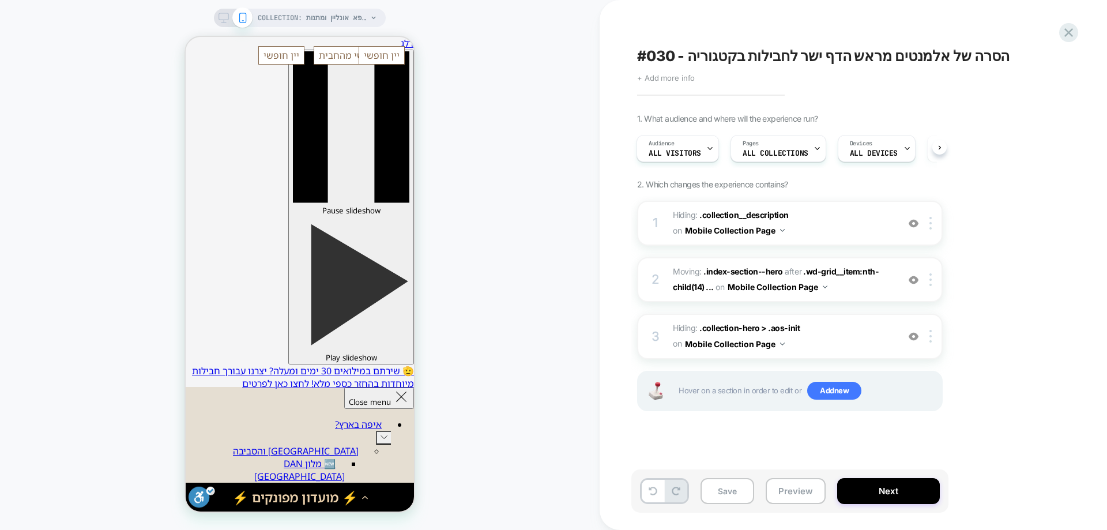
click at [656, 79] on span "+ Add more info" at bounding box center [666, 77] width 58 height 9
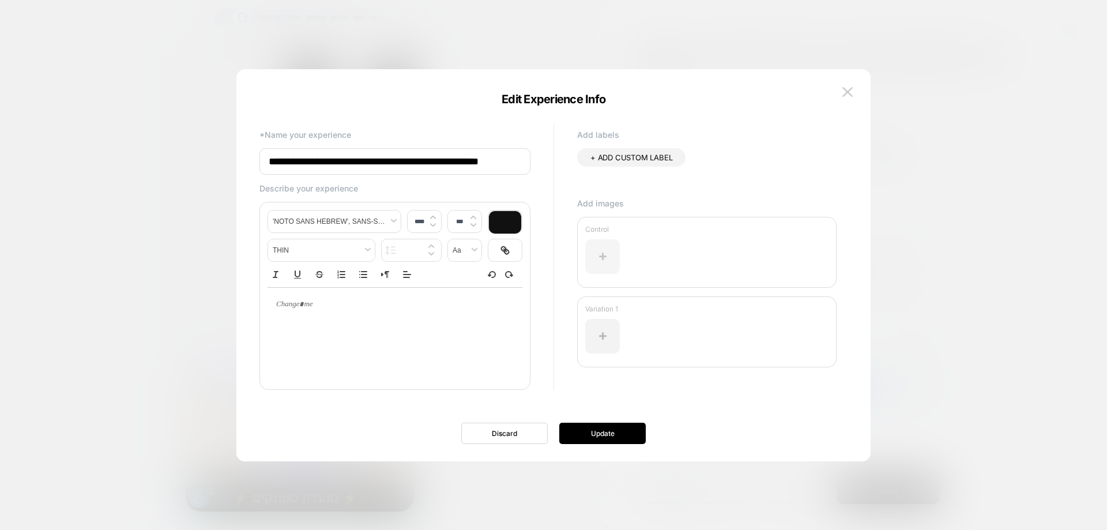
click at [604, 254] on div at bounding box center [602, 256] width 35 height 35
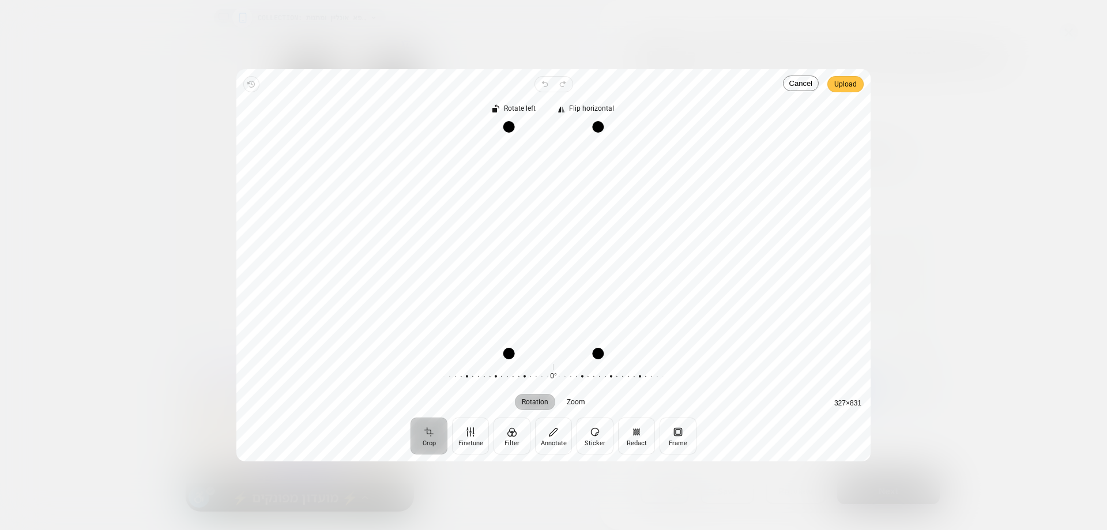
click at [841, 85] on span "Upload" at bounding box center [845, 84] width 22 height 14
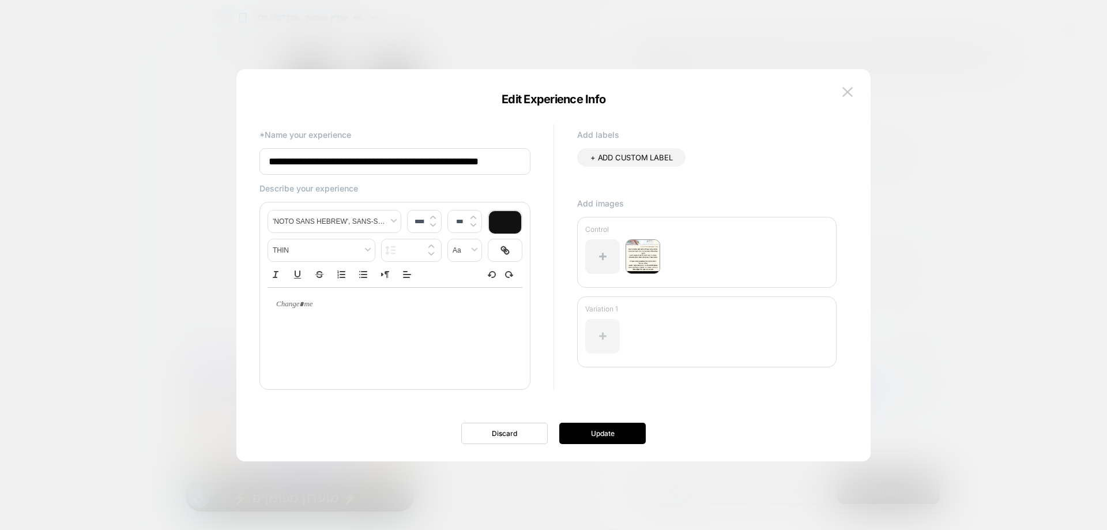
click at [610, 333] on div at bounding box center [602, 336] width 35 height 35
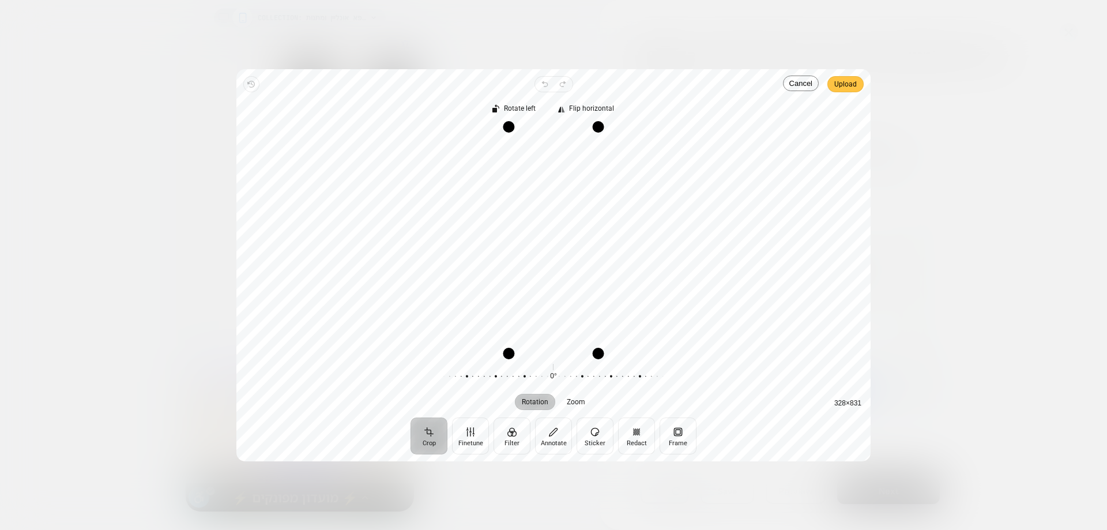
click at [852, 88] on span "Upload" at bounding box center [845, 84] width 22 height 14
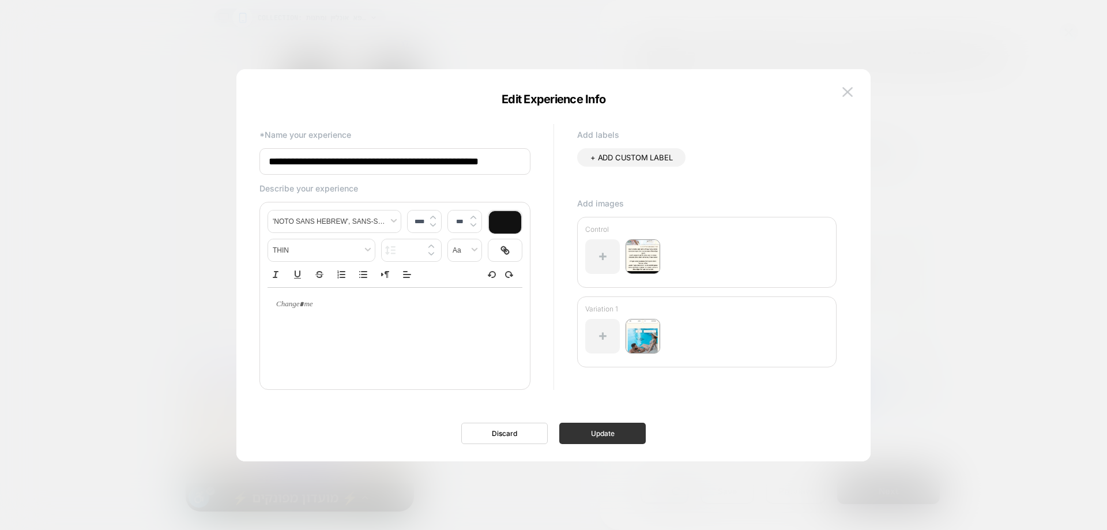
click at [608, 438] on button "Update" at bounding box center [602, 433] width 86 height 21
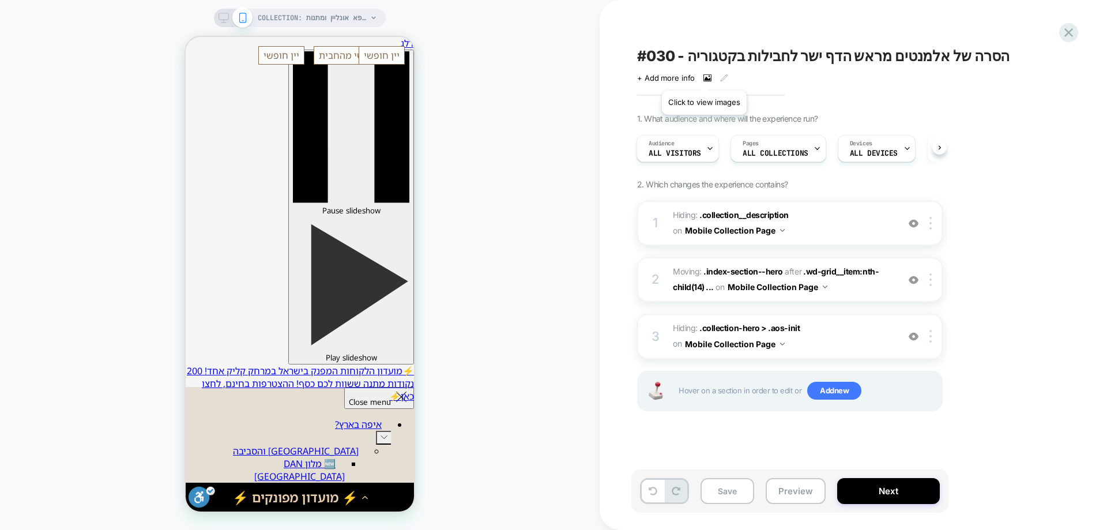
click at [704, 76] on icon at bounding box center [707, 78] width 8 height 8
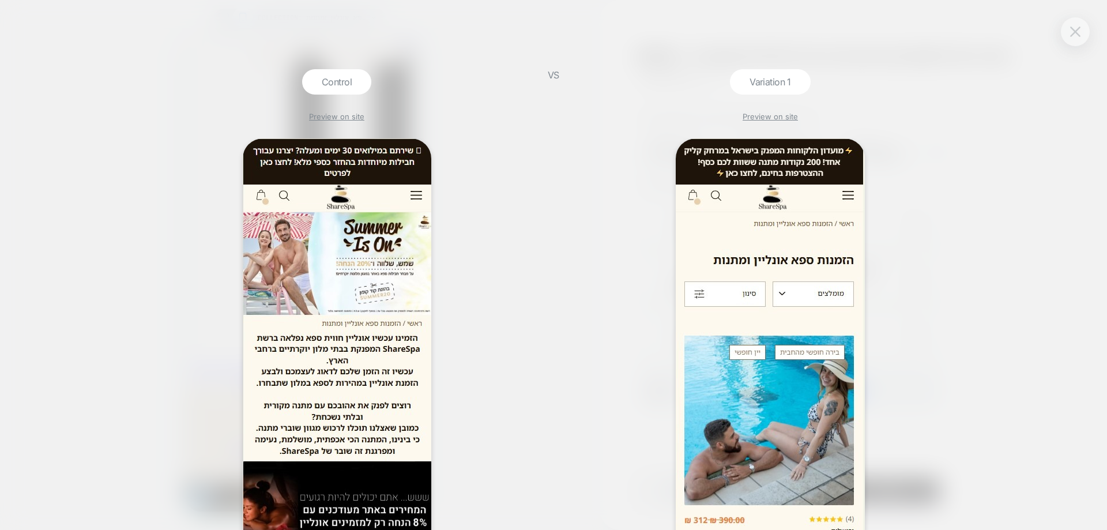
click at [1081, 38] on button at bounding box center [1075, 31] width 17 height 17
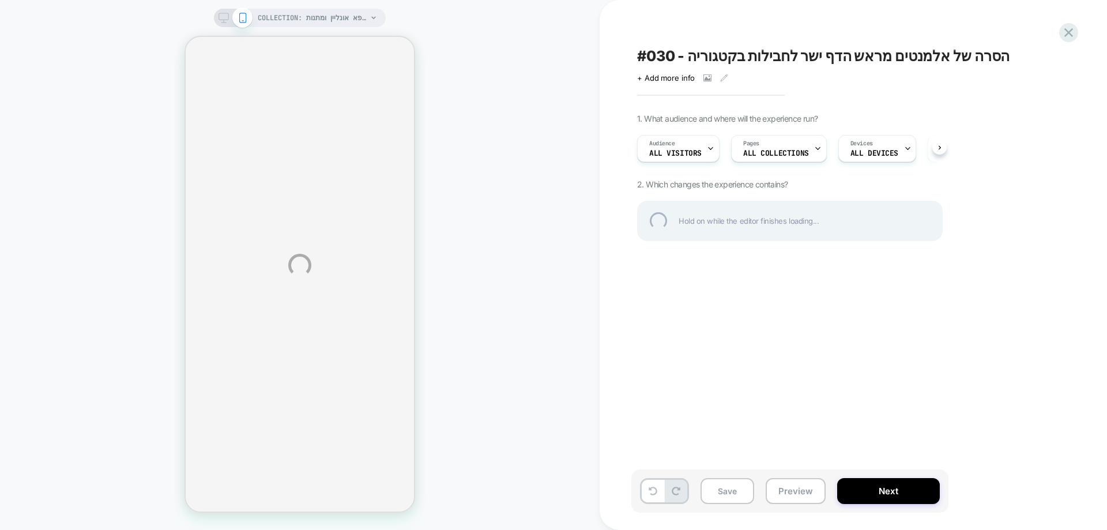
select select "******"
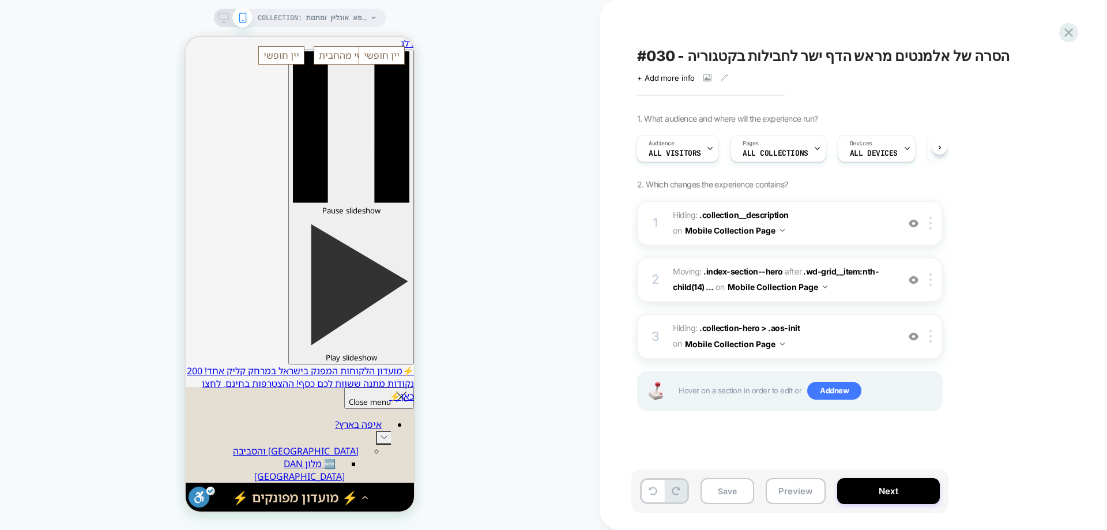
click at [526, 275] on div "COLLECTION: הזמנות ספא אונליין ומתנות (Category) COLLECTION: הזמנות ספא אונליין…" at bounding box center [300, 265] width 600 height 507
click at [733, 488] on button "Save" at bounding box center [728, 491] width 54 height 26
click at [723, 78] on icon at bounding box center [724, 78] width 8 height 8
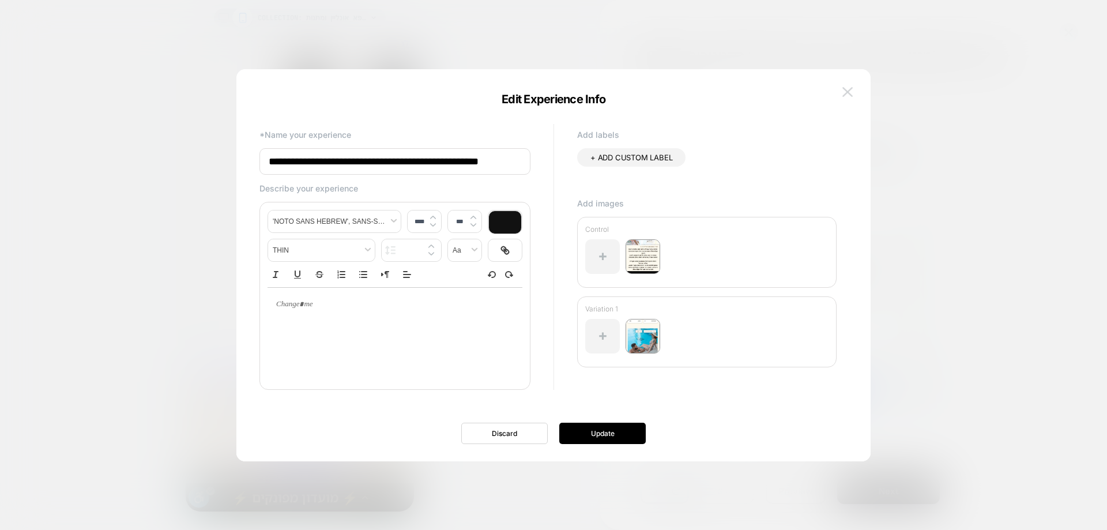
click at [852, 91] on img at bounding box center [847, 92] width 10 height 10
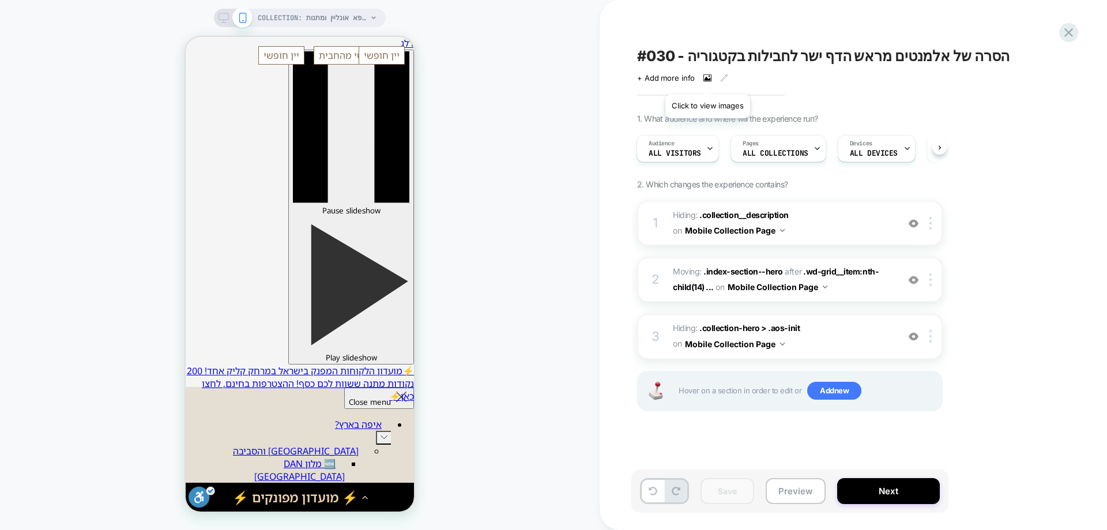
click at [706, 77] on icon at bounding box center [707, 78] width 8 height 8
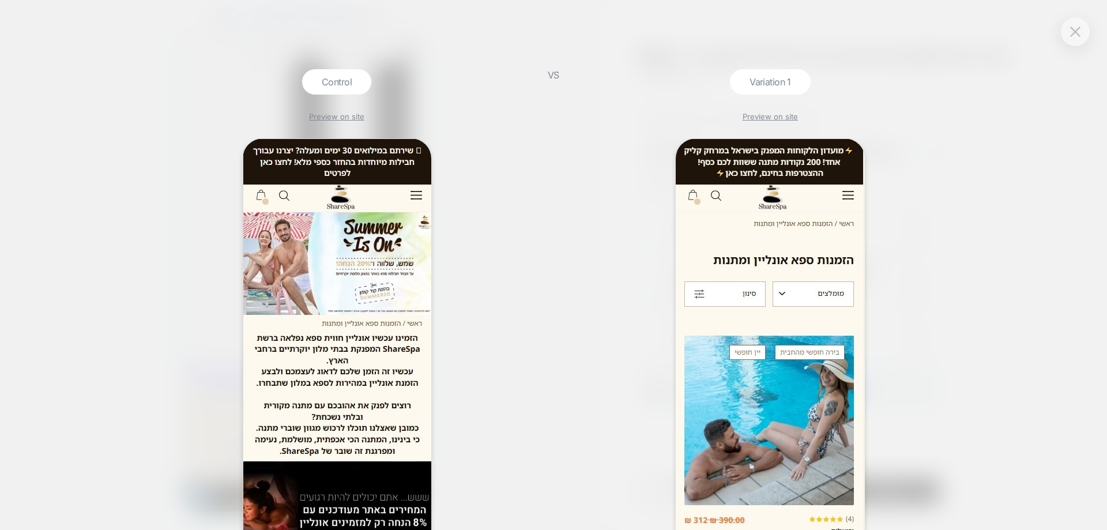
click at [1089, 32] on div at bounding box center [1075, 31] width 29 height 29
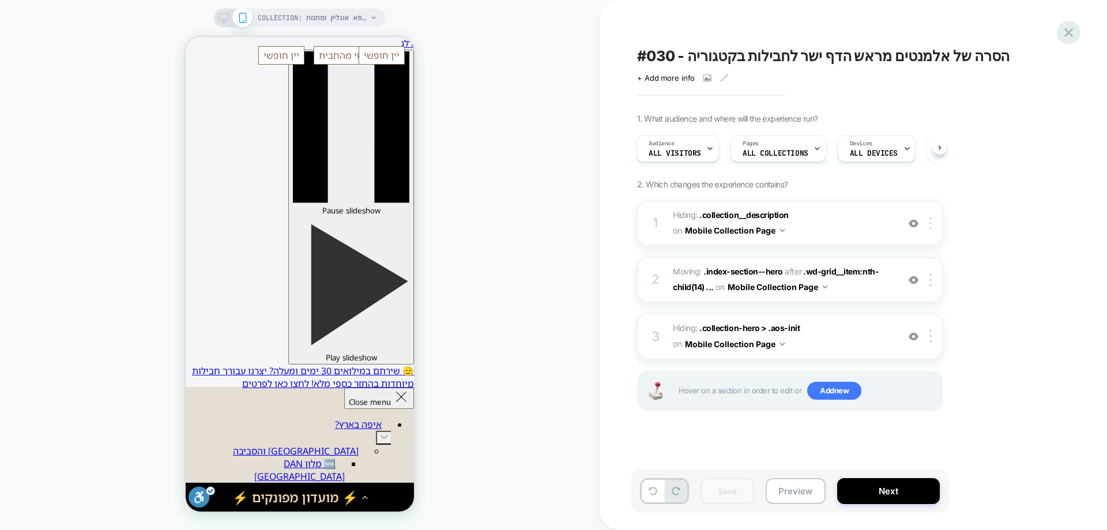
click at [1071, 31] on icon at bounding box center [1069, 33] width 16 height 16
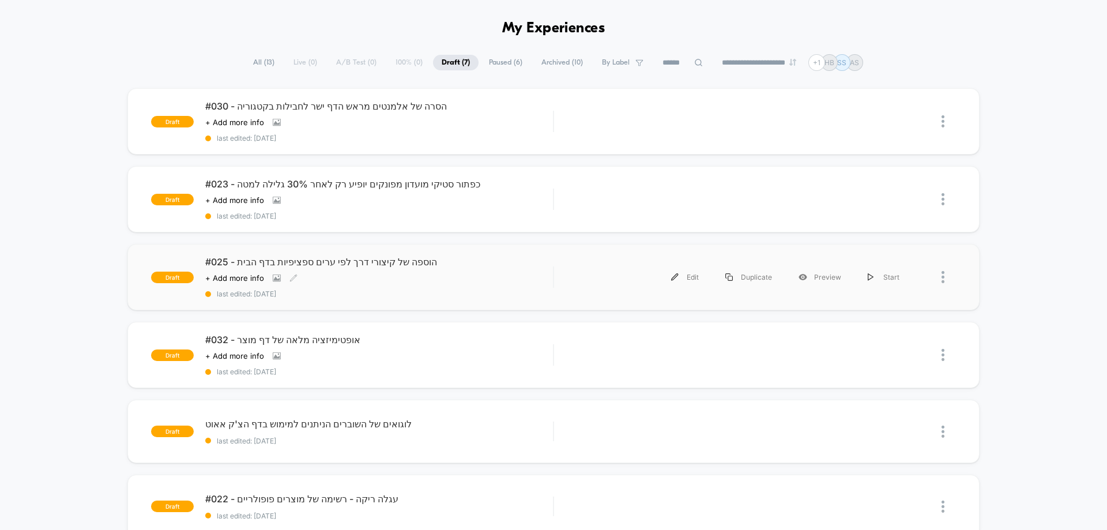
scroll to position [58, 0]
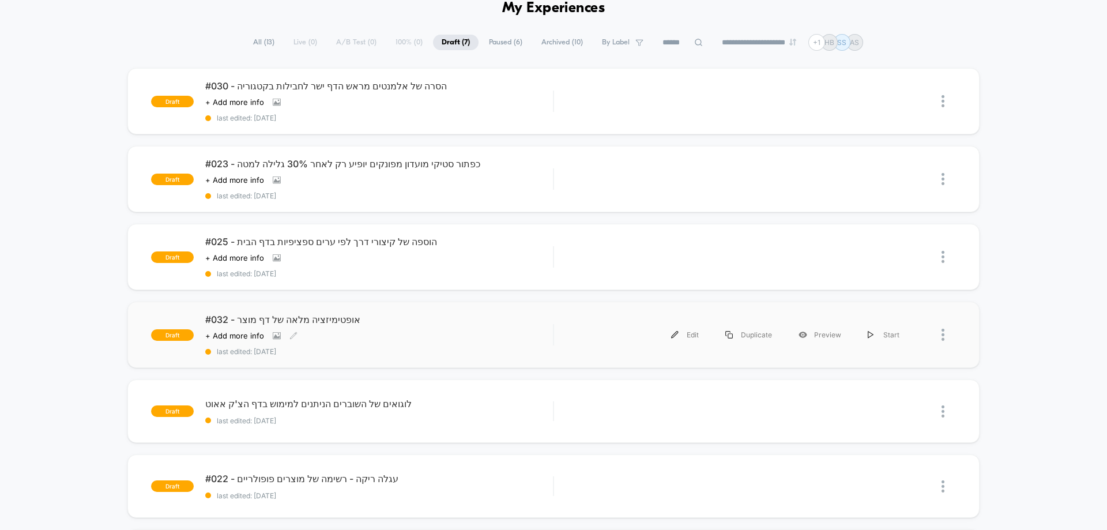
click at [334, 317] on span "#032 - אופטימיזציה מלאה של דף מוצר" at bounding box center [379, 320] width 348 height 12
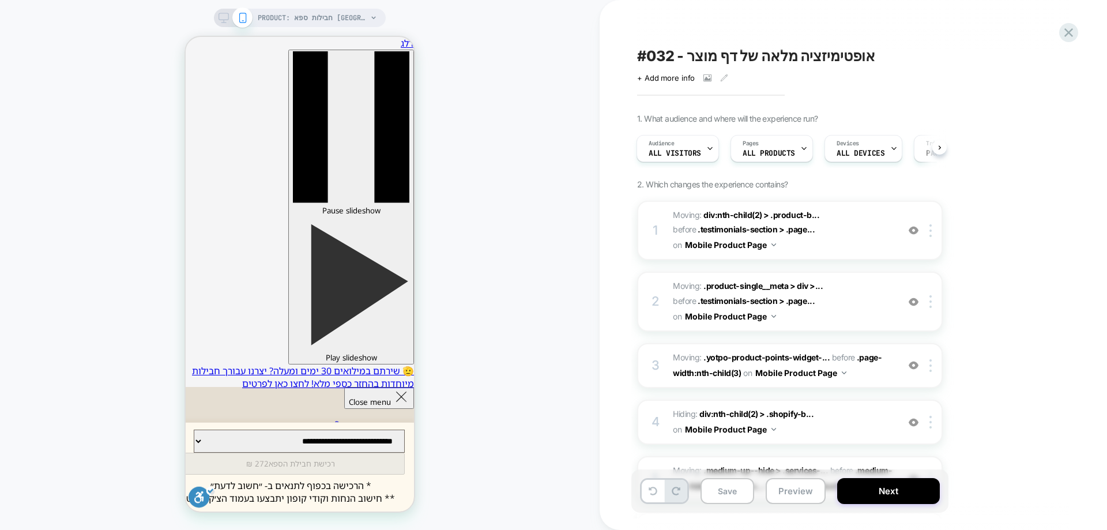
click at [702, 55] on span "#032 - אופטימיזציה מלאה של דף מוצר" at bounding box center [756, 55] width 238 height 17
click at [702, 55] on textarea "**********" at bounding box center [811, 55] width 349 height 17
drag, startPoint x: 702, startPoint y: 55, endPoint x: 723, endPoint y: 57, distance: 20.8
click at [723, 57] on textarea "**********" at bounding box center [811, 55] width 349 height 17
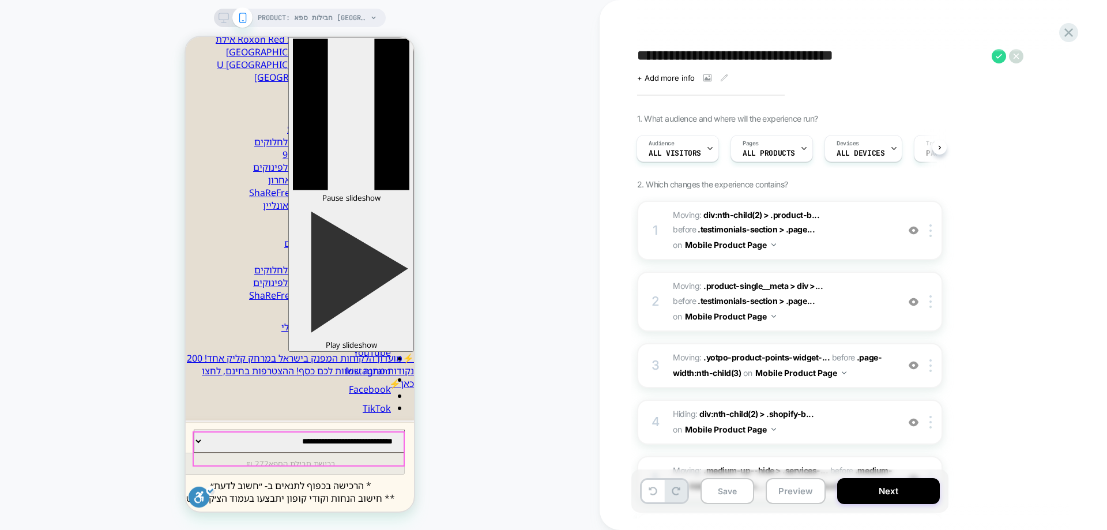
scroll to position [231, 0]
